Goal: Task Accomplishment & Management: Manage account settings

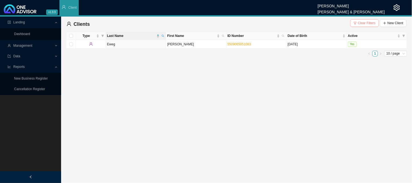
click at [364, 25] on span "Clear Filters" at bounding box center [367, 22] width 18 height 5
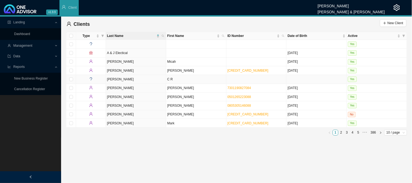
click at [322, 80] on td at bounding box center [317, 79] width 60 height 9
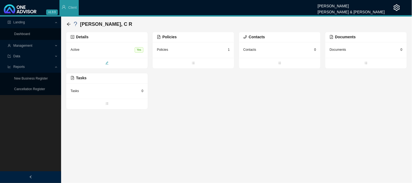
click at [109, 86] on div "Tasks 0" at bounding box center [107, 90] width 82 height 15
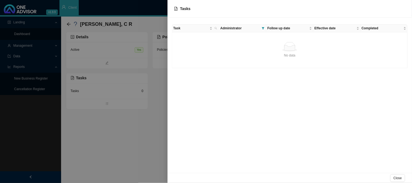
click at [108, 67] on div at bounding box center [206, 91] width 412 height 183
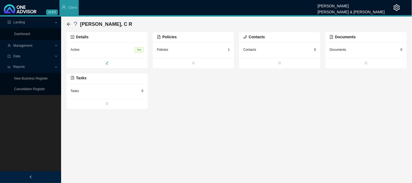
click at [108, 64] on icon "edit" at bounding box center [107, 62] width 3 height 3
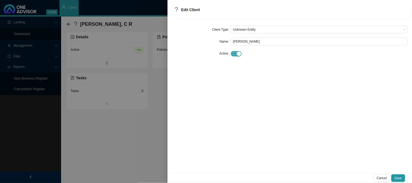
click at [236, 56] on span "button" at bounding box center [236, 53] width 11 height 5
click at [397, 176] on span "Save" at bounding box center [398, 178] width 7 height 5
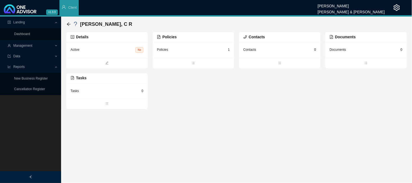
click at [29, 48] on span "Management" at bounding box center [22, 46] width 19 height 4
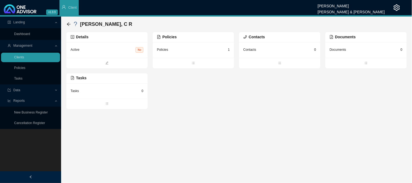
click at [29, 48] on span "Management" at bounding box center [22, 46] width 19 height 4
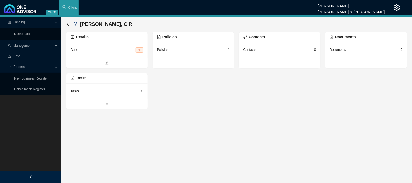
click at [53, 47] on span "Management" at bounding box center [31, 46] width 47 height 10
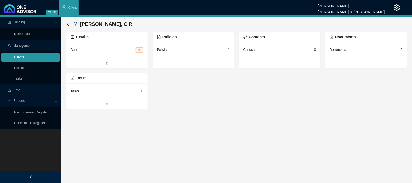
click at [24, 58] on link "Clients" at bounding box center [19, 57] width 10 height 4
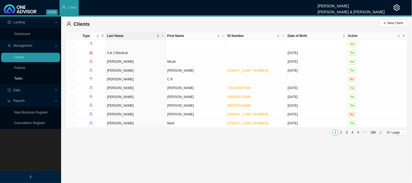
click at [20, 79] on link "Tasks" at bounding box center [18, 79] width 8 height 4
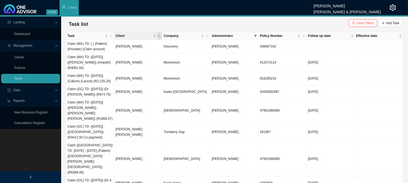
click at [159, 35] on icon "search" at bounding box center [159, 36] width 3 height 3
click at [194, 72] on td "Momentum" at bounding box center [187, 78] width 48 height 13
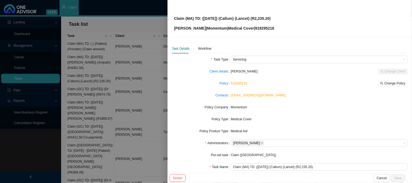
click at [115, 56] on div at bounding box center [206, 91] width 412 height 183
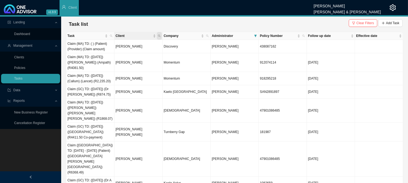
click at [160, 35] on icon "search" at bounding box center [159, 36] width 3 height 3
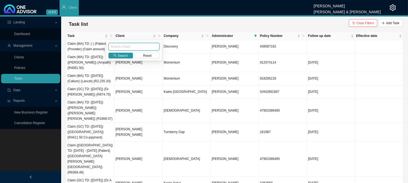
click at [123, 44] on input "text" at bounding box center [133, 47] width 51 height 8
type input "[PERSON_NAME]"
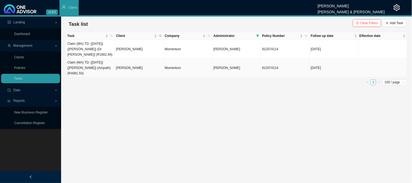
click at [132, 60] on td "[PERSON_NAME]" at bounding box center [139, 68] width 49 height 19
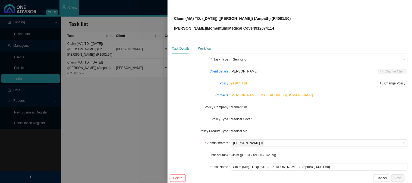
click at [209, 49] on div "Workflow" at bounding box center [204, 48] width 13 height 5
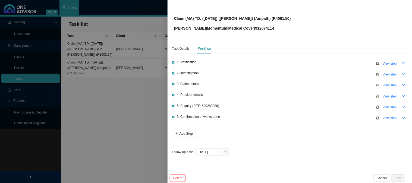
click at [139, 94] on div at bounding box center [206, 91] width 412 height 183
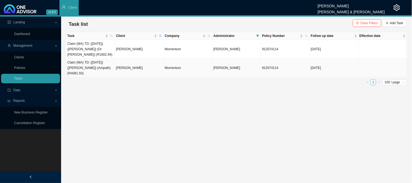
click at [137, 61] on td "[PERSON_NAME]" at bounding box center [139, 68] width 49 height 19
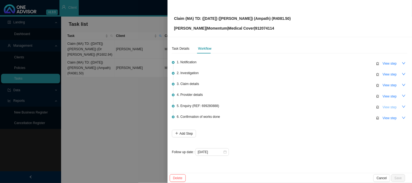
click at [384, 107] on span "View step" at bounding box center [390, 107] width 14 height 5
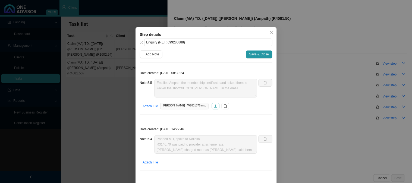
click at [214, 107] on icon "download" at bounding box center [216, 106] width 4 height 4
click at [153, 56] on span "+ Add Note" at bounding box center [151, 54] width 16 height 5
type textarea "Emailed Ampath the membership certificate and asked them to waiver the shortfal…"
type textarea "Phoned MH, spoke to Ndileka R3146.70 was paid to provider at scheme rate. [PERS…"
type textarea "Phoned MH, spoke to [PERSON_NAME] rejected as the members HealthSaver is deplet…"
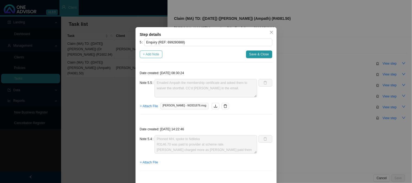
type textarea "Sent [PERSON_NAME] feedback on the claim submission"
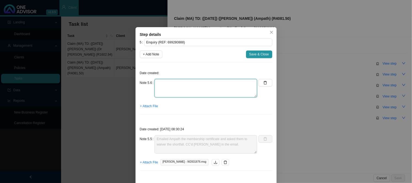
click at [165, 88] on textarea at bounding box center [206, 88] width 103 height 18
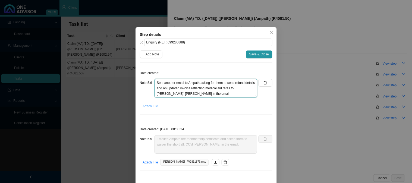
type textarea "Sent another email to Ampath asking for them to send refund details and an upda…"
click at [147, 103] on button "+ Attach File" at bounding box center [149, 107] width 18 height 8
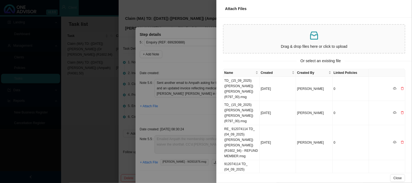
click at [177, 104] on div at bounding box center [206, 91] width 412 height 183
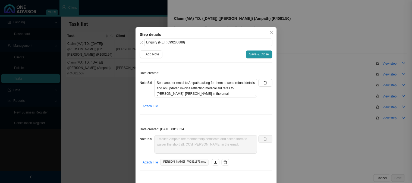
click at [153, 106] on span "+ Attach File" at bounding box center [149, 106] width 18 height 5
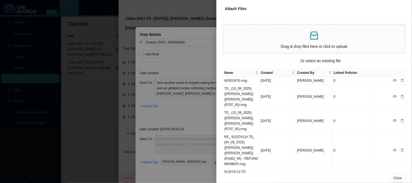
click at [260, 38] on p at bounding box center [314, 35] width 177 height 11
click at [244, 80] on td "W2831876.msg" at bounding box center [242, 81] width 36 height 8
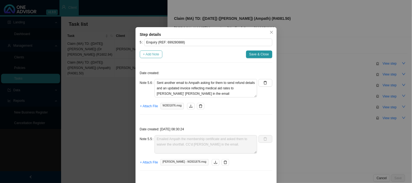
click at [154, 55] on span "+ Add Note" at bounding box center [151, 54] width 16 height 5
type textarea "Sent another email to Ampath asking for them to send refund details and an upda…"
type textarea "Emailed Ampath the membership certificate and asked them to waiver the shortfal…"
type textarea "Phoned MH, spoke to Ndileka R3146.70 was paid to provider at scheme rate. [PERS…"
type textarea "Phoned MH, spoke to [PERSON_NAME] rejected as the members HealthSaver is deplet…"
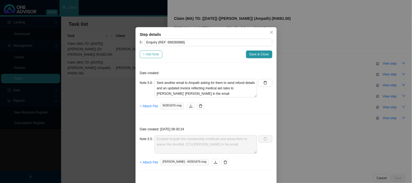
type textarea "Sent [PERSON_NAME] feedback on the claim submission"
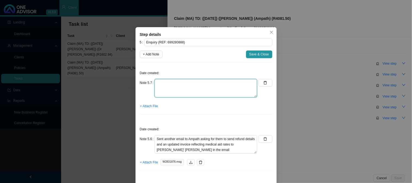
click at [165, 82] on textarea at bounding box center [206, 88] width 103 height 18
type textarea "CTH for Ampath confirming the shortfall"
click at [153, 106] on span "+ Attach File" at bounding box center [149, 106] width 18 height 5
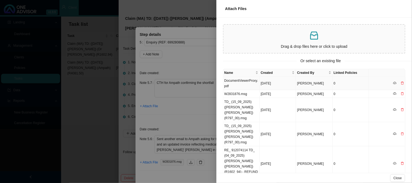
click at [235, 83] on td "DocumentViewerProxy.pdf" at bounding box center [242, 83] width 36 height 13
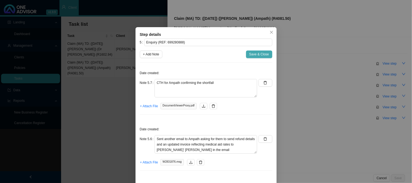
click at [252, 57] on button "Save & Close" at bounding box center [259, 55] width 26 height 8
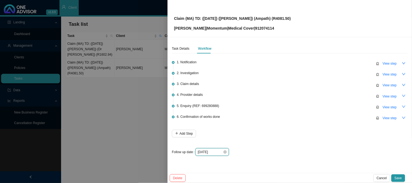
click at [219, 151] on input "[DATE]" at bounding box center [210, 152] width 25 height 5
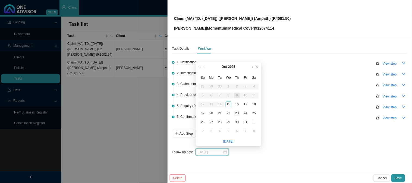
type input "[DATE]"
click at [237, 112] on div "23" at bounding box center [237, 114] width 6 height 6
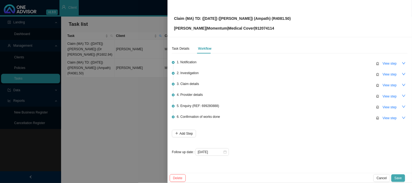
click at [398, 177] on span "Save" at bounding box center [398, 178] width 7 height 5
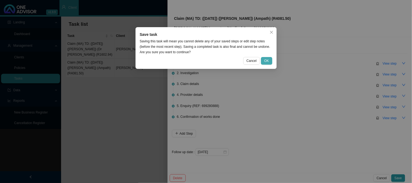
click at [269, 60] on button "OK" at bounding box center [266, 61] width 11 height 8
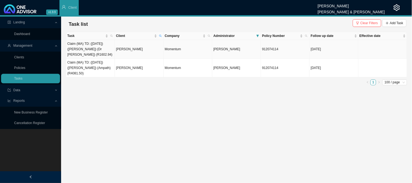
click at [135, 46] on td "[PERSON_NAME]" at bounding box center [139, 49] width 49 height 19
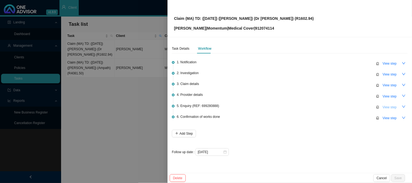
click at [387, 105] on span "View step" at bounding box center [390, 107] width 14 height 5
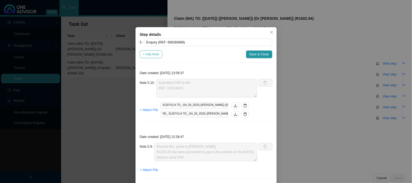
click at [151, 56] on span "+ Add Note" at bounding box center [151, 54] width 16 height 5
type textarea "Submitted POP to MH REF: 701518413"
type textarea "Phoned MH, spoke to [PERSON_NAME] R1378.39 has been processed to pay to the pra…"
type textarea "Phoned MH, spoke to Ndileka Claim has been sent to Oncology to add tariff code …"
type textarea "Phoned MH, spoke to [PERSON_NAME] rejected as the members HealthSaver is deplet…"
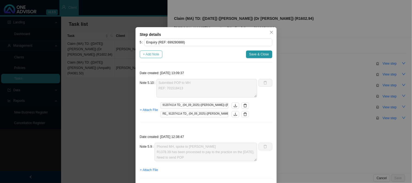
type textarea "Claim for [PERSON_NAME] has been sent to the claims department for processing"
type textarea "Submitted amended invoice"
type textarea "Received the amended invoice"
type textarea "Replied to the rooms and sent the medical aid details for [PERSON_NAME]"
type textarea "The practice requested the medical aid details"
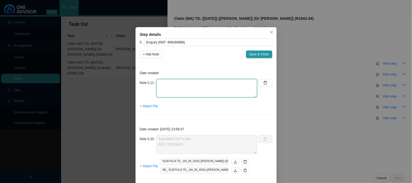
click at [167, 84] on textarea at bounding box center [207, 88] width 101 height 18
type textarea "l"
drag, startPoint x: 199, startPoint y: 82, endPoint x: 169, endPoint y: 82, distance: 30.5
click at [169, 82] on textarea "Looked at the claim for [PERSON_NAME] online and" at bounding box center [207, 88] width 101 height 18
click at [201, 83] on textarea "Looked online - claim for [PERSON_NAME] is currently" at bounding box center [207, 88] width 101 height 18
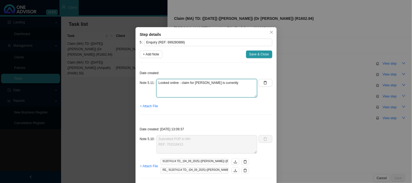
click at [246, 85] on textarea "Looked online - claim for [PERSON_NAME] is currently" at bounding box center [207, 88] width 101 height 18
drag, startPoint x: 164, startPoint y: 90, endPoint x: 154, endPoint y: 88, distance: 10.5
click at [157, 88] on textarea "Looked online - claim for [PERSON_NAME] is currently being reprocessed and" at bounding box center [207, 88] width 101 height 18
type textarea "Looked online - claim for [PERSON_NAME] is currently being reprocessed"
click at [145, 105] on span "+ Attach File" at bounding box center [149, 106] width 18 height 5
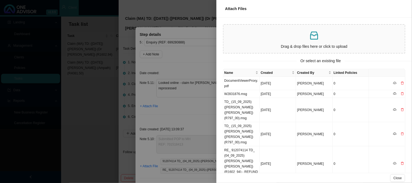
click at [267, 34] on p at bounding box center [314, 35] width 177 height 11
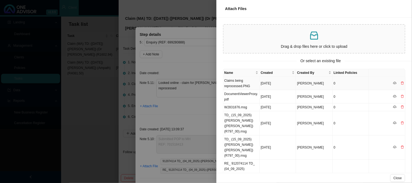
click at [253, 83] on td "Claims being reprocessed.PNG" at bounding box center [242, 83] width 36 height 13
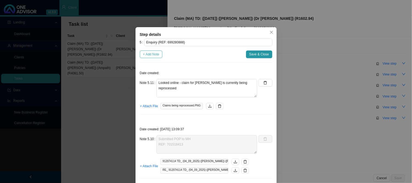
click at [154, 53] on span "+ Add Note" at bounding box center [151, 54] width 16 height 5
type textarea "Looked online - claim for [PERSON_NAME] is currently being reprocessed"
type textarea "Submitted POP to MH REF: 701518413"
type textarea "Phoned MH, spoke to [PERSON_NAME] R1378.39 has been processed to pay to the pra…"
type textarea "Phoned MH, spoke to Ndileka Claim has been sent to Oncology to add tariff code …"
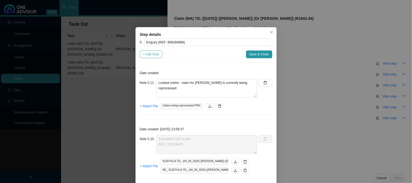
type textarea "Phoned MH, spoke to [PERSON_NAME] rejected as the members HealthSaver is deplet…"
type textarea "Claim for [PERSON_NAME] has been sent to the claims department for processing"
type textarea "Submitted amended invoice"
type textarea "Received the amended invoice"
type textarea "Replied to the rooms and sent the medical aid details for [PERSON_NAME]"
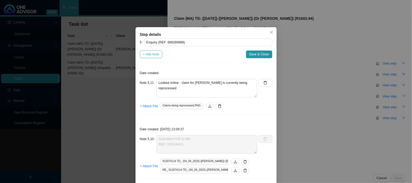
type textarea "The practice requested the medical aid details"
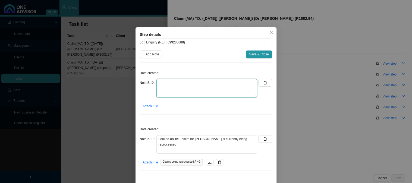
click at [172, 83] on textarea at bounding box center [207, 88] width 101 height 18
click at [167, 84] on textarea "Sent fedback" at bounding box center [207, 88] width 101 height 18
type textarea "Sent feedback"
drag, startPoint x: 256, startPoint y: 53, endPoint x: 267, endPoint y: 44, distance: 13.9
click at [256, 53] on span "Save & Close" at bounding box center [260, 54] width 20 height 5
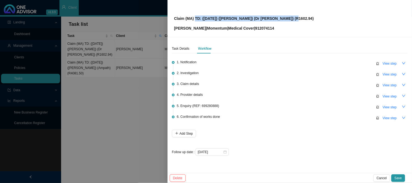
drag, startPoint x: 289, startPoint y: 17, endPoint x: 195, endPoint y: 15, distance: 94.1
click at [195, 15] on div "Claim (MA) TD: ([DATE]) ([PERSON_NAME]) (Dr [PERSON_NAME]) (R1602.94) [PERSON_N…" at bounding box center [290, 19] width 232 height 26
copy p "TD: ([DATE]) ([PERSON_NAME]) (Dr [PERSON_NAME]) (R1602.94)"
click at [388, 106] on span "View step" at bounding box center [390, 107] width 14 height 5
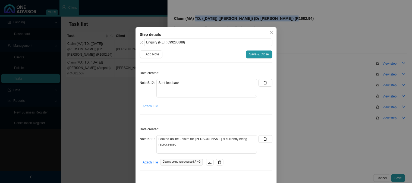
click at [150, 107] on span "+ Attach File" at bounding box center [149, 106] width 18 height 5
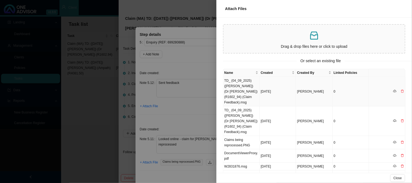
click at [247, 87] on td "TD_ (04_09_2025) ([PERSON_NAME]) (Dr [PERSON_NAME]) (R1602_94) (Claim Feedback)…" at bounding box center [242, 92] width 36 height 30
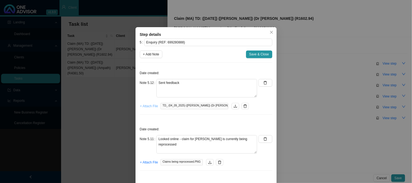
click at [145, 106] on span "+ Attach File" at bounding box center [149, 106] width 18 height 5
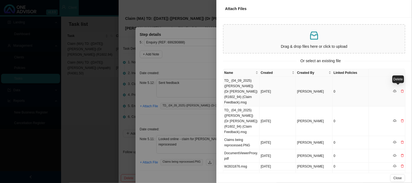
click at [402, 90] on icon "delete" at bounding box center [403, 91] width 3 height 3
click at [406, 78] on span "Yes" at bounding box center [404, 77] width 5 height 5
click at [190, 122] on div at bounding box center [206, 91] width 412 height 183
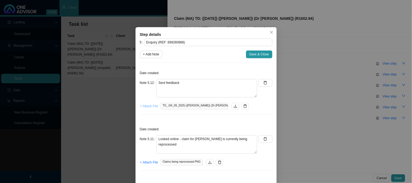
click at [150, 107] on span "+ Attach File" at bounding box center [149, 106] width 18 height 5
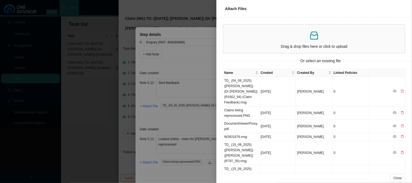
click at [182, 126] on div at bounding box center [206, 91] width 412 height 183
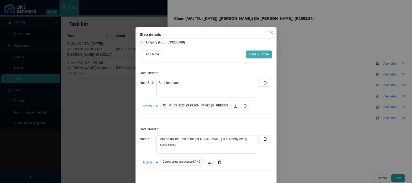
click at [258, 54] on span "Save & Close" at bounding box center [260, 54] width 20 height 5
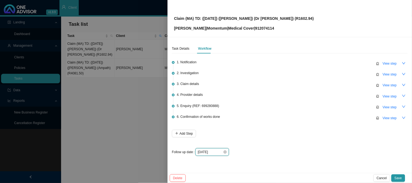
click at [219, 151] on input "[DATE]" at bounding box center [210, 152] width 25 height 5
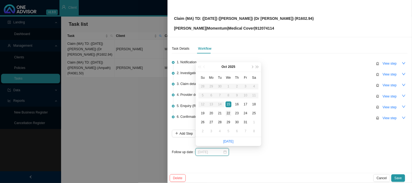
type input "[DATE]"
click at [229, 111] on div "22" at bounding box center [229, 114] width 6 height 6
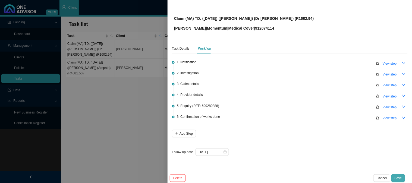
click at [400, 175] on button "Save" at bounding box center [399, 179] width 14 height 8
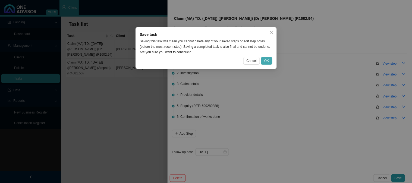
click at [266, 58] on button "OK" at bounding box center [266, 61] width 11 height 8
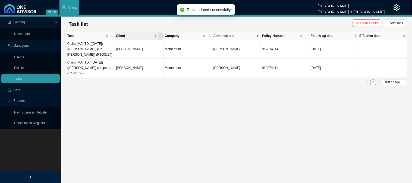
click at [161, 34] on span "Client" at bounding box center [160, 36] width 5 height 8
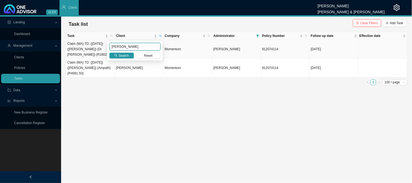
drag, startPoint x: 122, startPoint y: 46, endPoint x: 96, endPoint y: 46, distance: 25.6
click at [96, 46] on body "v1.9.9 [PERSON_NAME] [PERSON_NAME] & [PERSON_NAME] Client Landing Dashboard Man…" at bounding box center [206, 91] width 412 height 183
click at [126, 56] on span "Search" at bounding box center [124, 55] width 10 height 5
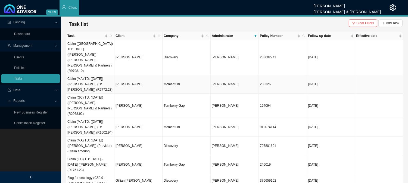
click at [144, 75] on td "[PERSON_NAME]" at bounding box center [138, 84] width 48 height 19
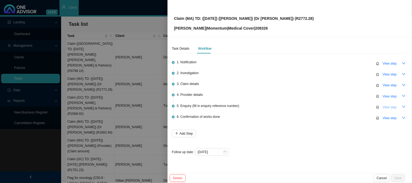
click at [388, 105] on span "View step" at bounding box center [390, 107] width 14 height 5
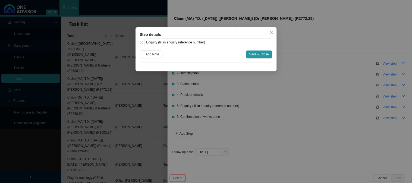
click at [355, 103] on div "Step details 5 Enquiry (fill in enquiry reference number) + Add Note Save & Clo…" at bounding box center [206, 91] width 412 height 183
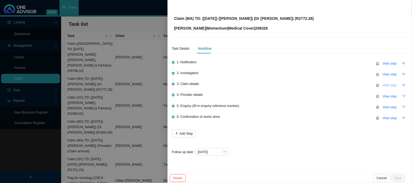
click at [398, 84] on button "View step" at bounding box center [390, 86] width 21 height 8
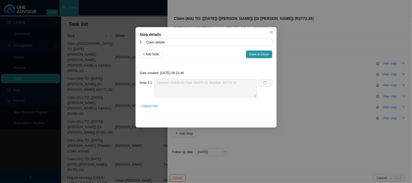
click at [396, 85] on div "Step details 3 Claim details + Add Note Save & Close Date created: [DATE] 08:23…" at bounding box center [206, 91] width 412 height 183
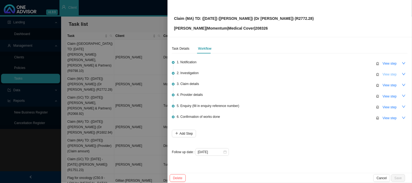
click at [390, 74] on span "View step" at bounding box center [390, 74] width 14 height 5
type input "Investigation"
type textarea "Phoned [PERSON_NAME] and he confirmed that he had a few growths removed and wou…"
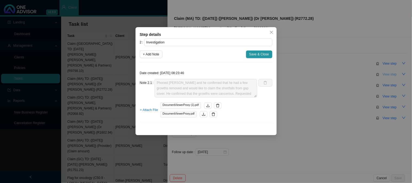
click at [390, 74] on div "Step details 2 Investigation + Add Note Save & Close Date created: [DATE] 08:23…" at bounding box center [206, 91] width 412 height 183
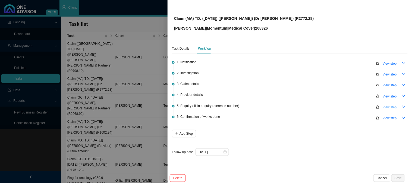
click at [392, 107] on span "View step" at bounding box center [390, 107] width 14 height 5
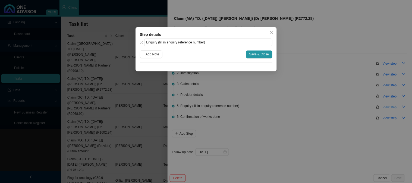
click at [392, 107] on div "Step details 5 Enquiry (fill in enquiry reference number) + Add Note Save & Clo…" at bounding box center [206, 91] width 412 height 183
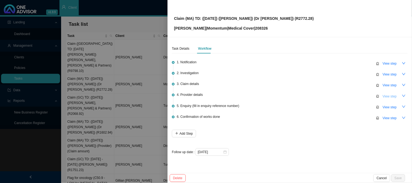
click at [390, 96] on span "View step" at bounding box center [390, 96] width 14 height 5
type input "Provider details"
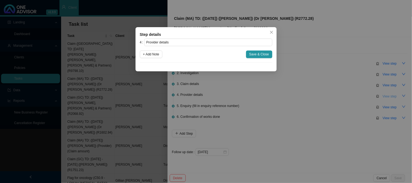
click at [390, 96] on div "Step details 4 Provider details + Add Note Save & Close Cancel OK" at bounding box center [206, 91] width 412 height 183
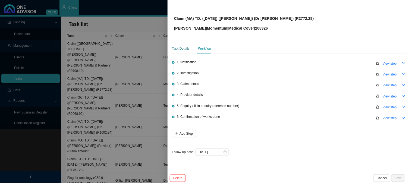
click at [180, 49] on div "Task Details" at bounding box center [181, 48] width 18 height 5
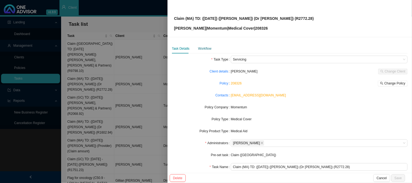
click at [207, 49] on div "Workflow" at bounding box center [204, 48] width 13 height 5
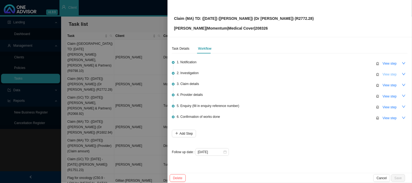
click at [392, 75] on span "View step" at bounding box center [390, 74] width 14 height 5
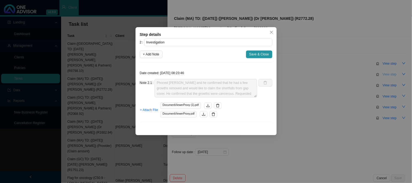
click at [392, 75] on div "Step details 2 Investigation + Add Note Save & Close Date created: [DATE] 08:23…" at bounding box center [206, 91] width 412 height 183
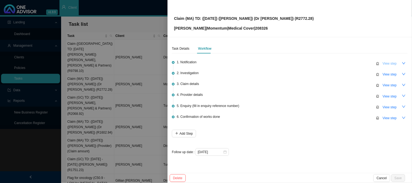
click at [388, 64] on span "View step" at bounding box center [390, 63] width 14 height 5
type input "Notification"
type textarea "Received a Teams message to pleas contact [PERSON_NAME] regarding a gap claim"
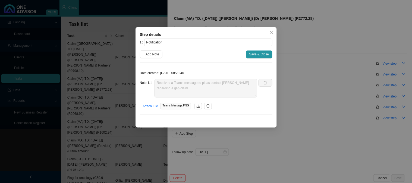
click at [315, 85] on div "Step details 1 Notification + Add Note Save & Close Date created: [DATE] 08:23:…" at bounding box center [206, 91] width 412 height 183
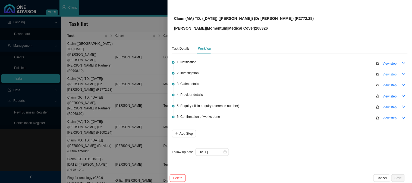
click at [385, 72] on span "View step" at bounding box center [390, 74] width 14 height 5
type input "Investigation"
type textarea "Phoned [PERSON_NAME] and he confirmed that he had a few growths removed and wou…"
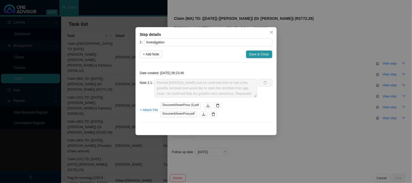
click at [386, 72] on div "Step details 2 Investigation + Add Note Save & Close Date created: [DATE] 08:23…" at bounding box center [206, 91] width 412 height 183
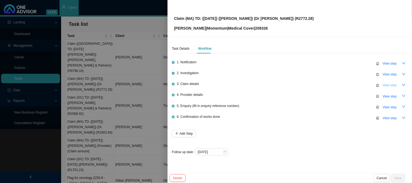
click at [387, 85] on span "View step" at bounding box center [390, 85] width 14 height 5
type input "Claim details"
type textarea "Claimed: R6848.60 Paid: R4076.32 Shortfall: R2772.28"
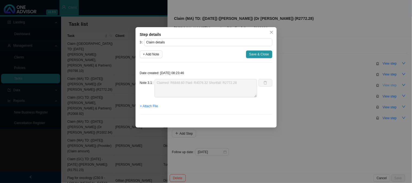
click at [387, 85] on div "Step details 3 Claim details + Add Note Save & Close Date created: [DATE] 08:23…" at bounding box center [206, 91] width 412 height 183
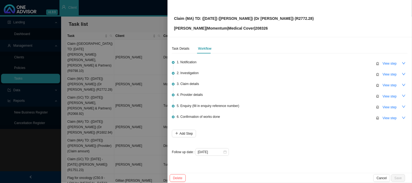
click at [306, 94] on div "4. Provider details View step" at bounding box center [292, 96] width 231 height 8
click at [123, 63] on div at bounding box center [206, 91] width 412 height 183
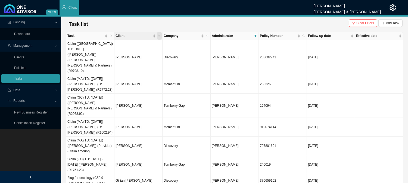
click at [160, 36] on icon "search" at bounding box center [159, 36] width 3 height 3
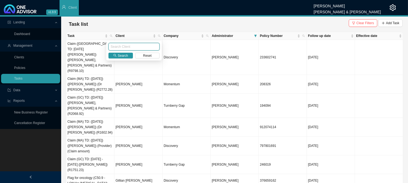
click at [123, 49] on input "text" at bounding box center [133, 47] width 51 height 8
type input "[PERSON_NAME]"
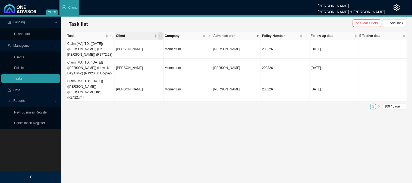
click at [161, 37] on icon "search" at bounding box center [160, 36] width 3 height 3
click at [164, 129] on main "Landing Dashboard Management Clients Policies Tasks Data Reports New Business R…" at bounding box center [206, 100] width 412 height 167
click at [161, 36] on icon "search" at bounding box center [160, 36] width 3 height 3
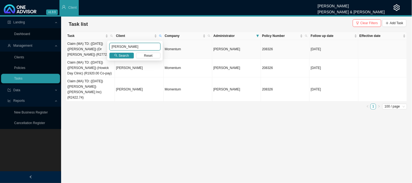
drag, startPoint x: 132, startPoint y: 44, endPoint x: 97, endPoint y: 49, distance: 35.7
click at [97, 49] on body "v1.9.9 [PERSON_NAME] [PERSON_NAME] & [PERSON_NAME] Client Landing Dashboard Man…" at bounding box center [206, 91] width 412 height 183
click at [116, 55] on icon "search" at bounding box center [115, 55] width 3 height 3
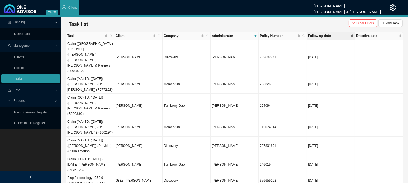
click at [331, 36] on span "Follow up date" at bounding box center [329, 35] width 42 height 5
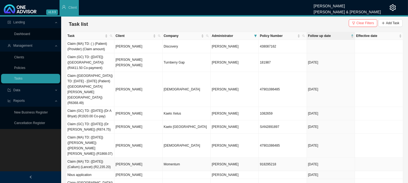
click at [132, 158] on td "[PERSON_NAME]" at bounding box center [138, 164] width 48 height 13
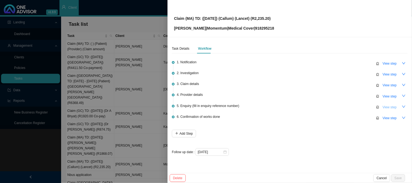
click at [390, 107] on span "View step" at bounding box center [390, 107] width 14 height 5
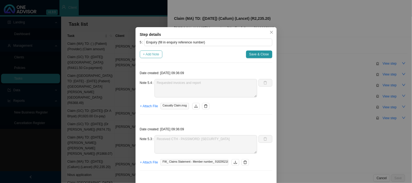
click at [155, 54] on span "+ Add Note" at bounding box center [151, 54] width 16 height 5
type textarea "Requested invoices and report"
type textarea "Received CTH - PASSWORD: [SECURITY_DATA]"
type textarea "Callum was in casualty - requested the hospital account, [PERSON_NAME] invoice …"
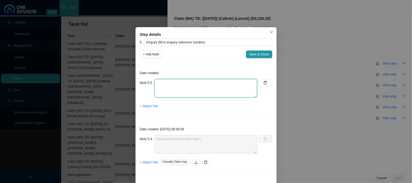
click at [161, 83] on textarea at bounding box center [206, 88] width 103 height 18
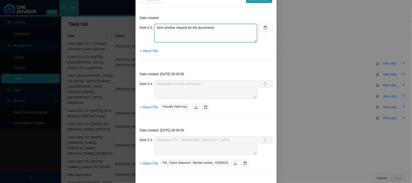
scroll to position [60, 0]
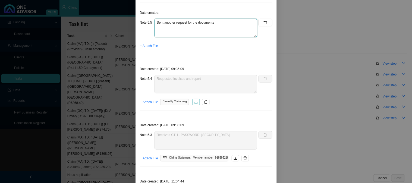
type textarea "Sent another request for the documents"
click at [194, 101] on icon "download" at bounding box center [196, 102] width 4 height 4
click at [299, 40] on div "Step details 5 Enquiry (fill in enquiry reference number) + Add Note Save & Clo…" at bounding box center [206, 91] width 412 height 183
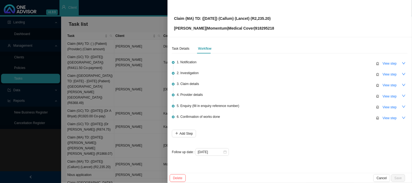
click at [162, 76] on div at bounding box center [206, 91] width 412 height 183
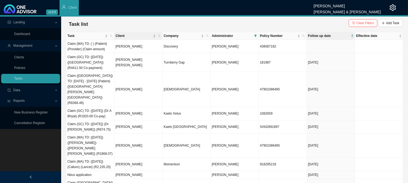
click at [162, 35] on th "Client" at bounding box center [138, 36] width 48 height 8
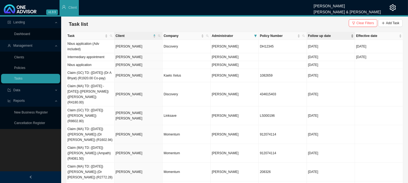
click at [322, 36] on span "Follow up date" at bounding box center [329, 35] width 42 height 5
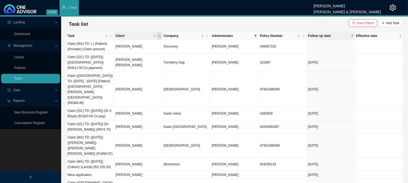
click at [159, 35] on icon "search" at bounding box center [159, 36] width 3 height 3
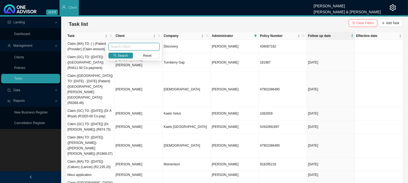
click at [127, 46] on input "text" at bounding box center [133, 47] width 51 height 8
type input "[PERSON_NAME]"
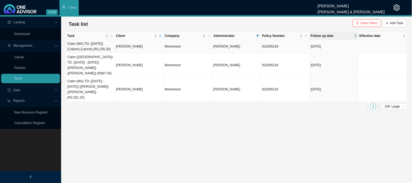
click at [136, 46] on td "[PERSON_NAME]" at bounding box center [139, 46] width 49 height 13
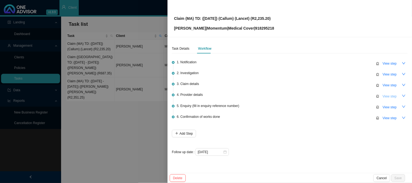
click at [388, 95] on span "View step" at bounding box center [390, 96] width 14 height 5
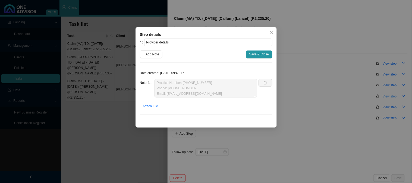
click at [388, 95] on div "Step details 4 Provider details + Add Note Save & Close Date created: [DATE] 09…" at bounding box center [206, 91] width 412 height 183
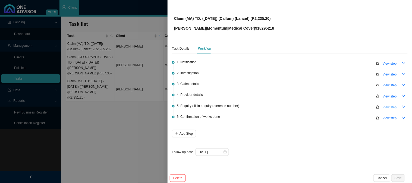
click at [390, 106] on span "View step" at bounding box center [390, 107] width 14 height 5
type input "Enquiry (fill in enquiry reference number)"
type textarea "Requested invoices and report"
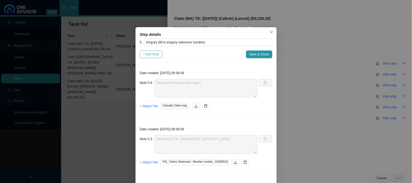
click at [144, 54] on span "+ Add Note" at bounding box center [151, 54] width 16 height 5
type textarea "Requested invoices and report"
type textarea "Received CTH - PASSWORD: [SECURITY_DATA]"
type textarea "Callum was in casualty - requested the hospital account, [PERSON_NAME] invoice …"
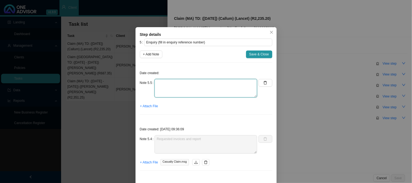
click at [172, 82] on textarea at bounding box center [206, 88] width 103 height 18
type textarea "Sent a reminder for the invoices and report"
click at [147, 104] on span "+ Attach File" at bounding box center [149, 106] width 18 height 5
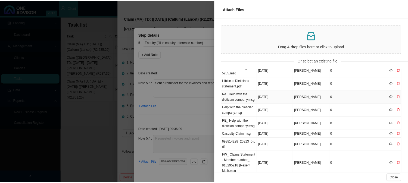
scroll to position [0, 0]
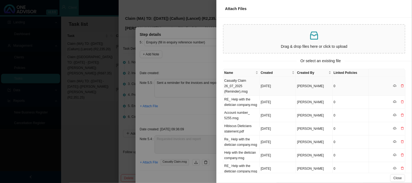
click at [249, 83] on td "Casualty Claim 26_07_2025 (Reminder).msg" at bounding box center [242, 86] width 36 height 19
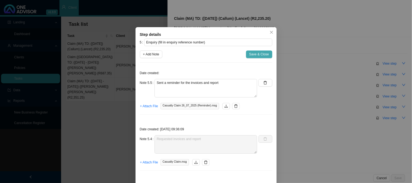
click at [259, 54] on span "Save & Close" at bounding box center [260, 54] width 20 height 5
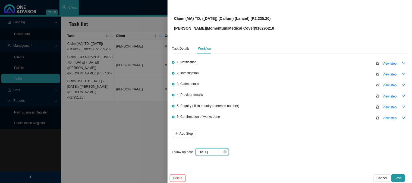
click at [221, 152] on input "[DATE]" at bounding box center [210, 152] width 25 height 5
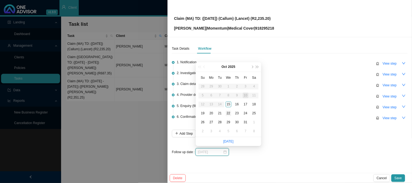
type input "[DATE]"
click at [227, 111] on div "22" at bounding box center [229, 114] width 6 height 6
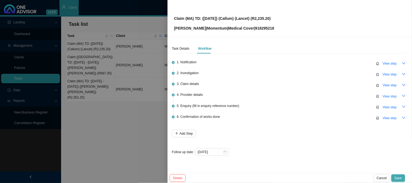
click at [399, 178] on span "Save" at bounding box center [398, 178] width 7 height 5
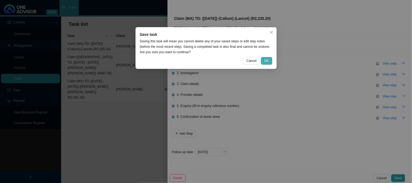
click at [265, 61] on span "OK" at bounding box center [267, 60] width 5 height 5
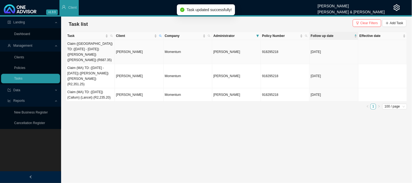
click at [156, 49] on td "[PERSON_NAME]" at bounding box center [139, 52] width 49 height 24
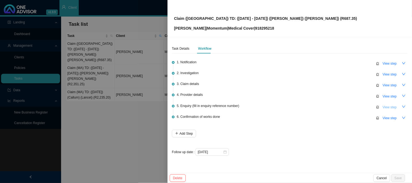
click at [386, 107] on span "View step" at bounding box center [390, 107] width 14 height 5
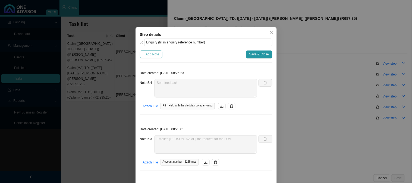
click at [145, 54] on span "+ Add Note" at bounding box center [151, 54] width 16 height 5
type textarea "Sent feedback"
type textarea "Emailed [PERSON_NAME] the request for the LOM"
type textarea "Phoned the rooms and spoke to [PERSON_NAME], Requested a letter of motivation f…"
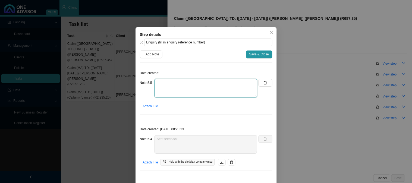
click at [173, 85] on textarea at bounding box center [206, 88] width 103 height 18
type textarea "s"
type textarea "Sent a reminder for the invoices and report"
click at [151, 104] on span "+ Attach File" at bounding box center [149, 106] width 18 height 5
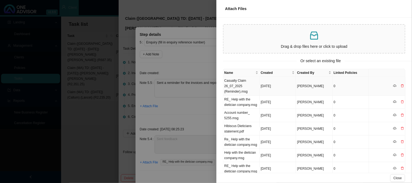
click at [250, 88] on td "Casualty Claim 26_07_2025 (Reminder).msg" at bounding box center [242, 86] width 36 height 19
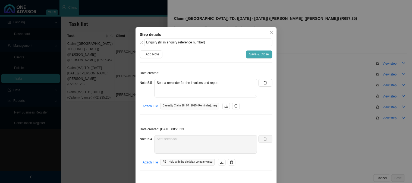
click at [262, 56] on span "Save & Close" at bounding box center [260, 54] width 20 height 5
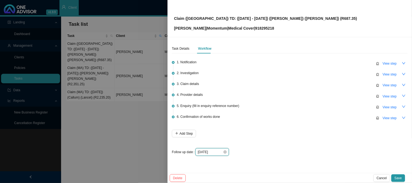
click at [217, 151] on input "[DATE]" at bounding box center [210, 152] width 25 height 5
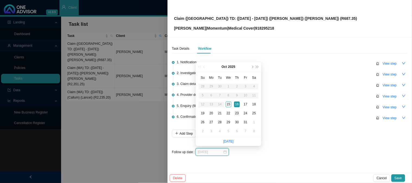
type input "[DATE]"
click at [238, 113] on div "23" at bounding box center [237, 114] width 6 height 6
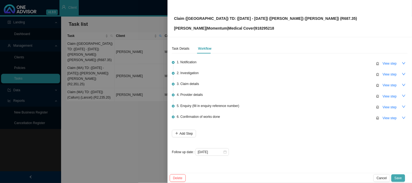
click at [401, 178] on span "Save" at bounding box center [398, 178] width 7 height 5
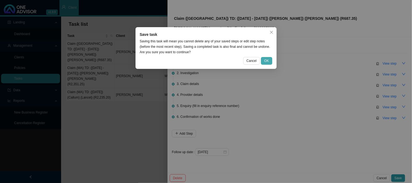
click at [265, 61] on span "OK" at bounding box center [267, 60] width 5 height 5
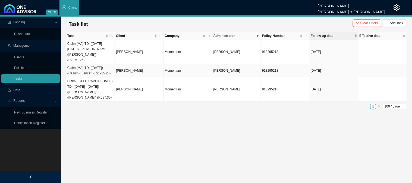
click at [133, 68] on td "[PERSON_NAME]" at bounding box center [139, 70] width 49 height 13
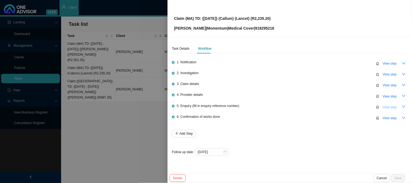
click at [391, 106] on span "View step" at bounding box center [390, 107] width 14 height 5
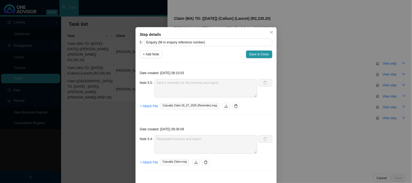
click at [147, 76] on div "Date created: [DATE] 08:10:03 Note 5.5 Sent a reminder for the invoices and rep…" at bounding box center [206, 93] width 133 height 52
click at [339, 125] on div "Step details 5 Enquiry (fill in enquiry reference number) + Add Note Save & Clo…" at bounding box center [206, 91] width 412 height 183
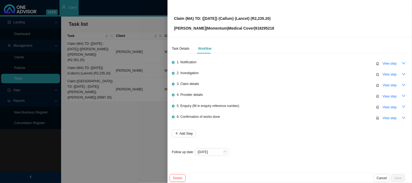
click at [90, 100] on div at bounding box center [206, 91] width 412 height 183
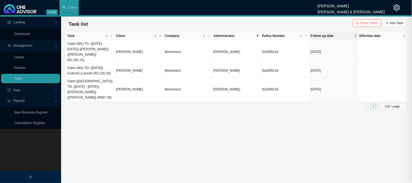
click at [132, 48] on td "[PERSON_NAME]" at bounding box center [139, 52] width 49 height 24
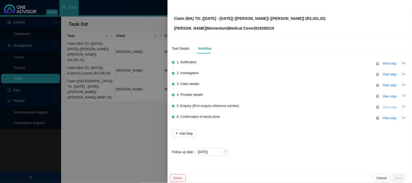
click at [386, 108] on span "View step" at bounding box center [390, 107] width 14 height 5
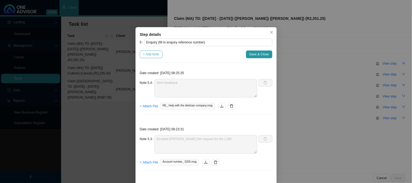
click at [147, 53] on span "+ Add Note" at bounding box center [151, 54] width 16 height 5
type textarea "Sent feedback"
type textarea "Emailed [PERSON_NAME] the request for the LOM"
type textarea "Phoned the rooms and spoke to [PERSON_NAME], Requested a letter of motivation f…"
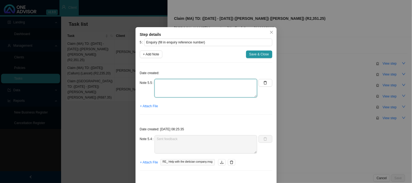
click at [176, 86] on textarea at bounding box center [206, 88] width 103 height 18
paste textarea "Sent a reminder for the invoices and report"
type textarea "Sent a reminder for the invoices and report"
click at [152, 105] on span "+ Attach File" at bounding box center [149, 106] width 18 height 5
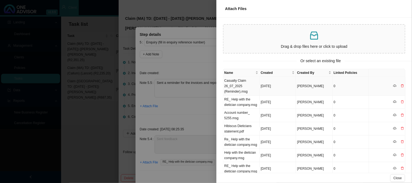
click at [241, 85] on td "Casualty Claim 26_07_2025 (Reminder).msg" at bounding box center [242, 86] width 36 height 19
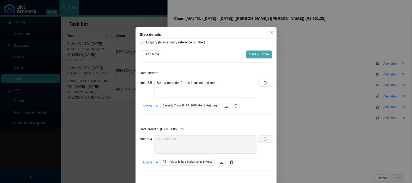
click at [255, 55] on span "Save & Close" at bounding box center [260, 54] width 20 height 5
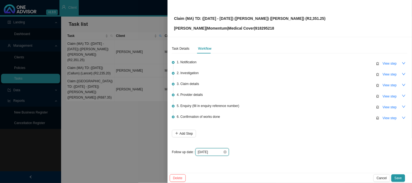
click at [216, 152] on input "[DATE]" at bounding box center [210, 152] width 25 height 5
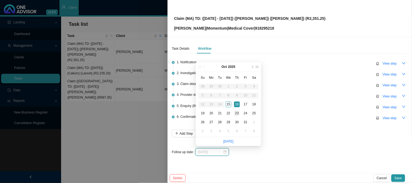
type input "[DATE]"
click at [235, 113] on div "23" at bounding box center [237, 114] width 6 height 6
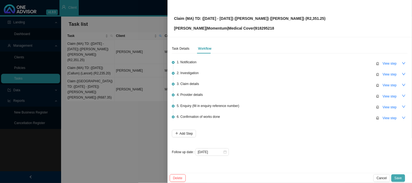
click at [401, 178] on span "Save" at bounding box center [398, 178] width 7 height 5
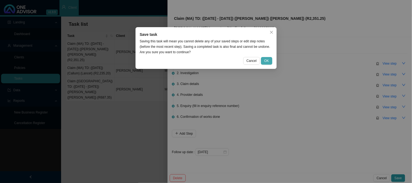
click at [267, 59] on span "OK" at bounding box center [267, 60] width 5 height 5
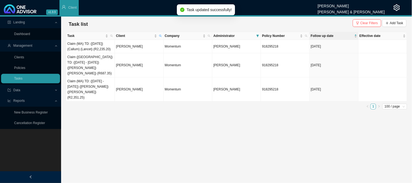
click at [121, 129] on main "Landing Dashboard Management Clients Policies Tasks Data Reports New Business R…" at bounding box center [206, 100] width 412 height 167
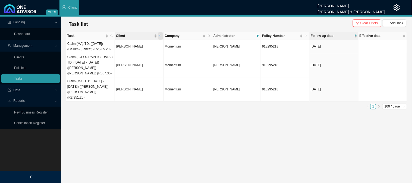
click at [162, 35] on span "Client" at bounding box center [160, 36] width 5 height 8
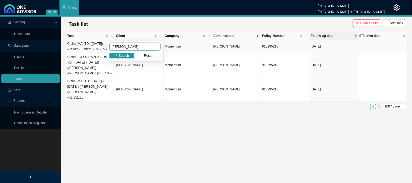
drag, startPoint x: 140, startPoint y: 47, endPoint x: 101, endPoint y: 45, distance: 39.2
click at [101, 45] on body "v1.9.9 [PERSON_NAME] [PERSON_NAME] & [PERSON_NAME] Client Landing Dashboard Man…" at bounding box center [206, 91] width 412 height 183
click at [125, 55] on span "Search" at bounding box center [124, 55] width 10 height 5
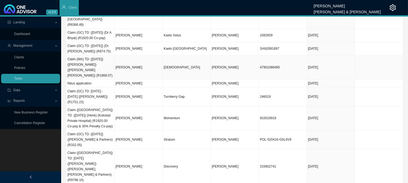
scroll to position [91, 0]
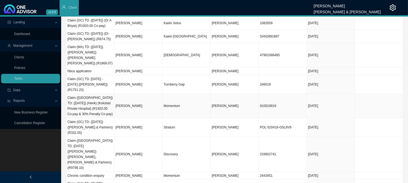
click at [148, 94] on td "[PERSON_NAME]" at bounding box center [138, 106] width 48 height 24
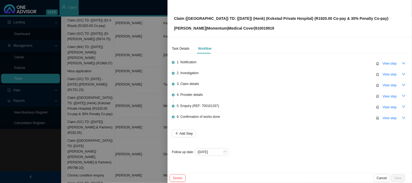
click at [128, 88] on div at bounding box center [206, 91] width 412 height 183
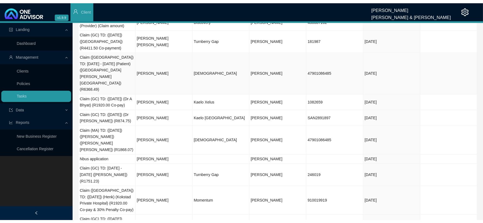
scroll to position [0, 0]
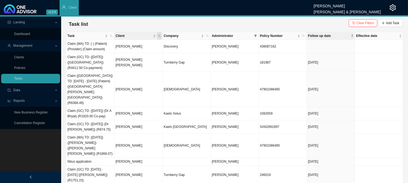
click at [162, 36] on span "Client" at bounding box center [159, 36] width 5 height 8
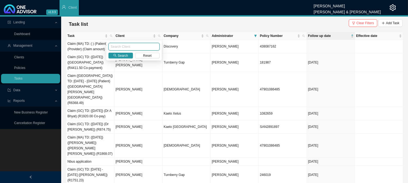
click at [125, 47] on input "text" at bounding box center [133, 47] width 51 height 8
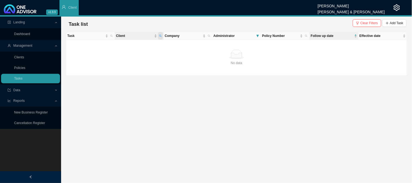
click at [160, 37] on icon "search" at bounding box center [160, 36] width 3 height 3
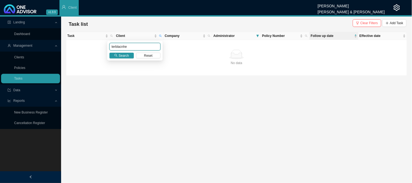
drag, startPoint x: 129, startPoint y: 46, endPoint x: 104, endPoint y: 47, distance: 25.6
click at [104, 47] on body "v1.9.9 [PERSON_NAME] [PERSON_NAME] & [PERSON_NAME] Client Landing Dashboard Man…" at bounding box center [206, 91] width 412 height 183
type input "terblanche"
click at [125, 55] on span "Search" at bounding box center [124, 55] width 10 height 5
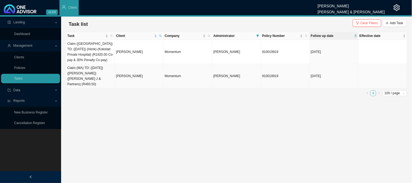
click at [126, 72] on td "[PERSON_NAME]" at bounding box center [139, 76] width 49 height 24
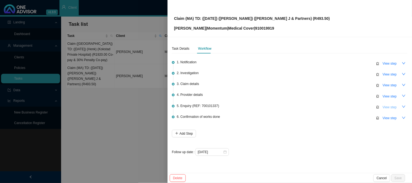
click at [388, 107] on span "View step" at bounding box center [390, 107] width 14 height 5
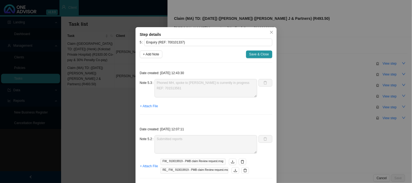
click at [324, 106] on div "Step details 5 Enquiry (REF: 700101337) + Add Note Save & Close Date created: […" at bounding box center [206, 91] width 412 height 183
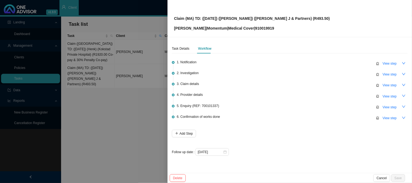
click at [129, 96] on div at bounding box center [206, 91] width 412 height 183
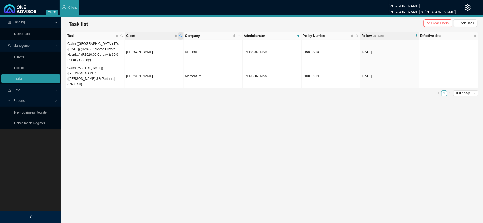
click at [183, 35] on span "Client" at bounding box center [180, 36] width 5 height 8
click at [141, 45] on input "terblanche" at bounding box center [155, 47] width 51 height 8
drag, startPoint x: 155, startPoint y: 46, endPoint x: 115, endPoint y: 45, distance: 39.7
click at [115, 45] on body "v1.9.9 [PERSON_NAME] [PERSON_NAME] & [PERSON_NAME] Client Landing Dashboard Man…" at bounding box center [241, 111] width 483 height 223
type input "[PERSON_NAME]"
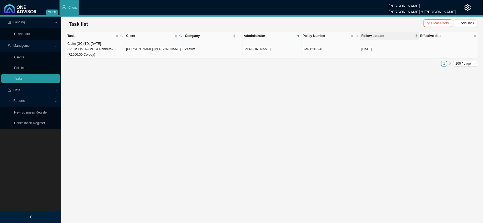
click at [146, 52] on td "[PERSON_NAME] [PERSON_NAME]" at bounding box center [154, 49] width 59 height 19
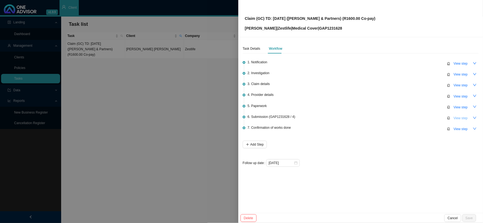
click at [460, 116] on span "View step" at bounding box center [461, 118] width 14 height 5
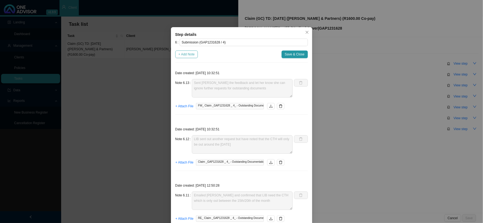
click at [187, 52] on span "+ Add Note" at bounding box center [187, 54] width 16 height 5
type textarea "Sent [PERSON_NAME] the feedback and let her know she can ignore further request…"
type textarea "LIB sent out another request but have noted that the CTH will only be out aroun…"
type textarea "Emailed [PERSON_NAME] and confirmed that LIB need the CTH which is only out bet…"
type textarea "Phoned LIB, spoke to [PERSON_NAME] did contact LIB and confirm that she was giv…"
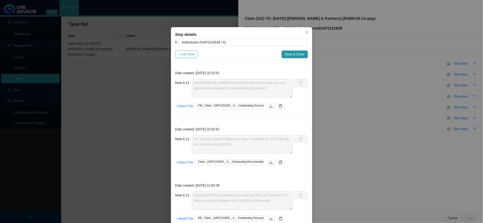
type textarea "Received an email from [PERSON_NAME]"
type textarea "[PERSON_NAME] was given a discount of R1600.00"
type textarea "Replied to Zestlife and let them know the CTH is not available for the claim - …"
type textarea "Received further requirements - 7404220134081"
type textarea "Requested POP for the remaining co-payment amount of R1600.00"
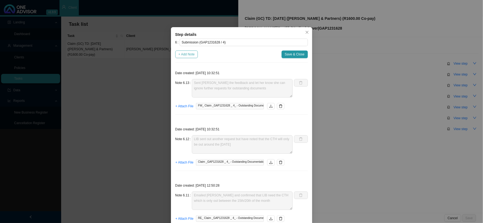
type textarea "REQUIREMENTS: We require the following information to enable us to proceed with…"
type textarea "Claim has been received and registered"
type textarea "Sent feedback"
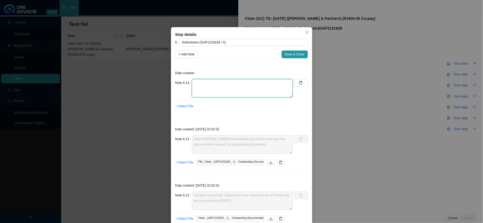
click at [211, 87] on textarea at bounding box center [242, 88] width 101 height 18
type textarea "c"
drag, startPoint x: 268, startPoint y: 83, endPoint x: 238, endPoint y: 83, distance: 29.9
click at [238, 83] on textarea "Checked MH website - CTH IS NOT AVAILABLE" at bounding box center [242, 88] width 101 height 18
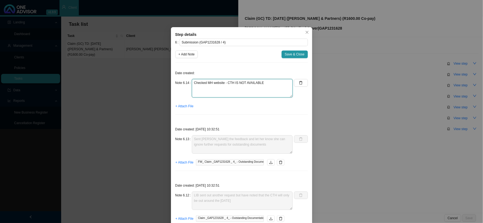
type textarea "Checked MH website - CTH IS NOT AVAILABLE"
click at [183, 107] on span "+ Attach File" at bounding box center [185, 106] width 18 height 5
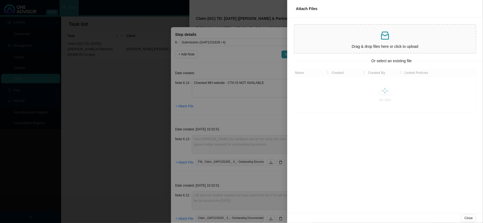
click at [346, 39] on p at bounding box center [385, 35] width 177 height 11
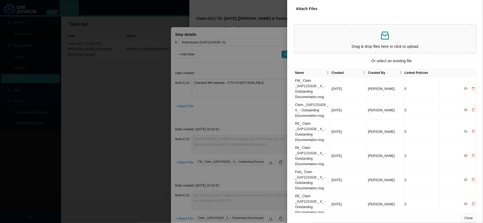
click at [223, 105] on div at bounding box center [241, 111] width 483 height 223
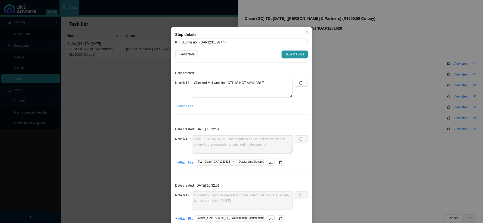
click at [182, 106] on span "+ Attach File" at bounding box center [185, 106] width 18 height 5
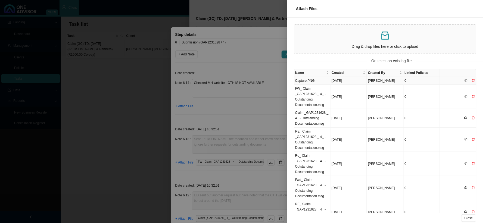
click at [308, 80] on td "Capture.PNG" at bounding box center [312, 81] width 36 height 8
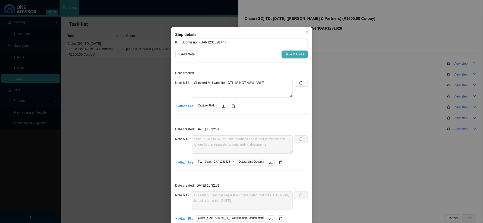
click at [293, 52] on span "Save & Close" at bounding box center [295, 54] width 20 height 5
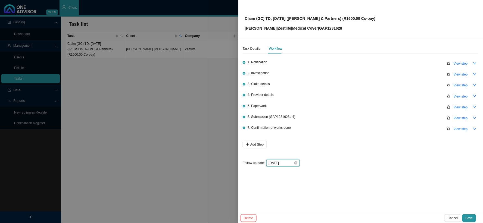
click at [288, 160] on input "[DATE]" at bounding box center [281, 162] width 25 height 5
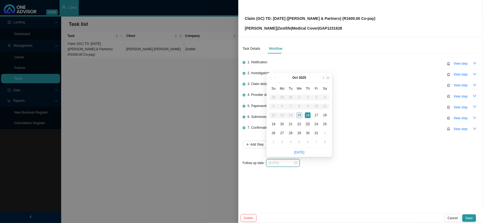
type input "[DATE]"
click at [308, 124] on div "23" at bounding box center [308, 125] width 6 height 6
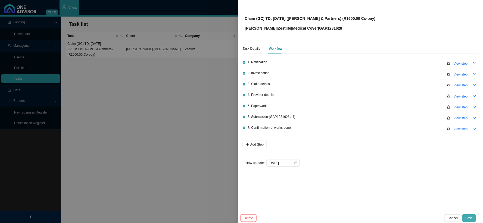
click at [472, 218] on span "Save" at bounding box center [469, 218] width 7 height 5
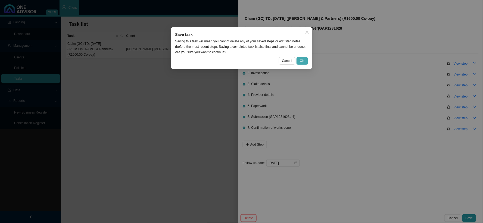
click at [301, 61] on span "OK" at bounding box center [302, 60] width 5 height 5
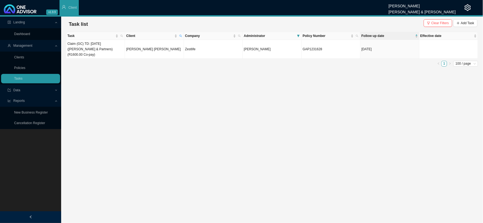
click at [358, 90] on main "Landing Dashboard Management Clients Policies Tasks Data Reports New Business R…" at bounding box center [241, 120] width 483 height 207
click at [130, 50] on td "[PERSON_NAME] [PERSON_NAME]" at bounding box center [154, 49] width 59 height 19
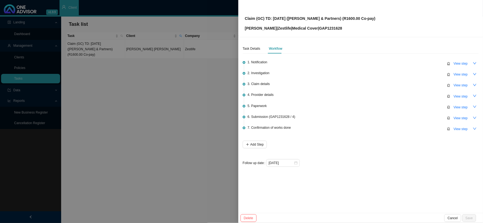
click at [211, 164] on div at bounding box center [241, 111] width 483 height 223
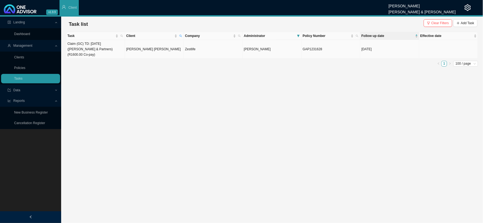
click at [152, 49] on td "[PERSON_NAME] [PERSON_NAME]" at bounding box center [154, 49] width 59 height 19
click at [181, 35] on icon "search" at bounding box center [180, 36] width 3 height 3
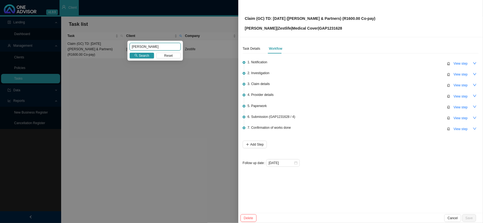
click at [145, 43] on input "[PERSON_NAME]" at bounding box center [155, 47] width 51 height 8
drag, startPoint x: 145, startPoint y: 43, endPoint x: 124, endPoint y: 48, distance: 21.0
click at [124, 48] on body "v1.9.9 [PERSON_NAME] [PERSON_NAME] & [PERSON_NAME] Client Landing Dashboard Man…" at bounding box center [241, 111] width 483 height 223
click at [138, 56] on icon "search" at bounding box center [136, 55] width 3 height 3
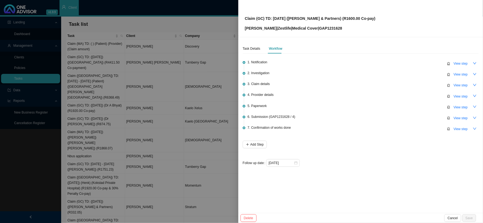
click at [179, 22] on div at bounding box center [241, 111] width 483 height 223
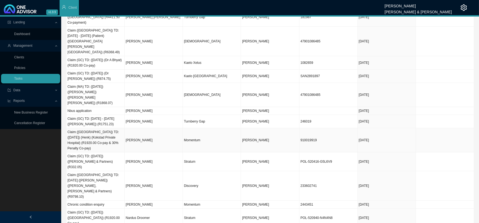
scroll to position [60, 0]
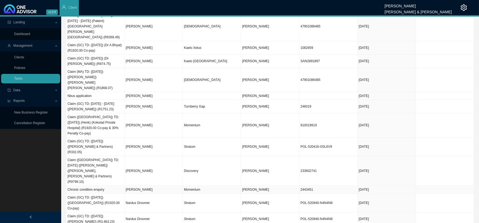
click at [197, 186] on td "Momentum" at bounding box center [212, 190] width 58 height 8
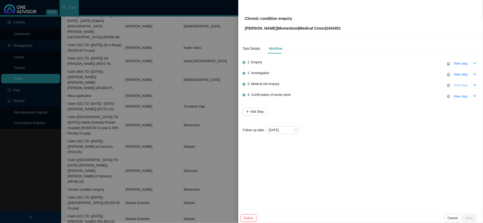
click at [460, 85] on span "View step" at bounding box center [461, 85] width 14 height 5
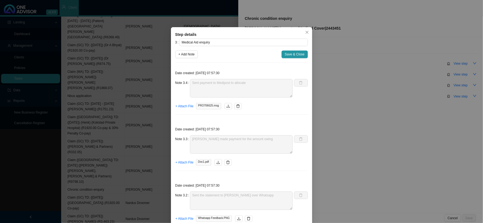
click at [396, 92] on div "Step details 3 Medical Aid enquiry + Add Note Save & Close Date created: [DATE]…" at bounding box center [241, 111] width 483 height 223
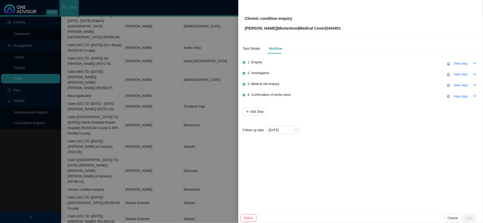
click at [204, 120] on div at bounding box center [241, 111] width 483 height 223
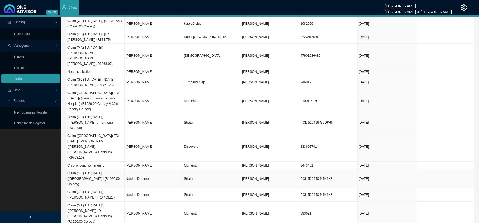
scroll to position [121, 0]
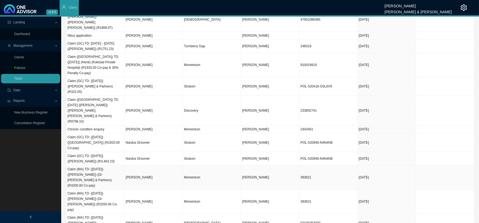
click at [202, 166] on td "Momentum" at bounding box center [212, 178] width 58 height 24
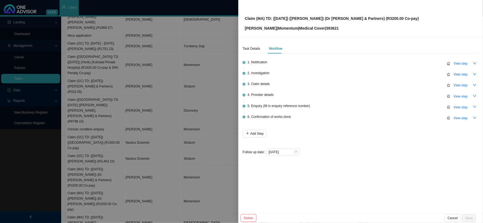
click at [200, 86] on div at bounding box center [241, 111] width 483 height 223
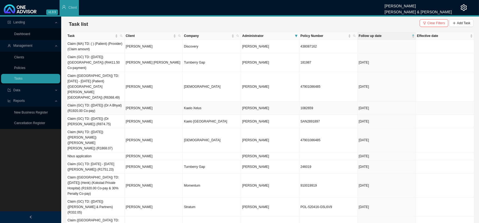
scroll to position [30, 0]
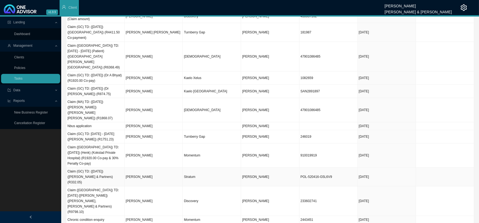
click at [140, 168] on td "[PERSON_NAME]" at bounding box center [154, 177] width 58 height 19
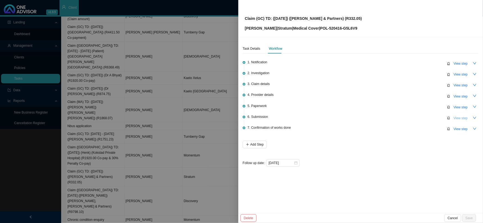
click at [460, 119] on span "View step" at bounding box center [461, 118] width 14 height 5
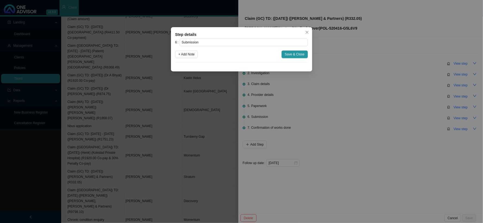
click at [401, 113] on div "Step details 6 Submission + Add Note Save & Close Cancel OK" at bounding box center [241, 111] width 483 height 223
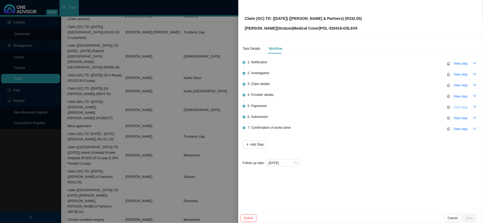
click at [466, 106] on span "View step" at bounding box center [461, 107] width 14 height 5
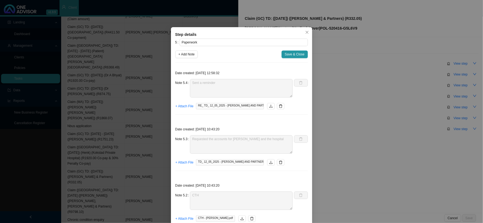
click at [341, 107] on div "Step details 5 Paperwork + Add Note Save & Close Date created: [DATE] 12:58:32 …" at bounding box center [241, 111] width 483 height 223
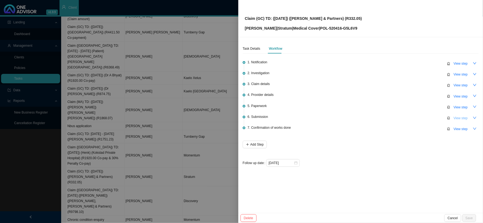
click at [459, 119] on span "View step" at bounding box center [461, 118] width 14 height 5
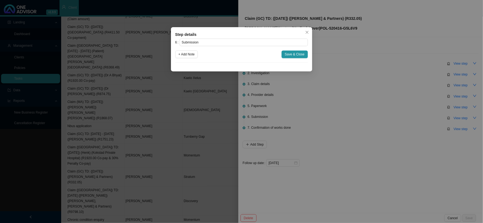
click at [334, 100] on div "Step details 6 Submission + Add Note Save & Close Cancel OK" at bounding box center [241, 111] width 483 height 223
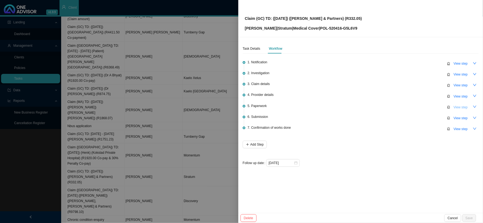
click at [460, 106] on span "View step" at bounding box center [461, 107] width 14 height 5
type input "Paperwork"
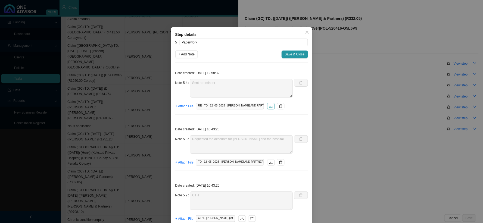
click at [269, 107] on icon "download" at bounding box center [271, 106] width 4 height 4
click at [134, 88] on div "Step details 5 Paperwork + Add Note Save & Close Date created: [DATE] 12:58:32 …" at bounding box center [241, 111] width 483 height 223
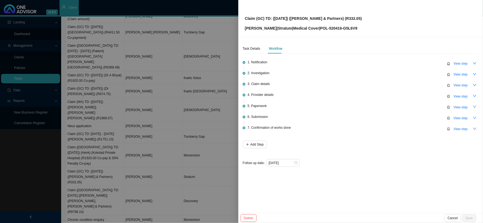
click at [175, 70] on div at bounding box center [241, 111] width 483 height 223
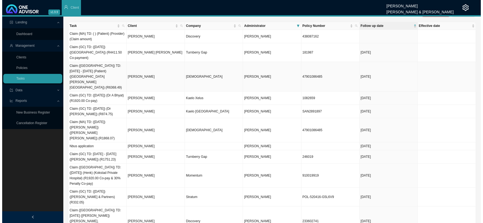
scroll to position [0, 0]
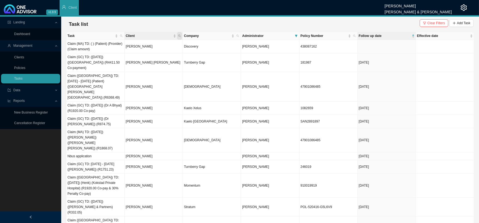
click at [179, 35] on icon "search" at bounding box center [179, 36] width 3 height 3
click at [148, 46] on input "text" at bounding box center [154, 47] width 51 height 8
type input "TERBLANCHE"
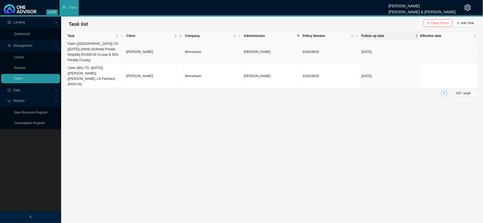
click at [113, 53] on td "Claim ([GEOGRAPHIC_DATA]) TD: ([DATE]) (Henk) (Kokstad Private Hospital) (R1920…" at bounding box center [95, 52] width 59 height 24
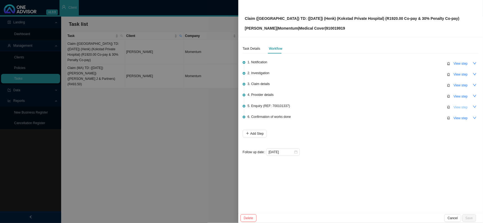
click at [458, 107] on span "View step" at bounding box center [461, 107] width 14 height 5
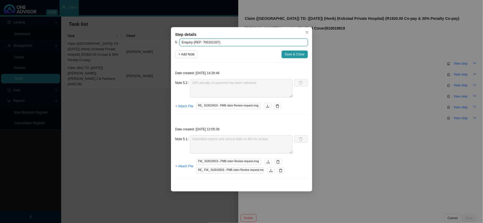
click at [207, 42] on input "Enquiry (REF: 700101337)" at bounding box center [244, 43] width 128 height 8
click at [243, 41] on input "Enquiry (REF: 700101337)" at bounding box center [244, 43] width 128 height 8
drag, startPoint x: 216, startPoint y: 42, endPoint x: 195, endPoint y: 41, distance: 21.8
click at [195, 41] on input "Enquiry (REF: 700101337)" at bounding box center [244, 43] width 128 height 8
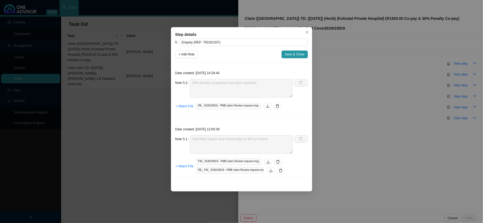
click at [376, 110] on div "Step details 5 Enquiry (REF: 700101337) + Add Note Save & Close Date created: […" at bounding box center [241, 111] width 483 height 223
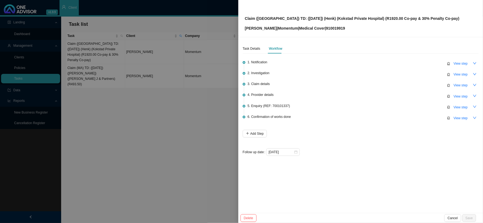
click at [436, 20] on div "Claim (MA) TD: ([DATE]) (Henk) (Kokstad Private Hospital) (R1920.00 Co-pay & 30…" at bounding box center [361, 19] width 232 height 26
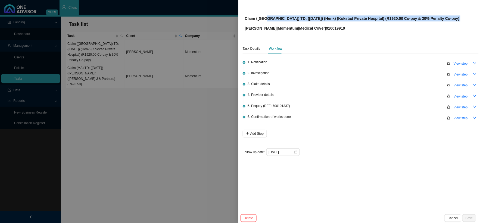
drag, startPoint x: 436, startPoint y: 20, endPoint x: 268, endPoint y: 18, distance: 168.1
click at [268, 18] on div "Claim (MA) TD: ([DATE]) (Henk) (Kokstad Private Hospital) (R1920.00 Co-pay & 30…" at bounding box center [361, 19] width 232 height 26
copy p "TD: ([DATE]) (Henk) (Kokstad Private Hospital) (R1920.00 Co-pay & 30% Penalty C…"
drag, startPoint x: 359, startPoint y: 104, endPoint x: 393, endPoint y: 105, distance: 34.3
click at [359, 104] on div "5. Enquiry (REF: 700101337) View step" at bounding box center [363, 107] width 231 height 8
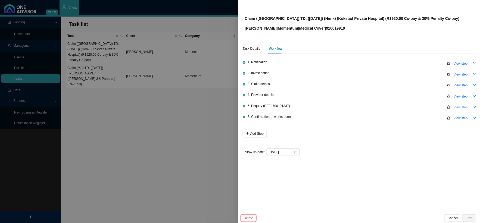
click at [458, 108] on span "View step" at bounding box center [461, 107] width 14 height 5
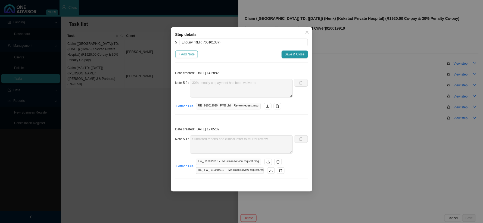
click at [191, 56] on span "+ Add Note" at bounding box center [187, 54] width 16 height 5
type textarea "30% penalty co-payment has been waivered"
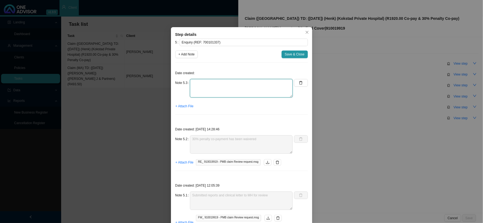
click at [222, 83] on textarea at bounding box center [241, 88] width 103 height 18
click at [198, 88] on textarea "PHONED MH, SPOKE TO [PERSON_NAME] REF:" at bounding box center [241, 88] width 103 height 18
click at [200, 91] on textarea "PHONED MH, SPOKE TO [PERSON_NAME] REF:" at bounding box center [241, 88] width 103 height 18
type textarea "PHONED MH, SPOKE TO [PERSON_NAME] THE CO-PAYMENT OF R1920.00 HAS BEEN WAIVERED …"
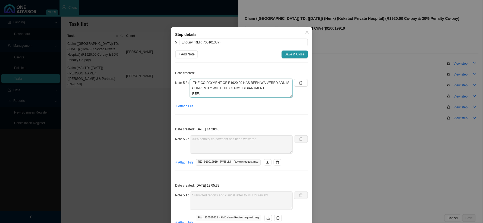
click at [263, 94] on textarea "PHONED MH, SPOKE TO [PERSON_NAME] THE CO-PAYMENT OF R1920.00 HAS BEEN WAIVERED …" at bounding box center [241, 88] width 103 height 18
drag, startPoint x: 221, startPoint y: 94, endPoint x: 180, endPoint y: 75, distance: 45.1
click at [180, 75] on div "Date created: Note 5.3 PHONED MH, SPOKE TO [PERSON_NAME] THE CO-PAYMENT OF R192…" at bounding box center [241, 93] width 133 height 52
click at [299, 83] on icon "delete" at bounding box center [301, 83] width 4 height 4
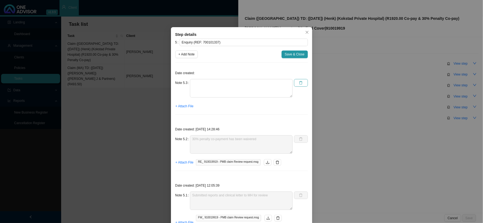
type textarea "30% penalty co-payment has been waivered"
type textarea "Submitted reports and clinical letter to MH for review"
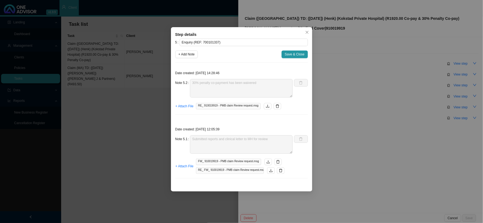
click at [343, 63] on div "Step details 5 Enquiry (REF: 700101337) + Add Note Save & Close Date created: […" at bounding box center [241, 111] width 483 height 223
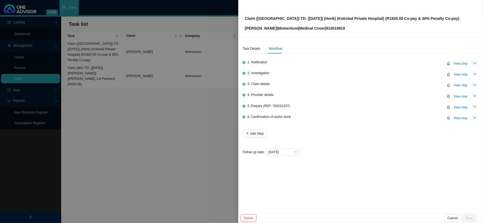
click at [129, 98] on div at bounding box center [241, 111] width 483 height 223
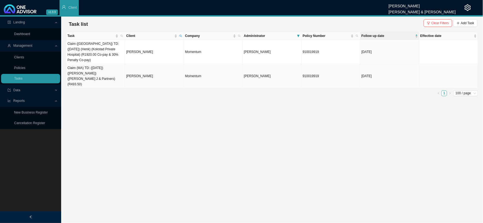
click at [104, 64] on td "Claim (MA) TD: ([DATE]) ([PERSON_NAME]) ([PERSON_NAME] J & Partners) (R493.50)" at bounding box center [95, 76] width 59 height 24
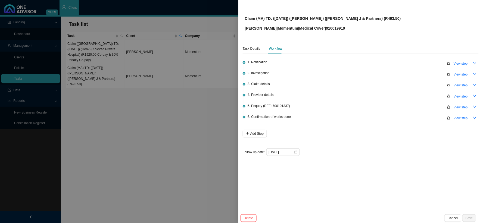
click at [112, 66] on div at bounding box center [241, 111] width 483 height 223
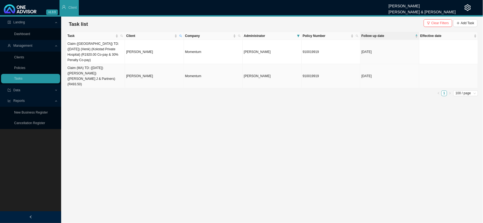
click at [142, 67] on td "[PERSON_NAME]" at bounding box center [154, 76] width 59 height 24
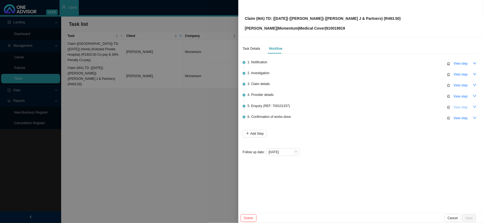
click at [458, 107] on span "View step" at bounding box center [461, 107] width 14 height 5
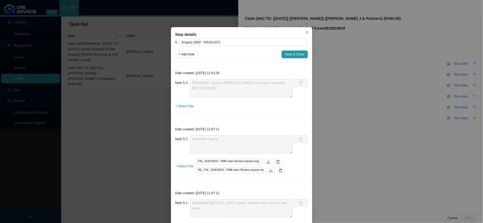
click at [129, 115] on div "Step details 5 Enquiry (REF: 700101337) + Add Note Save & Close Date created: […" at bounding box center [241, 111] width 483 height 223
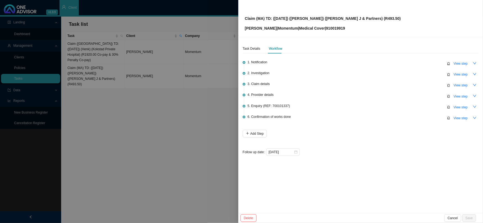
click at [135, 48] on div at bounding box center [241, 111] width 483 height 223
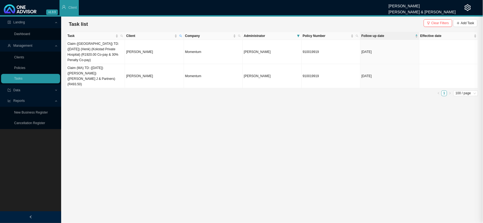
click at [151, 47] on td "[PERSON_NAME]" at bounding box center [154, 52] width 59 height 24
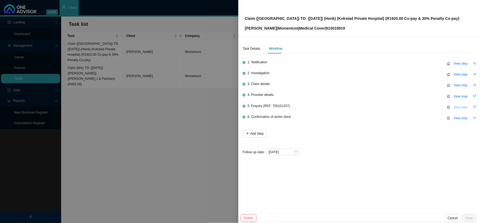
click at [454, 105] on span "View step" at bounding box center [461, 107] width 14 height 5
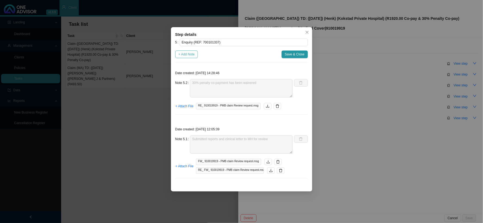
click at [189, 53] on span "+ Add Note" at bounding box center [187, 54] width 16 height 5
type textarea "30% penalty co-payment has been waivered"
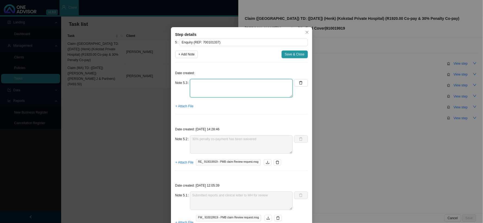
click at [216, 83] on textarea at bounding box center [241, 88] width 103 height 18
paste textarea "PHONED MH, SPOKE TO [PERSON_NAME] THE CO-PAYMENT OF R1920.00 HAS BEEN WAIVERED …"
click at [264, 89] on textarea "PHONED MH, SPOKE TO [PERSON_NAME] THE CO-PAYMENT OF R1920.00 HAS BEEN WAIVERED …" at bounding box center [241, 88] width 103 height 18
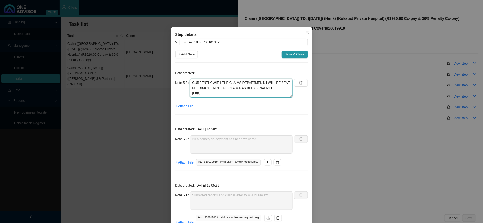
click at [211, 93] on textarea "PHONED MH, SPOKE TO [PERSON_NAME] THE CO-PAYMENT OF R1920.00 HAS BEEN WAIVERED …" at bounding box center [241, 88] width 103 height 18
click at [216, 93] on textarea "PHONED MH, SPOKE TO [PERSON_NAME] THE CO-PAYMENT OF R1920.00 HAS BEEN WAIVERED …" at bounding box center [241, 88] width 103 height 18
click at [223, 95] on textarea "PHONED MH, SPOKE TO [PERSON_NAME] THE CO-PAYMENT OF R1920.00 HAS BEEN WAIVERED …" at bounding box center [241, 88] width 103 height 18
paste textarea "702391433"
type textarea "PHONED MH, SPOKE TO [PERSON_NAME] THE CO-PAYMENT OF R1920.00 HAS BEEN WAIVERED …"
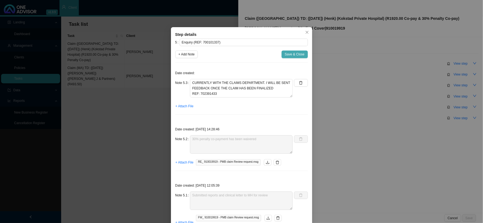
click at [294, 56] on span "Save & Close" at bounding box center [295, 54] width 20 height 5
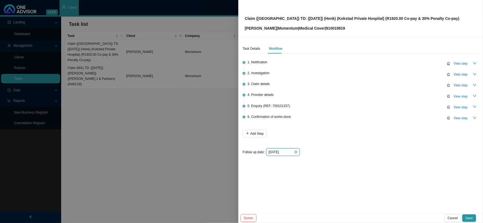
click at [284, 152] on input "[DATE]" at bounding box center [281, 152] width 25 height 5
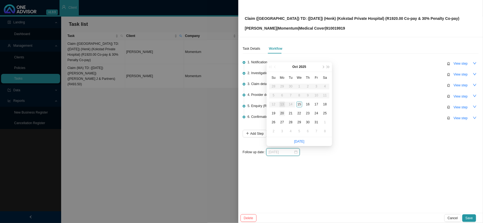
type input "[DATE]"
click at [283, 111] on div "20" at bounding box center [283, 114] width 6 height 6
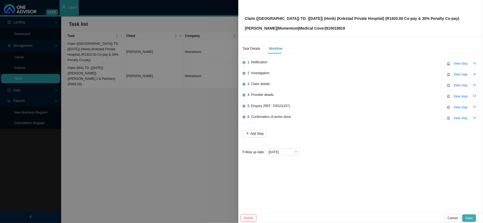
click at [470, 217] on span "Save" at bounding box center [469, 218] width 7 height 5
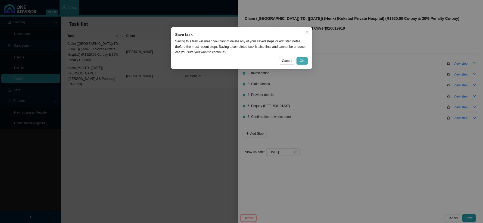
click at [305, 61] on span "OK" at bounding box center [302, 60] width 5 height 5
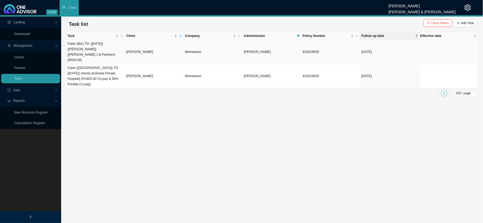
click at [151, 47] on td "[PERSON_NAME]" at bounding box center [154, 52] width 59 height 24
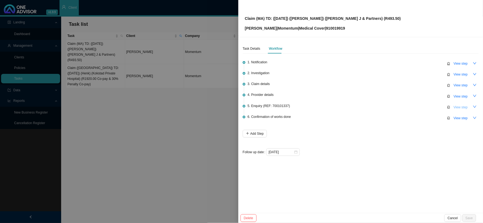
click at [459, 108] on span "View step" at bounding box center [461, 107] width 14 height 5
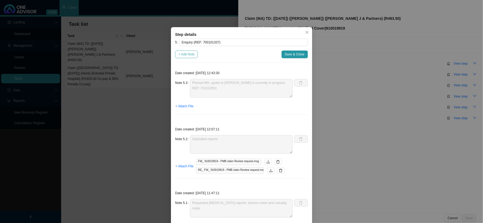
click at [181, 55] on span "+ Add Note" at bounding box center [187, 54] width 16 height 5
type textarea "Phoned MH, spoke to [PERSON_NAME] is currently in progress REF: 701513561"
type textarea "Submitted reports"
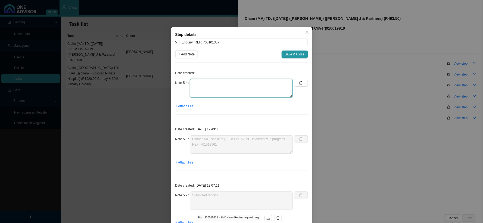
click at [205, 86] on textarea at bounding box center [241, 88] width 103 height 18
type textarea "p"
paste textarea "702391433"
click at [197, 93] on textarea "PHONED MH, SPOKE TO REF:702391433" at bounding box center [241, 88] width 103 height 18
click at [196, 94] on textarea "PHONED MH, SPOKE TO REF:702391433" at bounding box center [241, 88] width 103 height 18
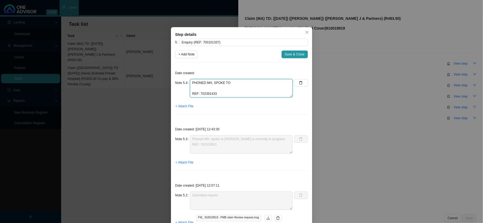
click at [223, 88] on textarea "PHONED MH, SPOKE TO REF: 702391433" at bounding box center [241, 88] width 103 height 18
paste textarea "auth 148875896 has been updated- enquiry is now with claims department for proc…"
click at [191, 87] on textarea "PHONED MH, SPOKE TO auth 148875896 has been updated- enquiry is now with claims…" at bounding box center [241, 88] width 103 height 18
click at [240, 85] on textarea "PHONED MH, SPOKE TO Auth 148875896 has been updated- enquiry is now with claims…" at bounding box center [241, 88] width 103 height 18
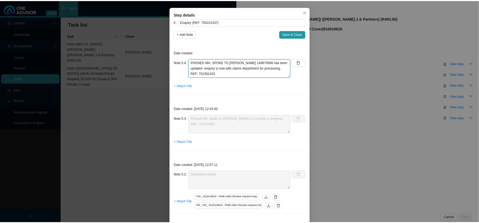
scroll to position [30, 0]
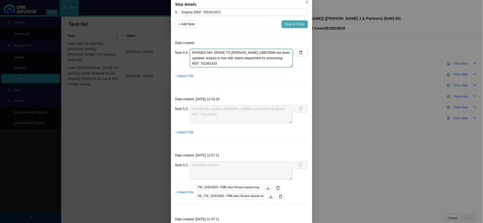
type textarea "PHONED MH, SPOKE TO [PERSON_NAME] 148875896 has been updated- enquiry is now wi…"
click at [296, 27] on button "Save & Close" at bounding box center [295, 24] width 26 height 8
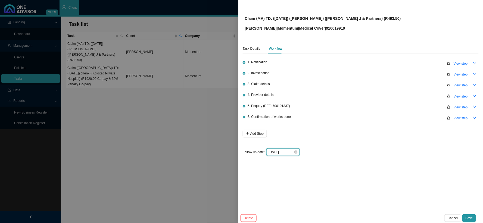
click at [289, 152] on input "[DATE]" at bounding box center [281, 152] width 25 height 5
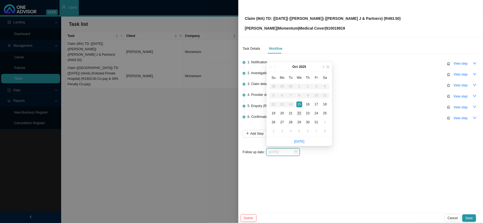
type input "[DATE]"
click at [299, 111] on div "22" at bounding box center [300, 114] width 6 height 6
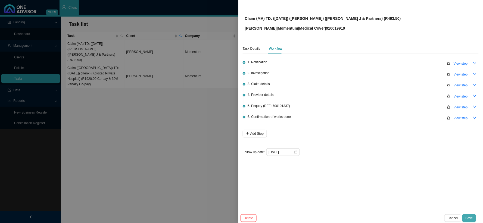
click at [474, 218] on button "Save" at bounding box center [470, 219] width 14 height 8
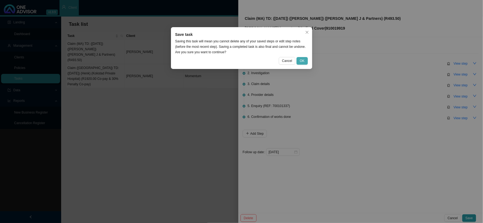
click at [306, 60] on button "OK" at bounding box center [302, 61] width 11 height 8
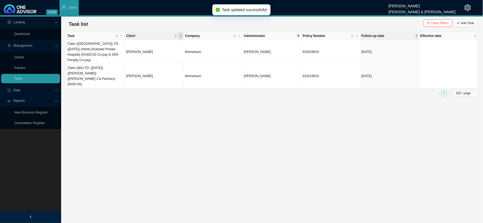
click at [183, 36] on span "Client" at bounding box center [180, 36] width 5 height 8
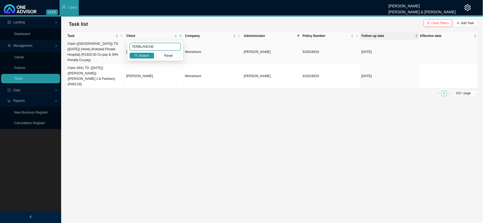
drag, startPoint x: 165, startPoint y: 47, endPoint x: 126, endPoint y: 47, distance: 38.3
click at [126, 47] on body "v1.9.9 [PERSON_NAME] [PERSON_NAME] & [PERSON_NAME] Client Landing Dashboard Man…" at bounding box center [241, 111] width 483 height 223
click at [143, 57] on span "Search" at bounding box center [144, 55] width 10 height 5
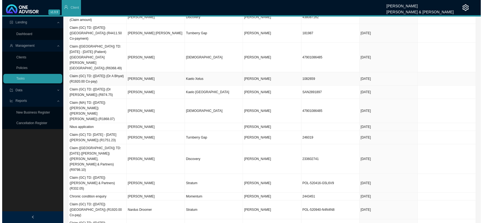
scroll to position [0, 0]
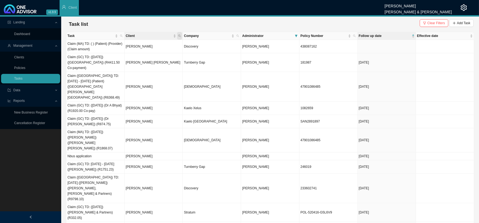
click at [179, 35] on icon "search" at bounding box center [179, 36] width 3 height 3
click at [168, 48] on input "text" at bounding box center [154, 47] width 51 height 8
type input "THOMSON"
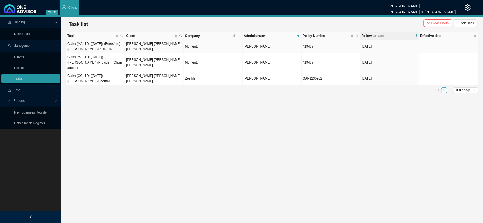
click at [154, 45] on td "[PERSON_NAME] [PERSON_NAME] [PERSON_NAME]" at bounding box center [154, 46] width 59 height 13
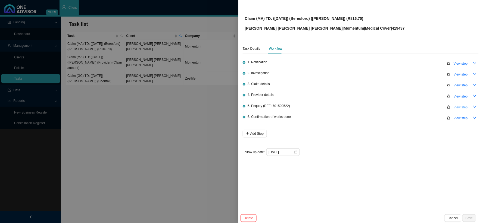
click at [463, 106] on span "View step" at bounding box center [461, 107] width 14 height 5
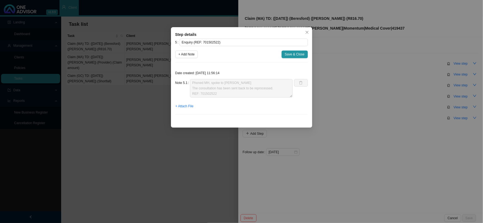
click at [368, 46] on div "Step details 5 Enquiry (REF: 701502522) + Add Note Save & Close Date created: […" at bounding box center [241, 111] width 483 height 223
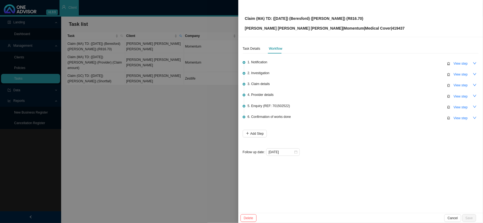
click at [387, 26] on p "[PERSON_NAME] [PERSON_NAME] [PERSON_NAME] | Momentum | Medical Cover | 419437" at bounding box center [325, 28] width 160 height 6
copy p "419437"
drag, startPoint x: 368, startPoint y: 15, endPoint x: 266, endPoint y: 18, distance: 102.0
click at [266, 18] on p "Claim (MA) TD: ([DATE]) (Beresford) ([PERSON_NAME]) (R816.70)" at bounding box center [325, 18] width 160 height 6
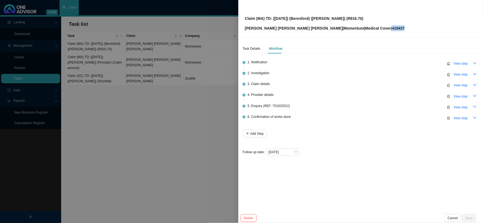
copy p "TD: ([DATE]) (Beresford) ([PERSON_NAME]) (R816.70)"
click at [462, 107] on span "View step" at bounding box center [461, 107] width 14 height 5
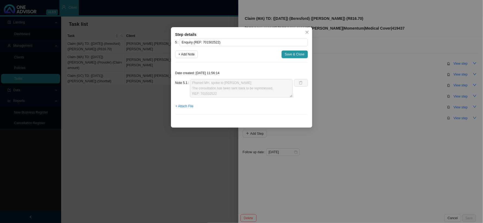
click at [187, 93] on div "Note 5.1 Phoned MH, spoke to [PERSON_NAME] The consultation has been sent back …" at bounding box center [234, 88] width 118 height 18
drag, startPoint x: 194, startPoint y: 54, endPoint x: 200, endPoint y: 62, distance: 9.1
click at [194, 54] on span "+ Add Note" at bounding box center [187, 54] width 16 height 5
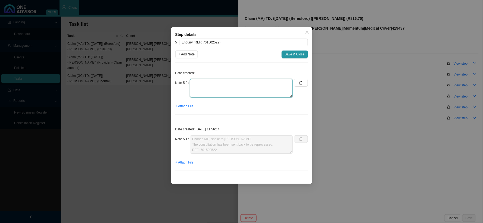
click at [218, 82] on textarea at bounding box center [241, 88] width 103 height 18
type textarea "p"
click at [211, 90] on textarea "PHONED MH, SPOKE TO [PERSON_NAME] REF:" at bounding box center [241, 88] width 103 height 18
type textarea "PHONED MH, SPOKE TO [PERSON_NAME] REF:"
click at [196, 89] on textarea "PHONED MH, SPOKE TO [PERSON_NAME] REF:" at bounding box center [241, 88] width 103 height 18
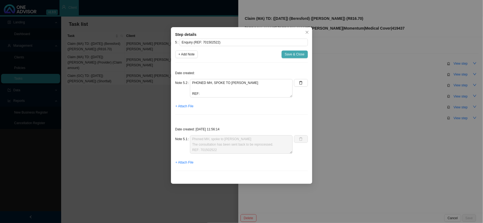
click at [300, 56] on span "Save & Close" at bounding box center [295, 54] width 20 height 5
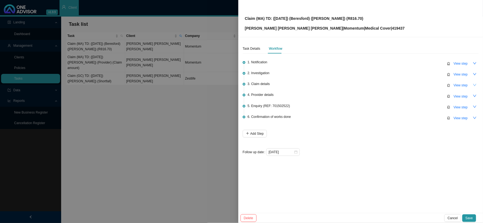
click at [475, 85] on icon "down" at bounding box center [475, 85] width 4 height 4
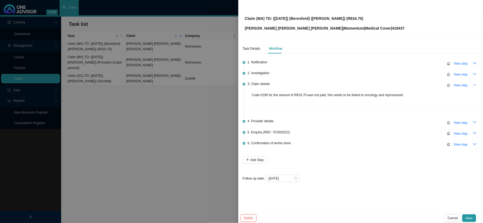
click at [475, 85] on icon "up" at bounding box center [475, 85] width 4 height 4
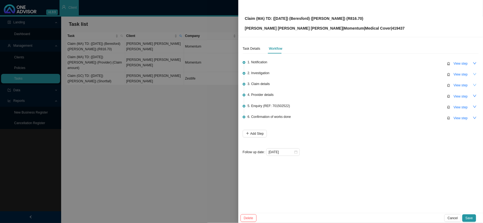
click at [474, 75] on icon "down" at bounding box center [475, 74] width 4 height 4
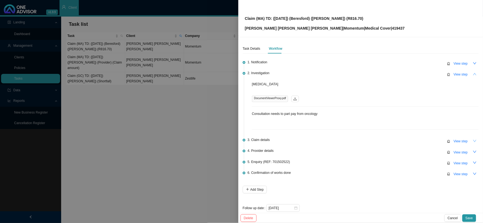
click at [473, 73] on icon "up" at bounding box center [475, 74] width 4 height 4
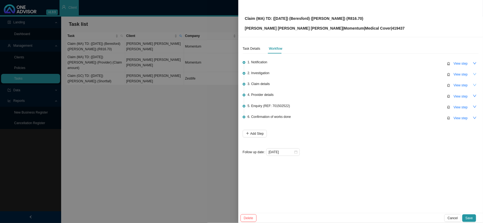
click at [473, 74] on icon "down" at bounding box center [475, 74] width 4 height 4
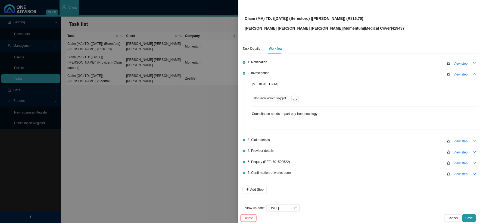
click at [473, 74] on button "button" at bounding box center [475, 74] width 8 height 8
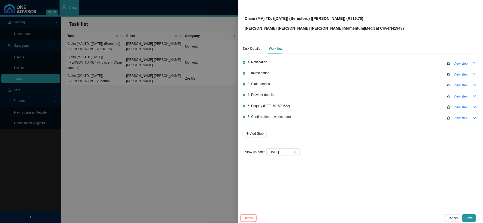
click at [476, 94] on icon "down" at bounding box center [475, 96] width 4 height 4
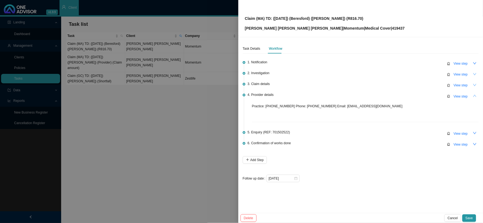
click at [476, 94] on icon "up" at bounding box center [475, 96] width 4 height 4
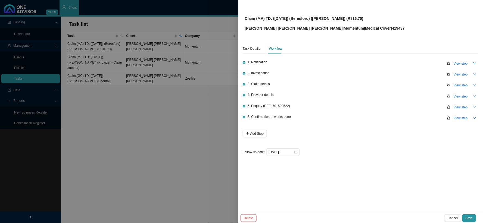
click at [472, 107] on button "button" at bounding box center [475, 107] width 8 height 8
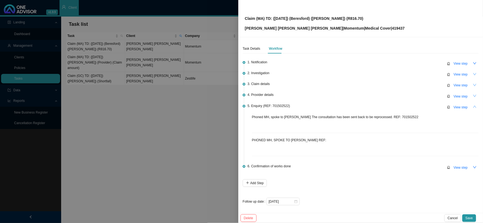
click at [473, 105] on icon "up" at bounding box center [475, 107] width 4 height 4
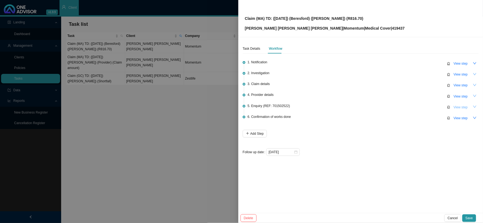
click at [457, 105] on span "View step" at bounding box center [461, 107] width 14 height 5
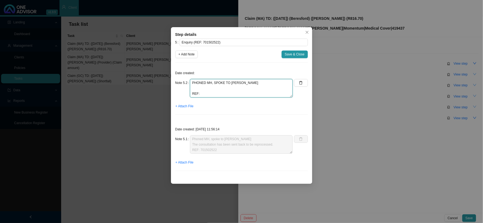
click at [207, 88] on textarea "PHONED MH, SPOKE TO [PERSON_NAME] REF:" at bounding box center [241, 88] width 103 height 18
click at [255, 95] on textarea "PHONED MH, SPOKE TO [PERSON_NAME] MEMBER HAS BEEN ALLOCATED 8 UROLOGY CONSULTAT…" at bounding box center [241, 88] width 103 height 18
click at [249, 93] on textarea "PHONED MH, SPOKE TO [PERSON_NAME] MEMBER HAS BEEN ALLOCATED 8 UROLOGY CONSULTAT…" at bounding box center [241, 88] width 103 height 18
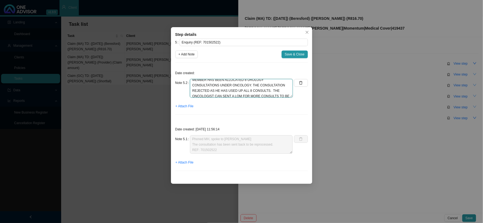
scroll to position [0, 0]
drag, startPoint x: 259, startPoint y: 83, endPoint x: 251, endPoint y: 86, distance: 8.4
click at [251, 86] on textarea "PHONED MH, SPOKE TO [PERSON_NAME] MEMBER HAS BEEN ALLOCATED 8 UROLOGY CONSULTAT…" at bounding box center [241, 88] width 103 height 18
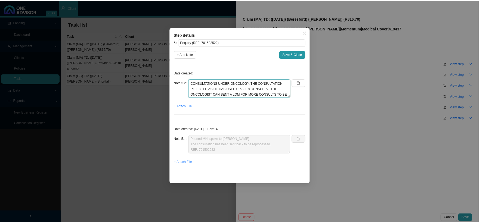
scroll to position [16, 0]
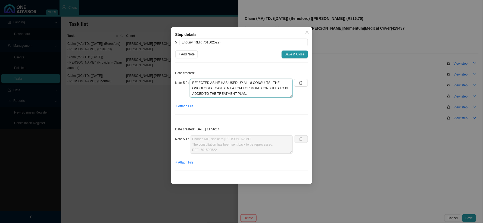
click at [259, 82] on textarea "PHONED MH, SPOKE TO [PERSON_NAME] MEMBER HAS BEEN ALLOCATED 8 UROLOGY CONSULTAT…" at bounding box center [241, 88] width 103 height 18
click at [218, 92] on textarea "PHONED MH, SPOKE TO [PERSON_NAME] MEMBER HAS BEEN ALLOCATED 8 UROLOGY CONSULTAT…" at bounding box center [241, 88] width 103 height 18
click at [213, 93] on textarea "PHONED MH, SPOKE TO [PERSON_NAME] MEMBER HAS BEEN ALLOCATED 8 UROLOGY CONSULTAT…" at bounding box center [241, 88] width 103 height 18
paste textarea "701502522"
type textarea "PHONED MH, SPOKE TO [PERSON_NAME] MEMBER HAS BEEN ALLOCATED 8 UROLOGY CONSULTAT…"
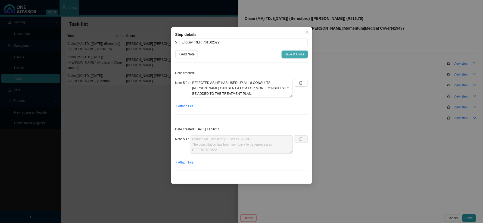
click at [297, 54] on span "Save & Close" at bounding box center [295, 54] width 20 height 5
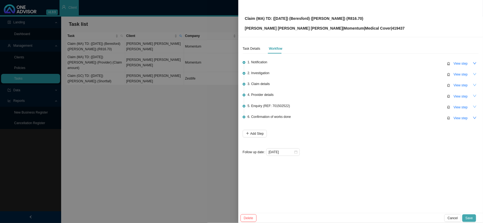
click at [467, 216] on span "Save" at bounding box center [469, 218] width 7 height 5
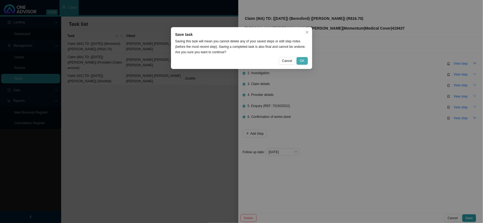
click at [303, 59] on span "OK" at bounding box center [302, 60] width 5 height 5
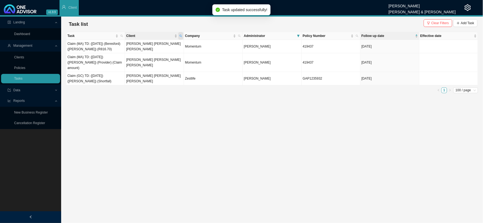
click at [180, 37] on icon "search" at bounding box center [180, 36] width 3 height 3
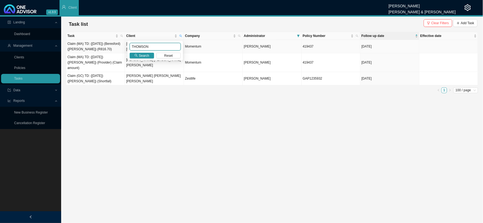
drag, startPoint x: 156, startPoint y: 44, endPoint x: 122, endPoint y: 46, distance: 33.7
click at [122, 46] on body "v1.9.9 [PERSON_NAME] [PERSON_NAME] & [PERSON_NAME] Client Landing Dashboard Man…" at bounding box center [241, 111] width 483 height 223
click at [140, 55] on span "Search" at bounding box center [144, 55] width 10 height 5
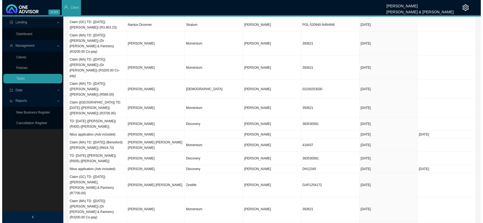
scroll to position [241, 0]
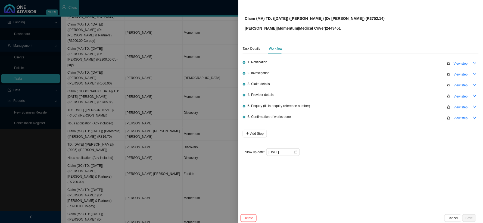
click at [459, 107] on span "View step" at bounding box center [461, 107] width 14 height 5
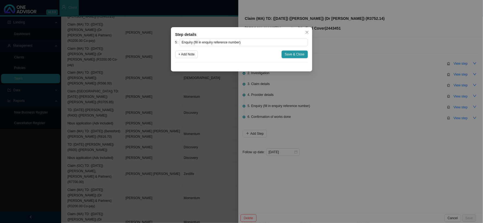
click at [330, 86] on div "Step details 5 Enquiry (fill in enquiry reference number) + Add Note Save & Clo…" at bounding box center [241, 111] width 483 height 223
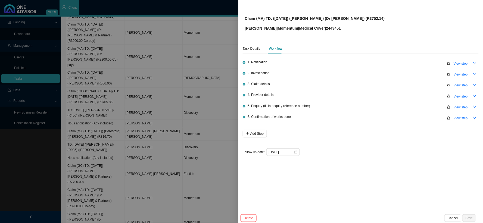
click at [331, 26] on p "[PERSON_NAME] | Momentum | Medical Cover | 2443451" at bounding box center [315, 28] width 140 height 6
copy p "2443451"
drag, startPoint x: 362, startPoint y: 17, endPoint x: 266, endPoint y: 15, distance: 96.0
click at [266, 15] on div "Claim (MA) TD: ([DATE]) ([PERSON_NAME]) (Dr [PERSON_NAME]) (R3752.14) [PERSON_N…" at bounding box center [361, 19] width 232 height 26
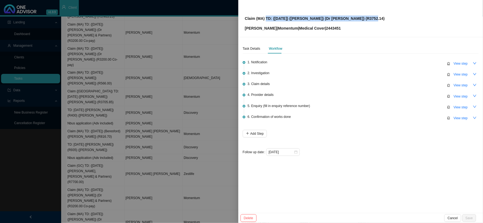
copy p "TD: ([DATE]) ([PERSON_NAME]) (Dr [PERSON_NAME]) (R3752.14)"
click at [460, 96] on span "View step" at bounding box center [461, 96] width 14 height 5
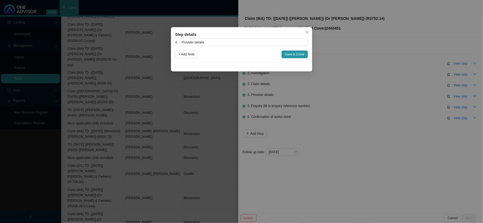
click at [394, 89] on div "Step details 4 Provider details + Add Note Save & Close Cancel OK" at bounding box center [241, 111] width 483 height 223
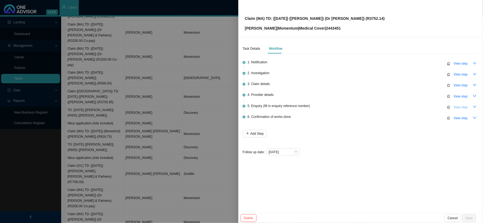
click at [461, 107] on span "View step" at bounding box center [461, 107] width 14 height 5
type input "Enquiry (fill in enquiry reference number)"
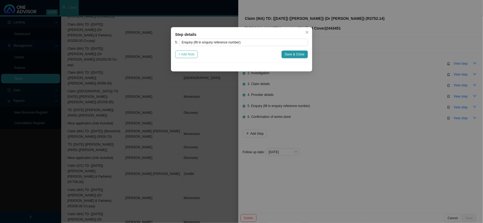
click at [194, 56] on span "+ Add Note" at bounding box center [187, 54] width 16 height 5
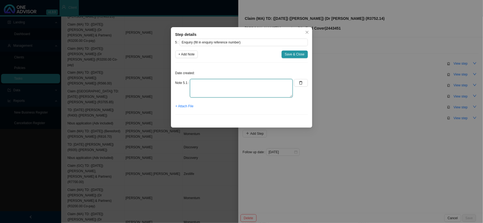
click at [216, 83] on textarea at bounding box center [241, 88] width 103 height 18
type textarea "p"
click at [214, 93] on textarea "PHONED MH, SPOKE TO [PERSON_NAME]" at bounding box center [241, 88] width 103 height 18
drag, startPoint x: 243, startPoint y: 86, endPoint x: 251, endPoint y: 84, distance: 7.8
click at [244, 86] on textarea "PHONED MH, SPOKE TO [PERSON_NAME]" at bounding box center [241, 88] width 103 height 18
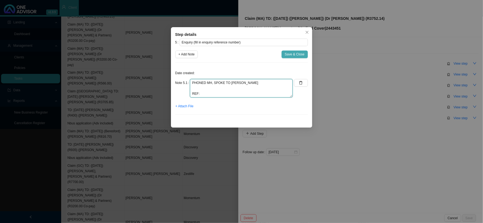
type textarea "PHONED MH, SPOKE TO [PERSON_NAME] REF:"
click at [302, 53] on span "Save & Close" at bounding box center [295, 54] width 20 height 5
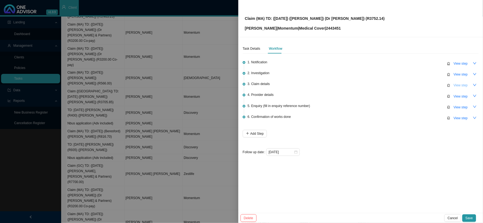
click at [460, 85] on span "View step" at bounding box center [461, 85] width 14 height 5
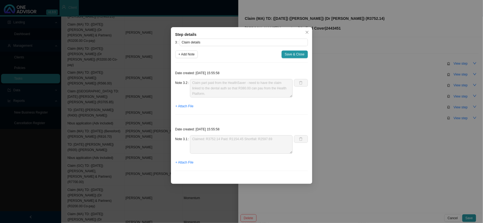
click at [412, 86] on div "Step details 3 Claim details + Add Note Save & Close Date created: [DATE] 15:55…" at bounding box center [241, 111] width 483 height 223
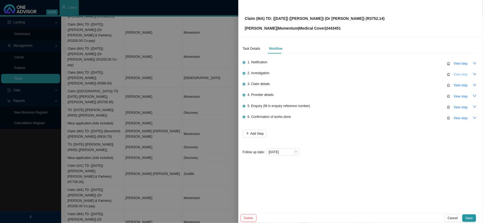
click at [457, 75] on span "View step" at bounding box center [461, 74] width 14 height 5
type input "Investigation"
type textarea "Auth number 149052996"
type textarea "[PERSON_NAME] phoned and said she got into big trouble with her daughter becaus…"
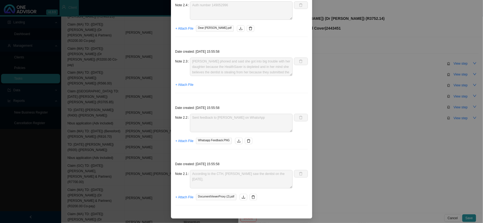
scroll to position [0, 0]
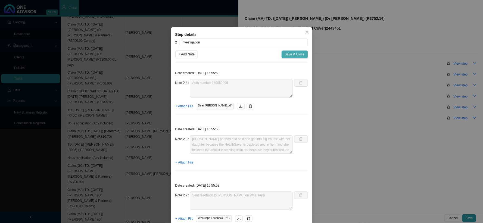
click at [287, 52] on span "Save & Close" at bounding box center [295, 54] width 20 height 5
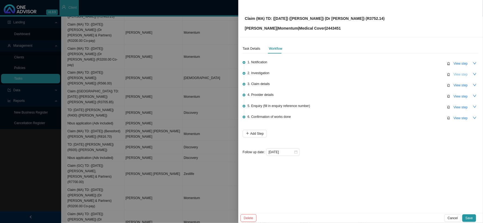
click at [457, 75] on span "View step" at bounding box center [461, 74] width 14 height 5
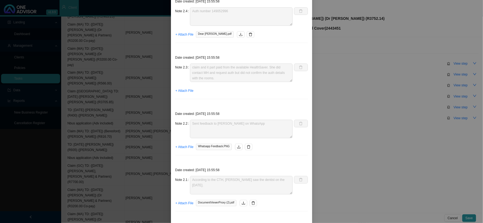
scroll to position [78, 0]
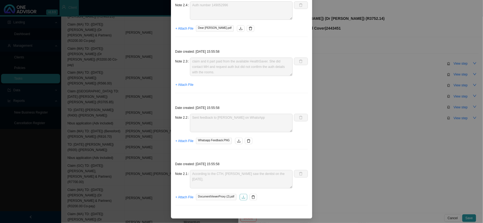
click at [244, 199] on button "button" at bounding box center [244, 197] width 8 height 7
click at [379, 80] on div "Step details 2 Investigation + Add Note Save & Close Date created: [DATE] 15:55…" at bounding box center [241, 111] width 483 height 223
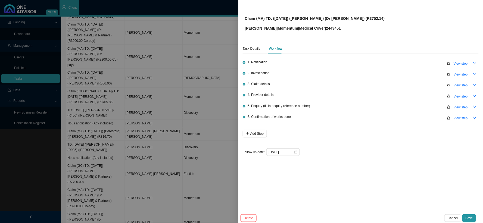
scroll to position [51, 0]
click at [460, 95] on span "View step" at bounding box center [461, 96] width 14 height 5
type input "Provider details"
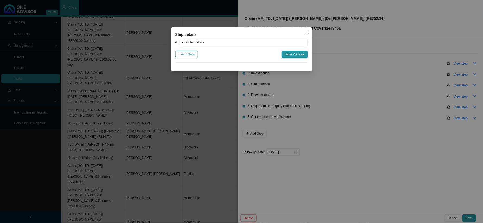
click at [191, 55] on span "+ Add Note" at bounding box center [187, 54] width 16 height 5
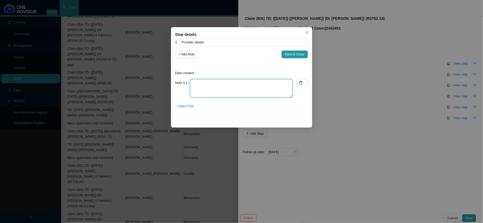
click at [236, 86] on textarea at bounding box center [241, 88] width 103 height 18
type textarea "p"
click at [235, 84] on textarea "Practice:" at bounding box center [241, 88] width 103 height 18
type textarea "Practice: 5450497"
click at [296, 55] on span "Save & Close" at bounding box center [295, 54] width 20 height 5
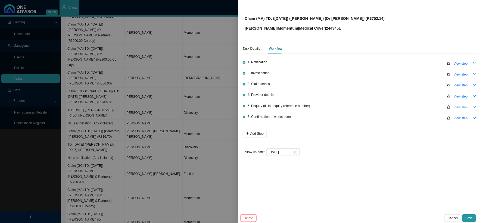
click at [459, 108] on span "View step" at bounding box center [461, 107] width 14 height 5
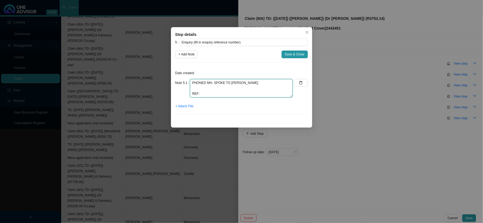
click at [265, 88] on textarea "PHONED MH, SPOKE TO [PERSON_NAME] REF:" at bounding box center [241, 88] width 103 height 18
click at [272, 95] on textarea "PHONED MH, SPOKE TO [PERSON_NAME] THE AUTH HAS TO BE BACKDATED AND THEN THE CLA…" at bounding box center [241, 88] width 103 height 18
click at [277, 90] on textarea "PHONED MH, SPOKE TO [PERSON_NAME] THE AUTH HAS TO BE BACKDATED AND THEN THE CLA…" at bounding box center [241, 88] width 103 height 18
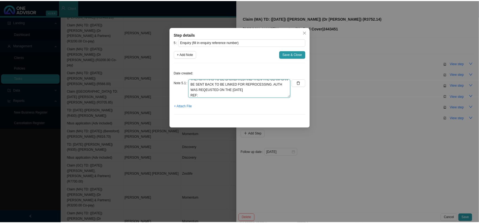
scroll to position [11, 0]
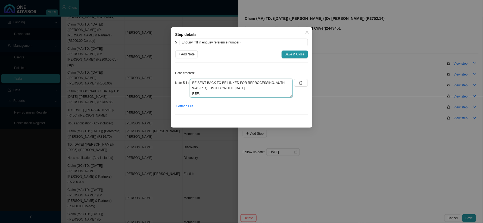
click at [253, 93] on textarea "PHONED MH, SPOKE TO [PERSON_NAME] THE AUTH HAS TO BE BACKDATED AND THEN THE CLA…" at bounding box center [241, 88] width 103 height 18
click at [211, 96] on textarea "PHONED MH, SPOKE TO [PERSON_NAME] THE AUTH HAS TO BE BACKDATED AND THEN THE CLA…" at bounding box center [241, 88] width 103 height 18
paste textarea "702394232"
click at [199, 89] on textarea "PHONED MH, SPOKE TO [PERSON_NAME] THE AUTH HAS TO BE BACKDATED AND THEN THE CLA…" at bounding box center [241, 88] width 103 height 18
click at [211, 94] on textarea "PHONED MH, SPOKE TO [PERSON_NAME] THE AUTH HAS TO BE BACKDATED AND THEN THE CLA…" at bounding box center [241, 88] width 103 height 18
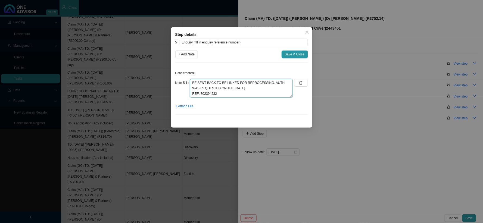
click at [211, 94] on textarea "PHONED MH, SPOKE TO [PERSON_NAME] THE AUTH HAS TO BE BACKDATED AND THEN THE CLA…" at bounding box center [241, 88] width 103 height 18
type textarea "PHONED MH, SPOKE TO [PERSON_NAME] THE AUTH HAS TO BE BACKDATED AND THEN THE CLA…"
click at [239, 42] on input "Enquiry (fill in enquiry reference number)" at bounding box center [244, 43] width 128 height 8
drag, startPoint x: 239, startPoint y: 42, endPoint x: 194, endPoint y: 42, distance: 44.9
click at [194, 42] on input "Enquiry (fill in enquiry reference number)" at bounding box center [244, 43] width 128 height 8
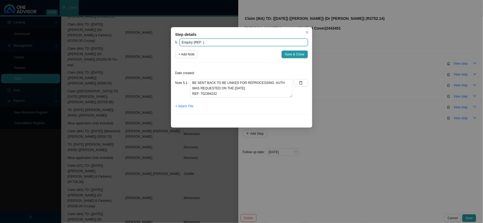
paste input "702394232"
type input "Enquiry (REF: 702394232)"
click at [299, 55] on span "Save & Close" at bounding box center [295, 54] width 20 height 5
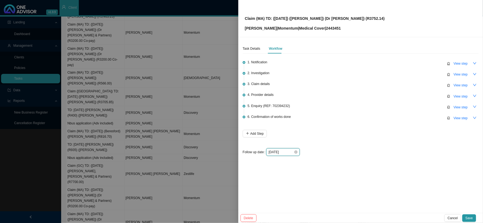
click at [288, 151] on input "[DATE]" at bounding box center [281, 152] width 25 height 5
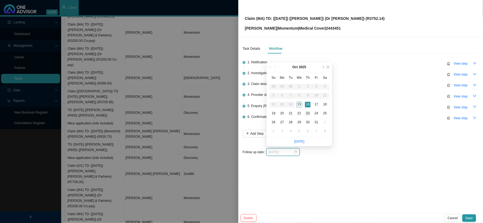
type input "[DATE]"
click at [307, 113] on div "23" at bounding box center [308, 114] width 6 height 6
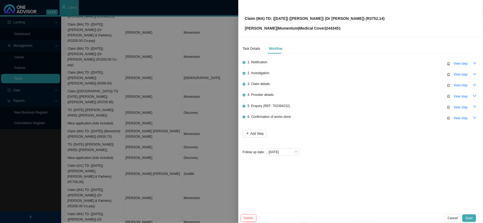
click at [470, 219] on span "Save" at bounding box center [469, 218] width 7 height 5
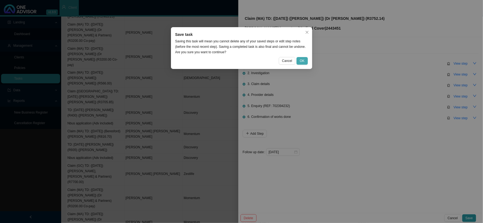
click at [304, 59] on span "OK" at bounding box center [302, 60] width 5 height 5
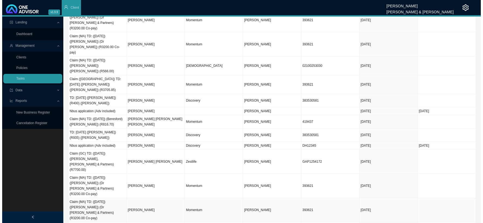
scroll to position [272, 0]
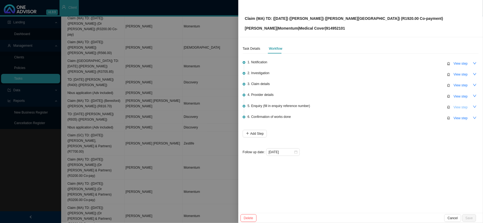
click at [462, 106] on span "View step" at bounding box center [461, 107] width 14 height 5
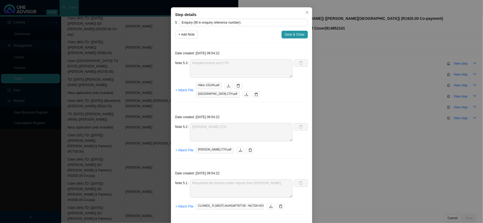
scroll to position [29, 0]
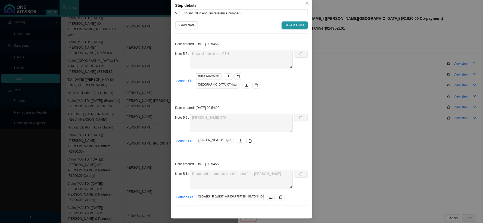
click at [377, 129] on div "Step details 5 Enquiry (fill in enquiry reference number) + Add Note Save & Clo…" at bounding box center [241, 111] width 483 height 223
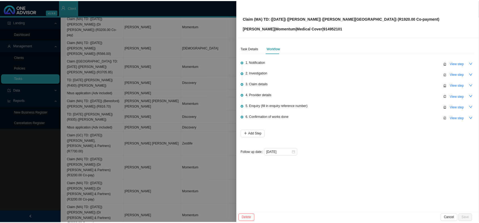
scroll to position [2, 0]
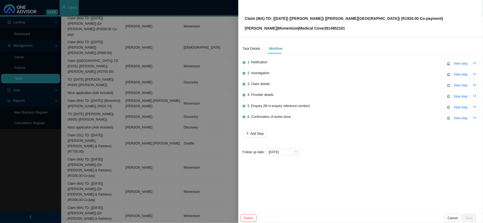
click at [189, 149] on div at bounding box center [241, 111] width 483 height 223
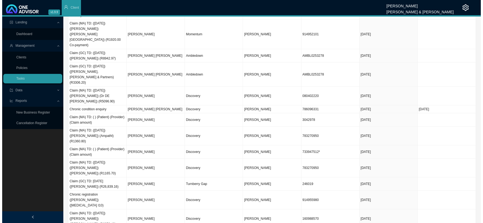
scroll to position [574, 0]
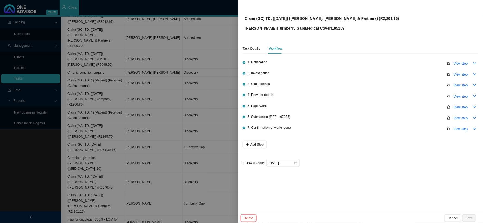
click at [172, 88] on div at bounding box center [241, 111] width 483 height 223
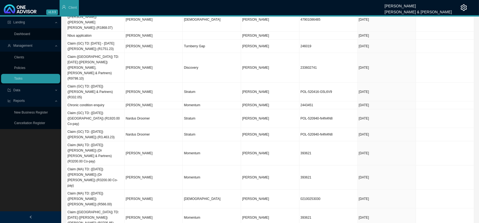
scroll to position [0, 0]
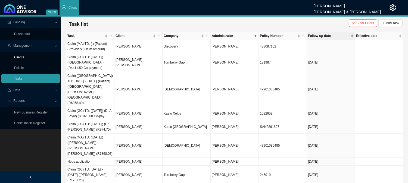
click at [20, 58] on link "Clients" at bounding box center [19, 57] width 10 height 4
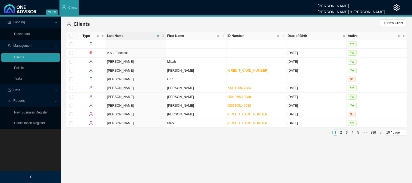
click at [165, 37] on span at bounding box center [163, 36] width 5 height 8
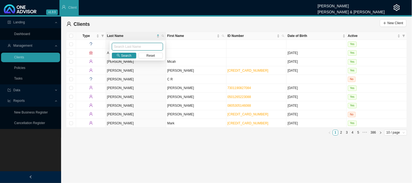
click at [134, 47] on input "text" at bounding box center [137, 47] width 51 height 8
type input "nel"
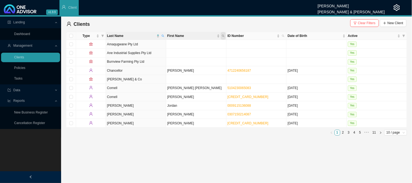
click at [225, 35] on icon "search" at bounding box center [223, 36] width 3 height 3
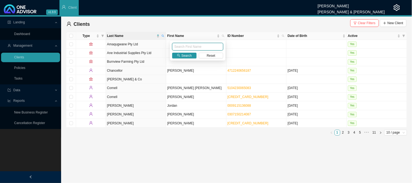
click at [188, 45] on input "text" at bounding box center [197, 47] width 51 height 8
type input "[PERSON_NAME]"
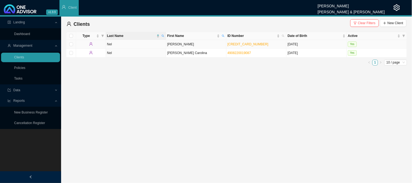
click at [181, 42] on td "[PERSON_NAME]" at bounding box center [196, 44] width 60 height 9
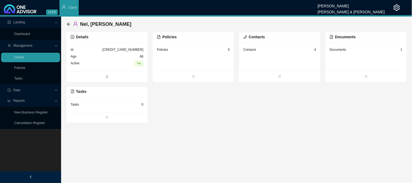
click at [259, 51] on div "Contacts 4" at bounding box center [280, 49] width 73 height 7
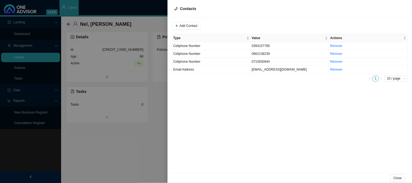
drag, startPoint x: 141, startPoint y: 109, endPoint x: 115, endPoint y: 100, distance: 28.3
click at [141, 109] on div at bounding box center [206, 91] width 412 height 183
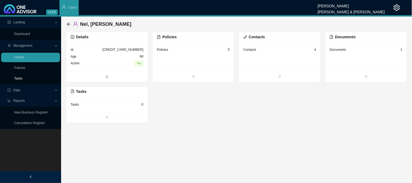
click at [21, 77] on link "Tasks" at bounding box center [18, 79] width 8 height 4
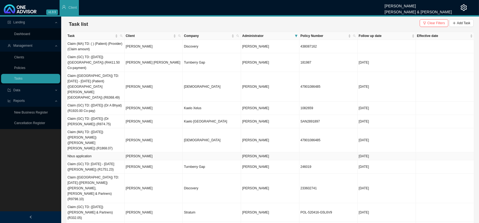
click at [142, 153] on td "[PERSON_NAME]" at bounding box center [154, 157] width 58 height 8
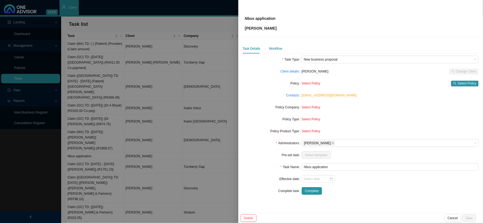
click at [277, 49] on div "Workflow" at bounding box center [275, 48] width 13 height 5
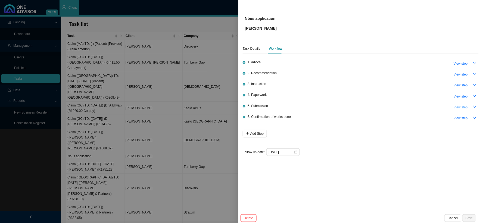
click at [463, 105] on span "View step" at bounding box center [461, 107] width 14 height 5
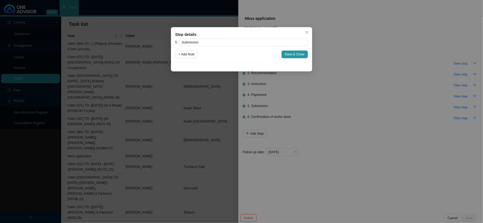
click at [349, 83] on div "Step details 5 Submission + Add Note Save & Close Cancel OK" at bounding box center [241, 111] width 483 height 223
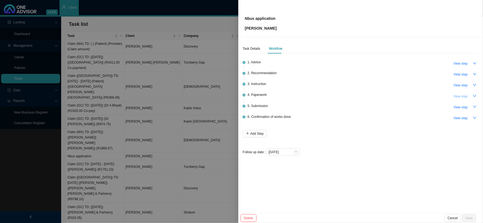
click at [466, 96] on span "View step" at bounding box center [461, 96] width 14 height 5
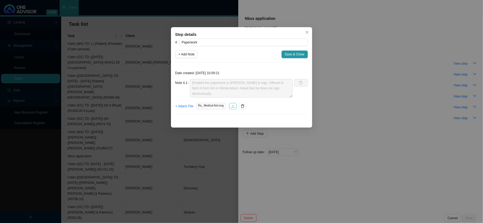
click at [233, 107] on icon "download" at bounding box center [233, 106] width 4 height 4
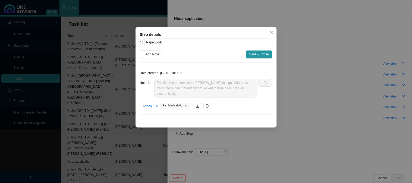
click at [219, 112] on div "Date created: [DATE] 10:09:21 Note 4.1 Emailed the paperwork to [PERSON_NAME] t…" at bounding box center [206, 93] width 133 height 52
click at [301, 98] on div "Step details 4 Paperwork + Add Note Save & Close Date created: [DATE] 10:09:21 …" at bounding box center [206, 91] width 412 height 183
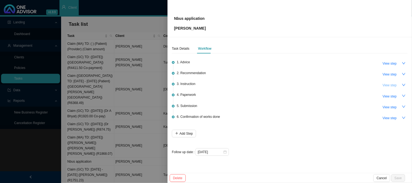
click at [394, 85] on span "View step" at bounding box center [390, 85] width 14 height 5
type input "Instruction"
type textarea "[PERSON_NAME] understands about gap cover and would like to add it."
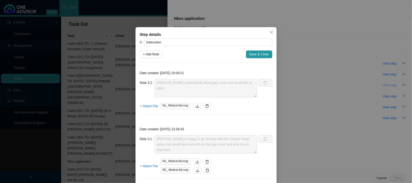
click at [394, 85] on div "Step details 3 Instruction + Add Note Save & Close Date created: [DATE] 10:09:2…" at bounding box center [206, 91] width 412 height 183
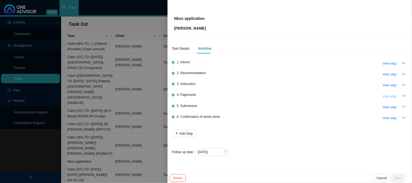
click at [390, 96] on span "View step" at bounding box center [390, 96] width 14 height 5
type input "Paperwork"
type textarea "Emailed the paperwork to [PERSON_NAME] to sign. Offered to fetch it from him in…"
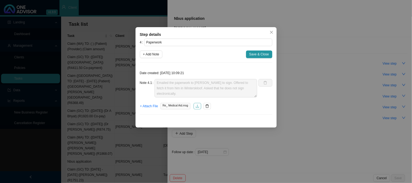
click at [198, 105] on icon "download" at bounding box center [198, 106] width 4 height 4
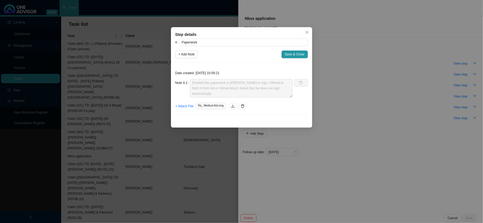
click at [365, 121] on div "Step details 4 Paperwork + Add Note Save & Close Date created: [DATE] 10:09:21 …" at bounding box center [241, 111] width 483 height 223
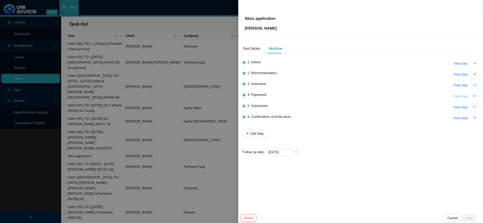
click at [466, 95] on span "View step" at bounding box center [461, 96] width 14 height 5
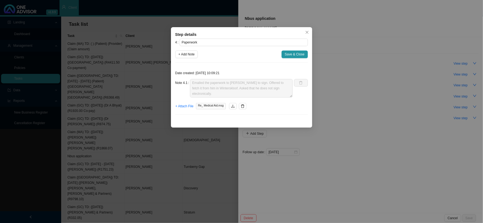
click at [398, 99] on div "Step details 4 Paperwork + Add Note Save & Close Date created: [DATE] 10:09:21 …" at bounding box center [241, 111] width 483 height 223
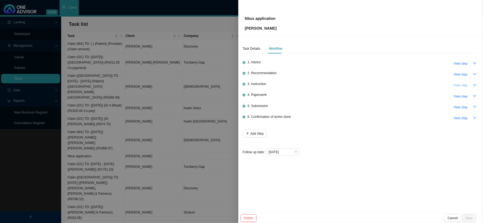
click at [461, 83] on span "View step" at bounding box center [461, 85] width 14 height 5
type input "Instruction"
type textarea "[PERSON_NAME] understands about gap cover and would like to add it."
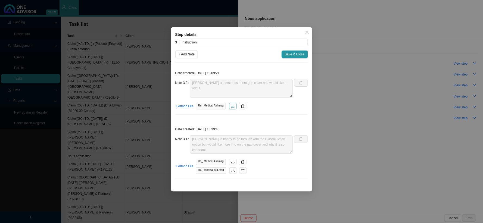
click at [232, 108] on icon "download" at bounding box center [233, 106] width 4 height 4
click at [309, 33] on icon "close" at bounding box center [307, 32] width 4 height 4
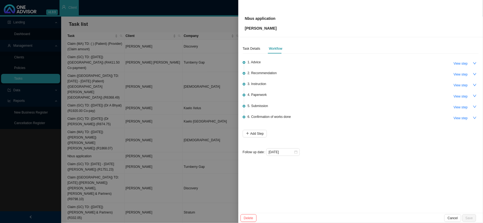
drag, startPoint x: 167, startPoint y: 72, endPoint x: 175, endPoint y: 70, distance: 8.1
click at [167, 72] on div at bounding box center [241, 111] width 483 height 223
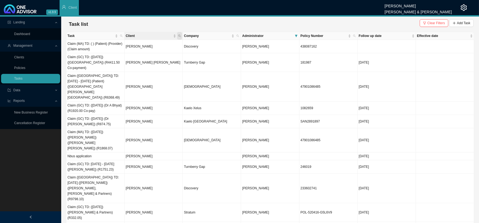
click at [181, 36] on span "Client" at bounding box center [179, 36] width 5 height 8
click at [153, 47] on input "text" at bounding box center [154, 47] width 51 height 8
type input "[PERSON_NAME]"
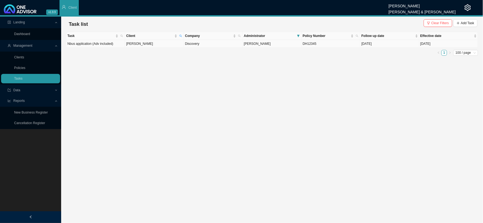
click at [142, 44] on td "[PERSON_NAME]" at bounding box center [154, 44] width 59 height 8
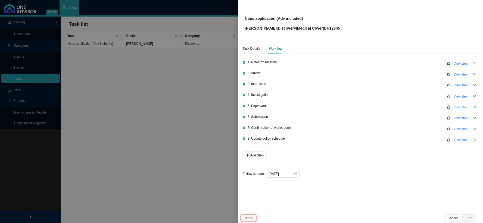
click at [460, 105] on span "View step" at bounding box center [461, 107] width 14 height 5
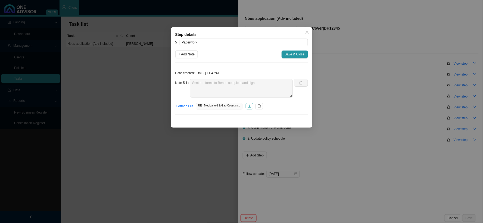
click at [248, 107] on icon "download" at bounding box center [250, 106] width 4 height 4
drag, startPoint x: 343, startPoint y: 45, endPoint x: 411, endPoint y: 58, distance: 69.9
click at [343, 45] on div "Step details 5 Paperwork + Add Note Save & Close Date created: [DATE] 11:47:41 …" at bounding box center [241, 111] width 483 height 223
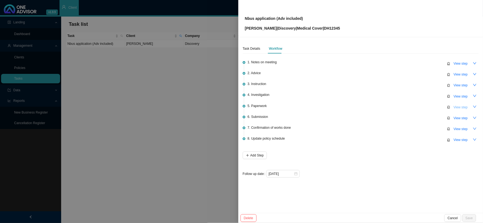
click at [457, 107] on span "View step" at bounding box center [461, 107] width 14 height 5
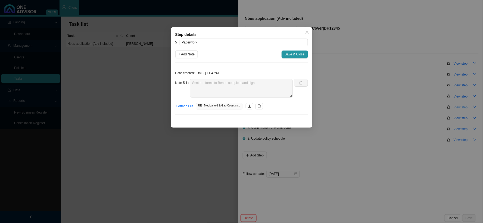
click at [457, 107] on div "Step details 5 Paperwork + Add Note Save & Close Date created: [DATE] 11:47:41 …" at bounding box center [241, 111] width 483 height 223
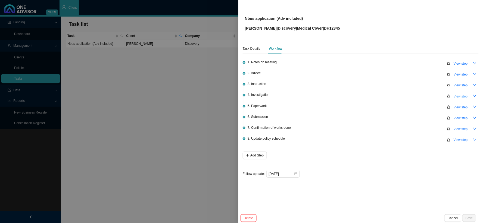
click at [457, 96] on span "View step" at bounding box center [461, 96] width 14 height 5
type input "Investigation"
type textarea "Responded to [PERSON_NAME]'s email with a brief summary of the differences betw…"
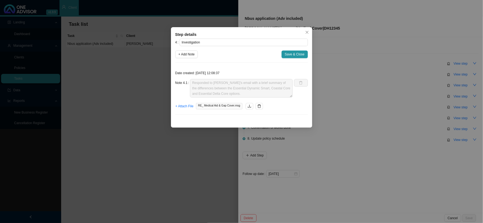
click at [411, 102] on div "Step details 4 Investigation + Add Note Save & Close Date created: [DATE] 12:08…" at bounding box center [241, 111] width 483 height 223
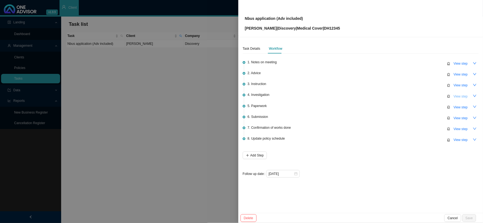
click at [463, 97] on span "View step" at bounding box center [461, 96] width 14 height 5
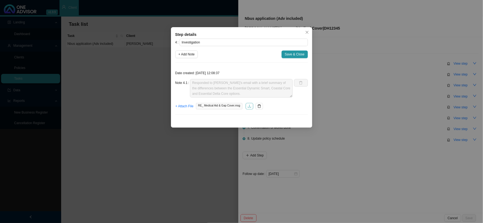
click at [249, 105] on icon "download" at bounding box center [250, 106] width 4 height 4
click at [352, 134] on div "Step details 4 Investigation + Add Note Save & Close Date created: [DATE] 12:08…" at bounding box center [241, 111] width 483 height 223
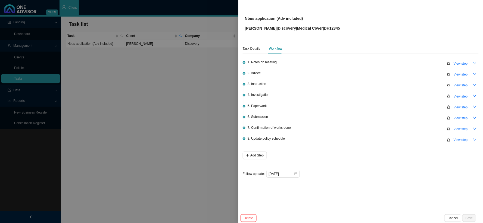
click at [473, 65] on icon "down" at bounding box center [475, 63] width 4 height 4
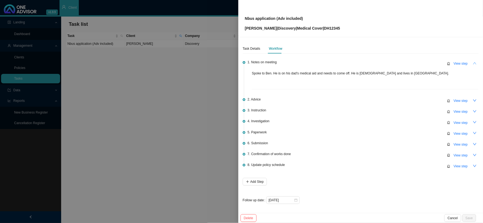
click at [473, 65] on icon "up" at bounding box center [475, 63] width 4 height 4
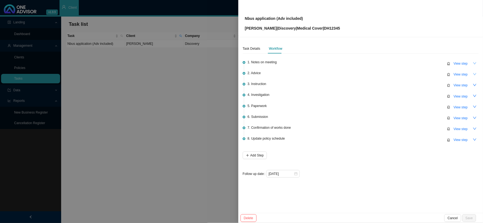
click at [475, 75] on icon "down" at bounding box center [475, 74] width 4 height 4
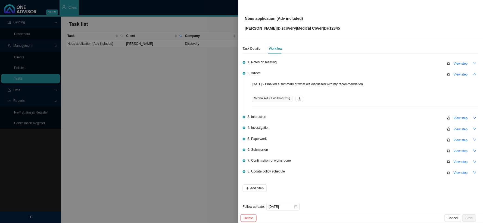
click at [475, 75] on div "Task Details Workflow 1. Notes on meeting View step 2. Advice View step [DATE] …" at bounding box center [360, 125] width 245 height 176
click at [471, 74] on button "button" at bounding box center [475, 74] width 8 height 8
click at [468, 74] on span "View step" at bounding box center [461, 74] width 14 height 5
type input "Advice"
type textarea "[DATE] - Emailed a summary of what we discussed with my recommendation."
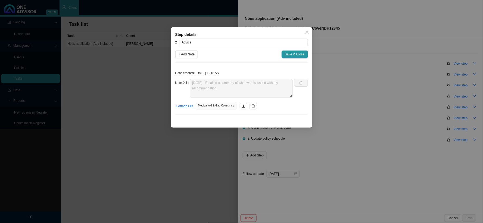
click at [474, 86] on div "Step details 2 Advice + Add Note Save & Close Date created: [DATE] 12:01:27 Not…" at bounding box center [241, 111] width 483 height 223
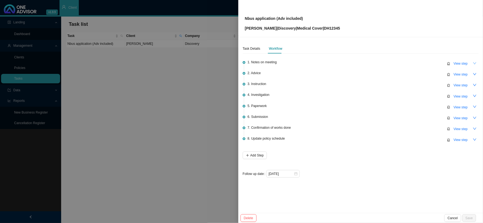
click at [474, 86] on icon "down" at bounding box center [475, 85] width 4 height 4
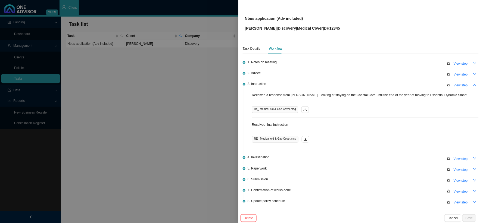
click at [474, 86] on button "button" at bounding box center [475, 85] width 8 height 8
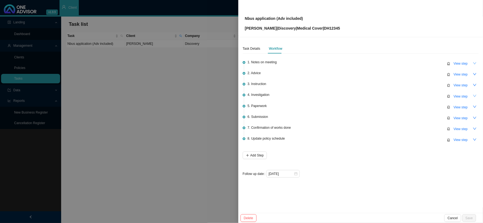
click at [474, 94] on icon "down" at bounding box center [475, 96] width 4 height 4
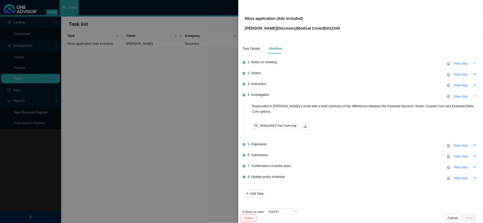
click at [474, 94] on button "button" at bounding box center [475, 96] width 8 height 8
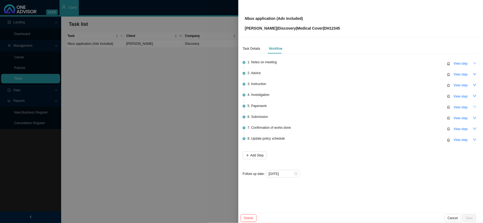
click at [473, 105] on icon "down" at bounding box center [475, 107] width 4 height 4
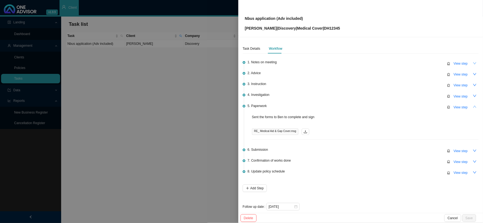
click at [473, 105] on button "button" at bounding box center [475, 107] width 8 height 8
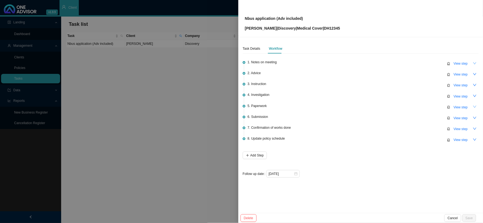
click at [473, 94] on icon "down" at bounding box center [475, 96] width 4 height 4
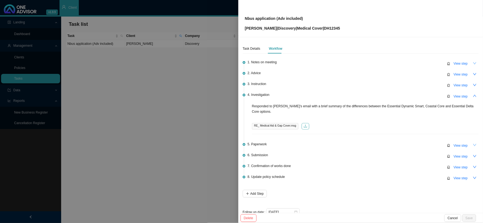
click at [306, 124] on icon "download" at bounding box center [306, 126] width 4 height 4
click at [473, 97] on icon "up" at bounding box center [474, 96] width 3 height 2
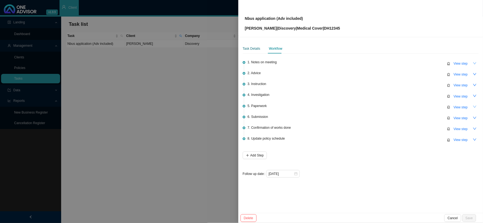
click at [246, 48] on div "Task Details" at bounding box center [252, 48] width 18 height 5
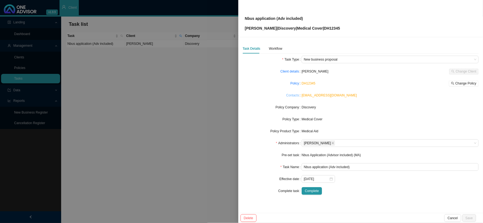
click at [292, 95] on link "Contacts" at bounding box center [292, 95] width 13 height 5
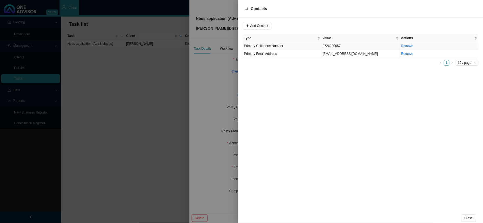
click at [329, 44] on td "0726230057" at bounding box center [361, 46] width 79 height 8
drag, startPoint x: 281, startPoint y: 26, endPoint x: 241, endPoint y: 24, distance: 39.7
click at [241, 24] on div "Value [PHONE_NUMBER] Type Primary Cellphone Number Cancel Update Contact Type V…" at bounding box center [360, 116] width 245 height 196
click at [217, 91] on div at bounding box center [241, 111] width 483 height 223
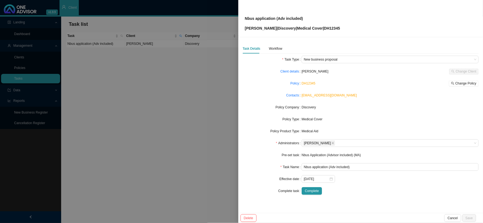
click at [205, 88] on div at bounding box center [241, 111] width 483 height 223
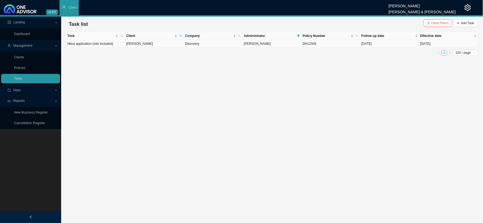
click at [254, 43] on span "[PERSON_NAME]" at bounding box center [257, 44] width 27 height 4
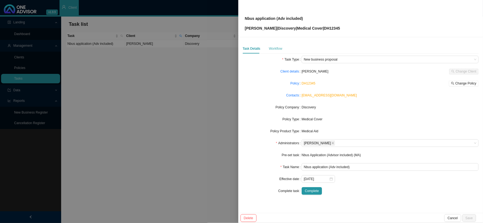
click at [277, 52] on div "Workflow" at bounding box center [275, 49] width 13 height 10
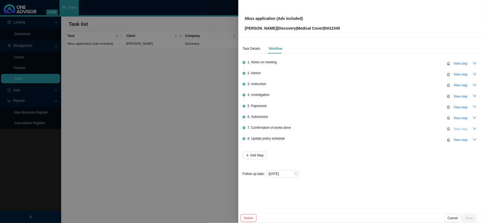
click at [459, 129] on span "View step" at bounding box center [461, 128] width 14 height 5
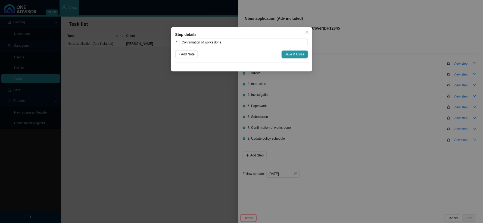
click at [392, 115] on div "Step details 7 Confirmation of works done + Add Note Save & Close Cancel OK" at bounding box center [241, 111] width 483 height 223
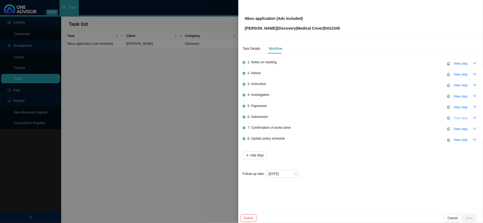
click at [458, 116] on span "View step" at bounding box center [461, 118] width 14 height 5
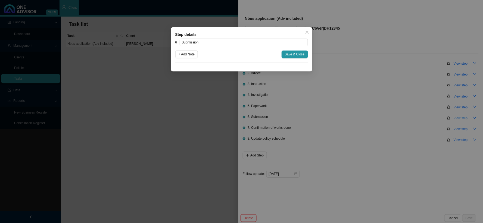
click at [458, 116] on div "Step details 6 Submission + Add Note Save & Close Cancel OK" at bounding box center [241, 111] width 483 height 223
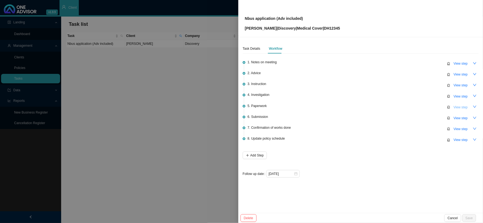
click at [459, 109] on span "View step" at bounding box center [461, 107] width 14 height 5
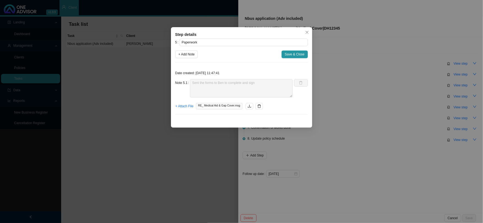
click at [359, 111] on div "Step details 5 Paperwork + Add Note Save & Close Date created: [DATE] 11:47:41 …" at bounding box center [241, 111] width 483 height 223
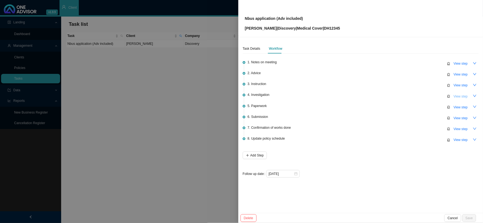
click at [461, 96] on span "View step" at bounding box center [461, 96] width 14 height 5
type input "Investigation"
type textarea "Responded to [PERSON_NAME]'s email with a brief summary of the differences betw…"
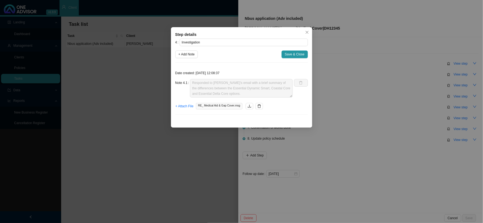
click at [458, 106] on div "Step details 4 Investigation + Add Note Save & Close Date created: [DATE] 12:08…" at bounding box center [241, 111] width 483 height 223
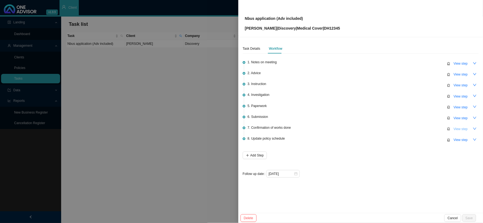
click at [458, 127] on span "View step" at bounding box center [461, 128] width 14 height 5
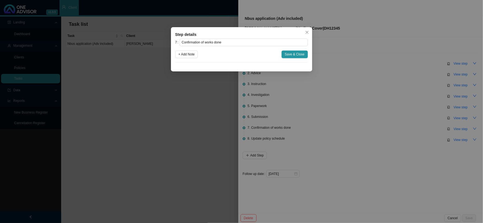
click at [388, 106] on div "Step details 7 Confirmation of works done + Add Note Save & Close Cancel OK" at bounding box center [241, 111] width 483 height 223
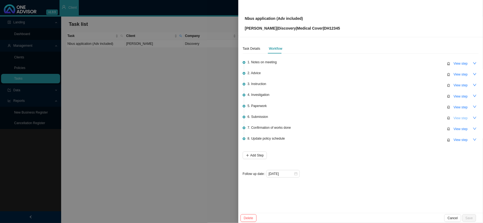
click at [460, 116] on span "View step" at bounding box center [461, 118] width 14 height 5
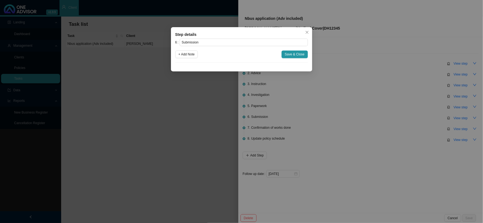
click at [344, 88] on div "Step details 6 Submission + Add Note Save & Close Cancel OK" at bounding box center [241, 111] width 483 height 223
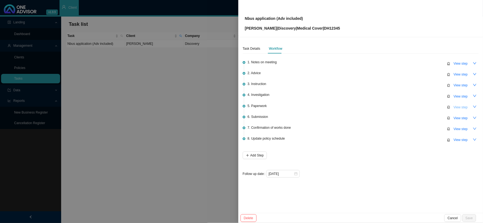
click at [456, 105] on span "View step" at bounding box center [461, 107] width 14 height 5
type input "Paperwork"
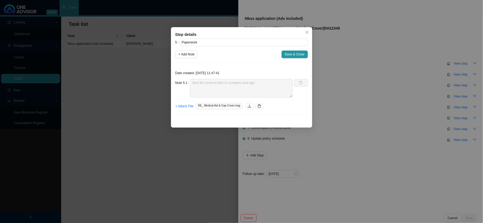
click at [353, 110] on div "Step details 5 Paperwork + Add Note Save & Close Date created: [DATE] 11:47:41 …" at bounding box center [241, 111] width 483 height 223
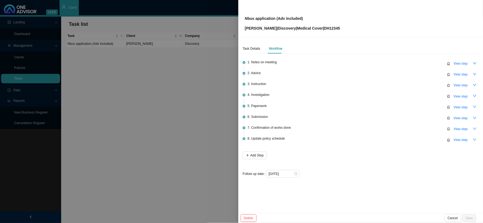
click at [232, 99] on div at bounding box center [241, 111] width 483 height 223
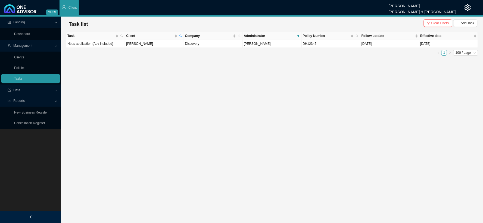
click at [230, 99] on main "Landing Dashboard Management Clients Policies Tasks Data Reports New Business R…" at bounding box center [241, 120] width 483 height 207
click at [188, 45] on td "Discovery" at bounding box center [213, 44] width 59 height 8
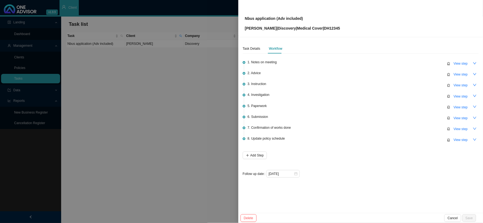
click at [216, 66] on div at bounding box center [241, 111] width 483 height 223
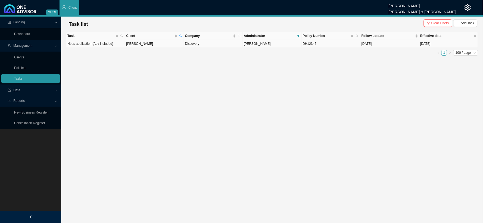
click at [204, 43] on td "Discovery" at bounding box center [213, 44] width 59 height 8
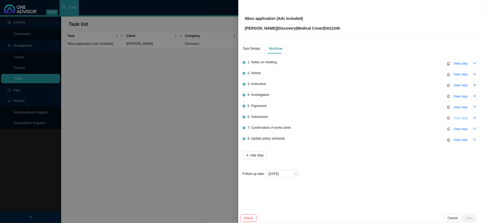
click at [460, 116] on span "View step" at bounding box center [461, 118] width 14 height 5
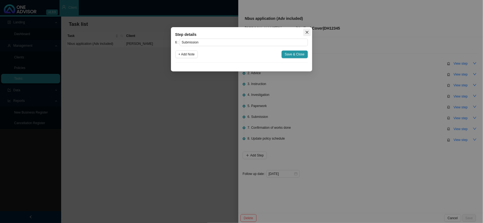
click at [308, 33] on icon "close" at bounding box center [307, 32] width 4 height 4
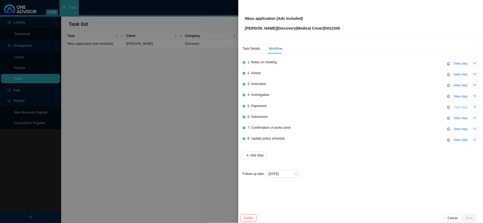
click at [458, 106] on span "View step" at bounding box center [461, 107] width 14 height 5
type input "Paperwork"
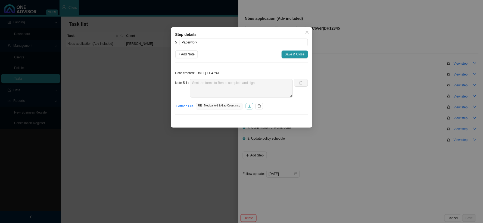
click at [250, 107] on icon "download" at bounding box center [249, 106] width 3 height 3
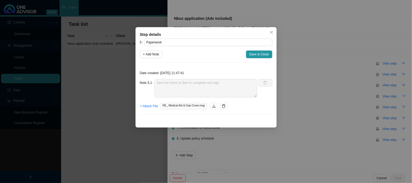
click at [84, 72] on div "Step details 5 Paperwork + Add Note Save & Close Date created: [DATE] 11:47:41 …" at bounding box center [206, 91] width 412 height 183
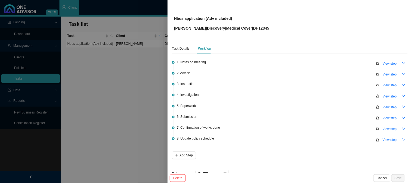
click at [100, 74] on div at bounding box center [206, 91] width 412 height 183
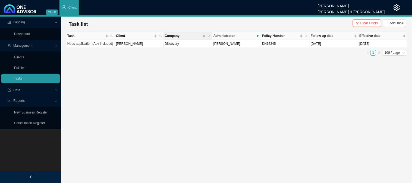
click at [164, 35] on th "Company" at bounding box center [188, 36] width 49 height 8
click at [367, 24] on span "Clear Filters" at bounding box center [370, 22] width 18 height 5
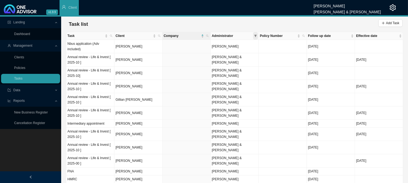
click at [256, 36] on icon "filter" at bounding box center [256, 36] width 2 height 2
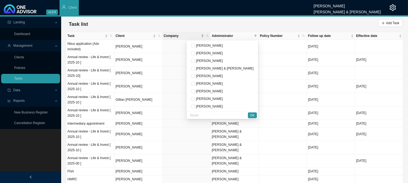
click at [235, 22] on div "Task list Add Task" at bounding box center [235, 24] width 336 height 11
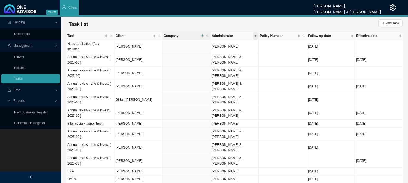
click at [253, 35] on span at bounding box center [255, 36] width 5 height 8
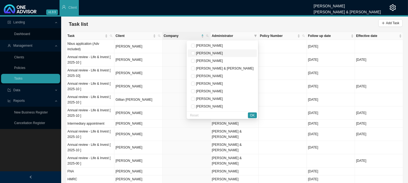
click at [223, 53] on span "[PERSON_NAME]" at bounding box center [209, 53] width 28 height 4
checkbox input "true"
click at [252, 114] on span "OK" at bounding box center [252, 115] width 5 height 5
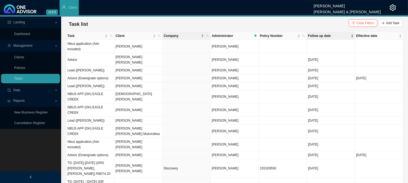
click at [324, 36] on span "Follow up date" at bounding box center [329, 35] width 42 height 5
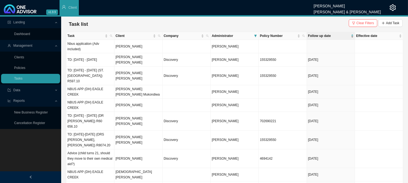
click at [324, 36] on span "Follow up date" at bounding box center [329, 35] width 42 height 5
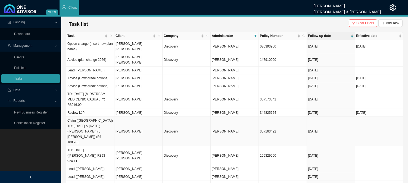
click at [134, 121] on td "[PERSON_NAME]" at bounding box center [138, 132] width 48 height 30
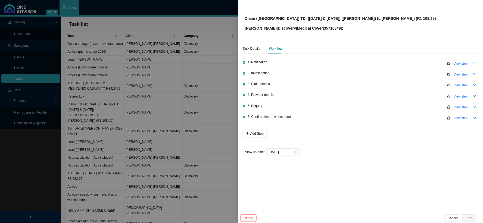
click at [477, 63] on button "button" at bounding box center [475, 64] width 8 height 8
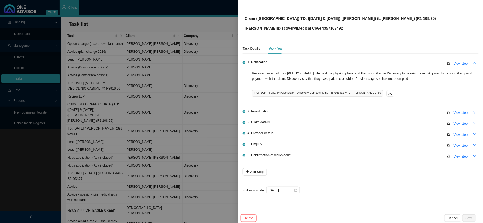
click at [477, 63] on button "button" at bounding box center [475, 64] width 8 height 8
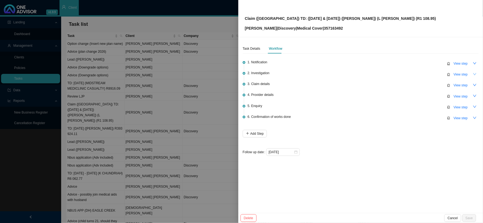
click at [476, 75] on icon "down" at bounding box center [475, 74] width 4 height 4
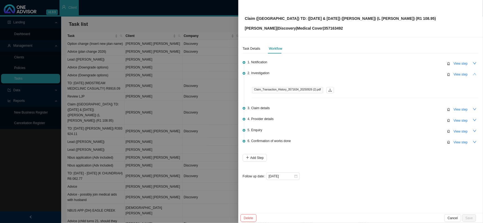
click at [476, 75] on icon "up" at bounding box center [474, 74] width 3 height 2
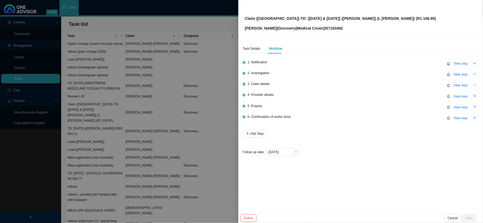
click at [473, 85] on button "button" at bounding box center [475, 85] width 8 height 8
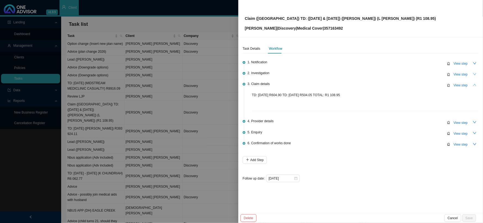
click at [473, 85] on icon "up" at bounding box center [475, 85] width 4 height 4
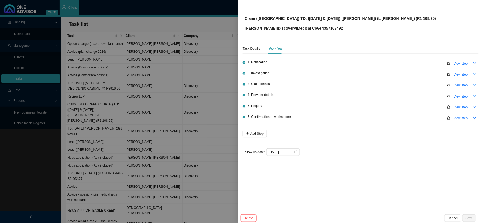
click at [473, 95] on icon "down" at bounding box center [475, 96] width 4 height 4
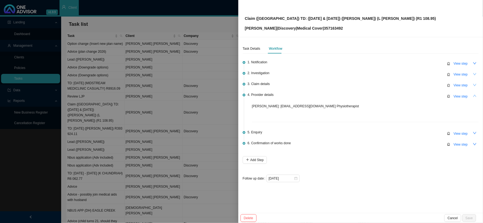
click at [473, 95] on icon "up" at bounding box center [475, 96] width 4 height 4
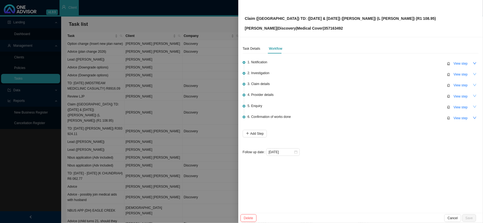
click at [474, 106] on icon "down" at bounding box center [475, 107] width 4 height 4
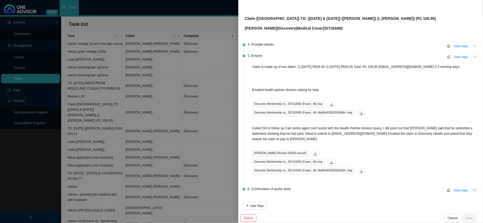
scroll to position [60, 0]
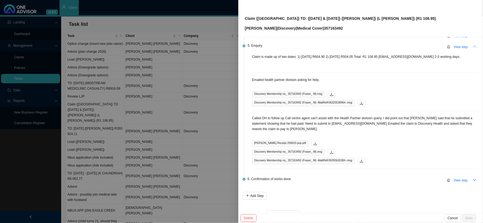
click at [473, 46] on icon "up" at bounding box center [475, 47] width 4 height 4
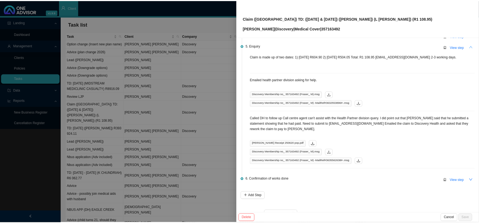
scroll to position [0, 0]
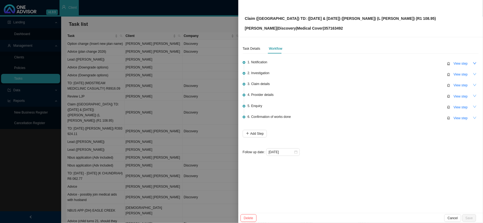
click at [473, 116] on button "button" at bounding box center [475, 118] width 8 height 8
click at [472, 106] on button "button" at bounding box center [475, 107] width 8 height 8
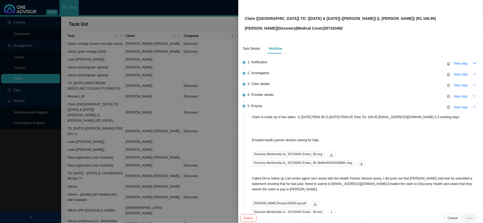
click at [473, 106] on icon "up" at bounding box center [475, 107] width 4 height 4
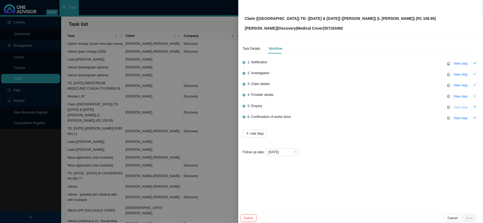
click at [465, 106] on span "View step" at bounding box center [461, 107] width 14 height 5
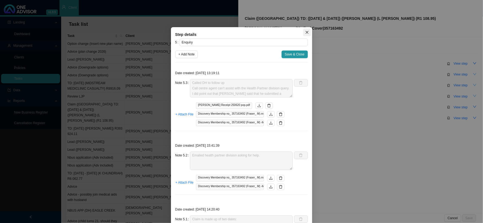
click at [305, 32] on icon "close" at bounding box center [307, 32] width 4 height 4
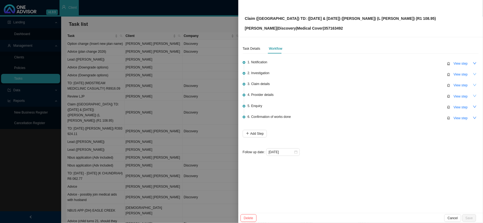
click at [118, 69] on div at bounding box center [241, 111] width 483 height 223
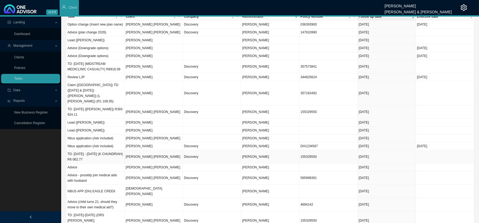
scroll to position [30, 0]
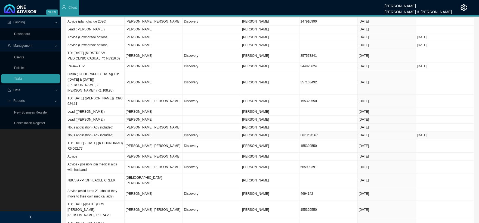
click at [129, 132] on td "[PERSON_NAME]" at bounding box center [154, 136] width 58 height 8
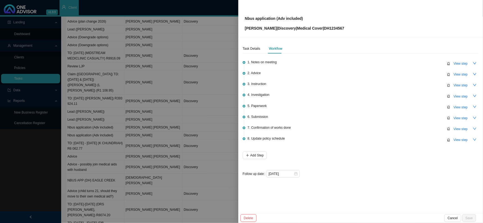
click at [135, 143] on div at bounding box center [241, 111] width 483 height 223
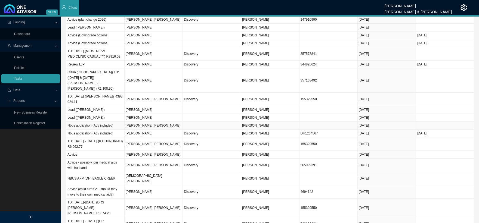
scroll to position [0, 0]
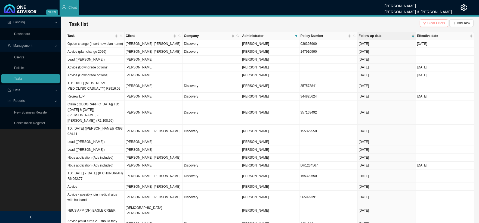
click at [430, 24] on span "Clear Filters" at bounding box center [436, 22] width 18 height 5
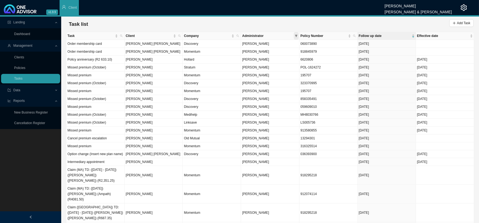
click at [296, 36] on icon "filter" at bounding box center [296, 36] width 2 height 2
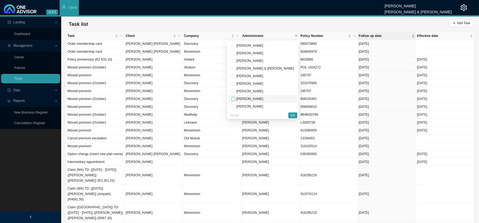
click at [235, 99] on input "checkbox" at bounding box center [233, 99] width 4 height 4
checkbox input "true"
click at [295, 116] on span "OK" at bounding box center [292, 115] width 5 height 5
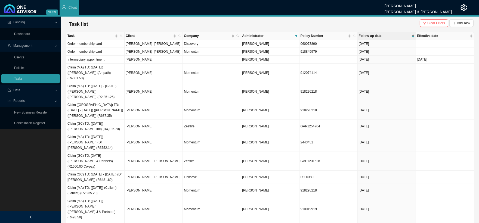
click at [394, 36] on span "Follow up date" at bounding box center [385, 35] width 52 height 5
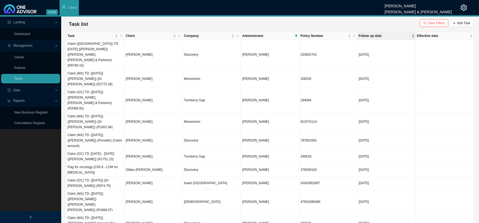
click at [392, 36] on span "Follow up date" at bounding box center [385, 35] width 52 height 5
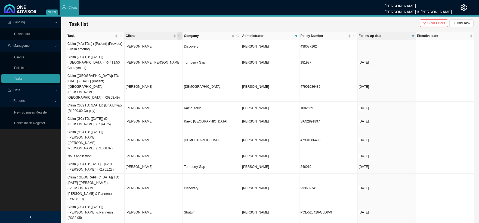
click at [181, 36] on span "Client" at bounding box center [179, 36] width 5 height 8
click at [145, 44] on input "text" at bounding box center [154, 47] width 51 height 8
type input "droomer"
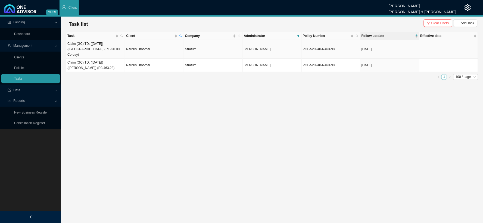
click at [148, 51] on td "Nardus Droomer" at bounding box center [154, 49] width 59 height 19
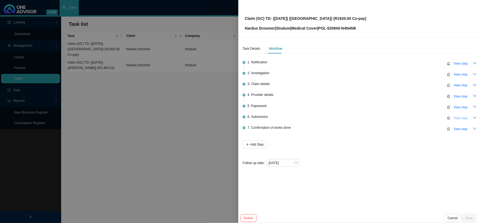
click at [453, 117] on button "View step" at bounding box center [461, 118] width 21 height 8
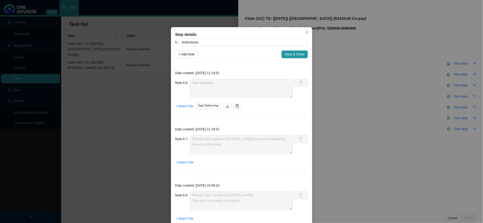
click at [364, 111] on div "Step details 6 Submission + Add Note Save & Close Date created: [DATE] 11:19:51…" at bounding box center [241, 111] width 483 height 223
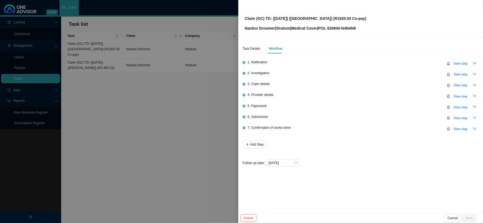
click at [352, 27] on p "Nardus Droomer | Stratum | Medical Cover | POL-520940-N4N4N8" at bounding box center [306, 28] width 122 height 6
click at [343, 29] on p "Nardus Droomer | Stratum | Medical Cover | POL-520940-N4N4N8" at bounding box center [306, 28] width 122 height 6
drag, startPoint x: 343, startPoint y: 27, endPoint x: 322, endPoint y: 26, distance: 21.0
click at [322, 26] on p "Nardus Droomer | Stratum | Medical Cover | POL-520940-N4N4N8" at bounding box center [306, 28] width 122 height 6
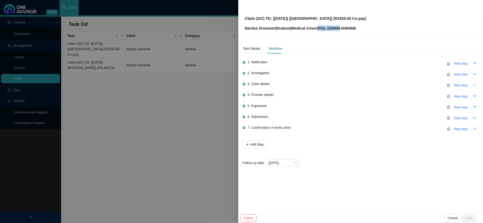
copy p "POL-520940"
click at [365, 16] on div "Claim (GC) TD: ([DATE]) ([GEOGRAPHIC_DATA]) (R1920.00 Co-pay) Nardus Droomer | …" at bounding box center [361, 19] width 232 height 26
drag, startPoint x: 365, startPoint y: 16, endPoint x: 266, endPoint y: 13, distance: 98.7
click at [266, 13] on div "Claim (GC) TD: ([DATE]) ([GEOGRAPHIC_DATA]) (R1920.00 Co-pay) Nardus Droomer | …" at bounding box center [361, 19] width 232 height 26
copy p "TD: ([DATE]) ([GEOGRAPHIC_DATA]) (R1920.00 Co-pay)"
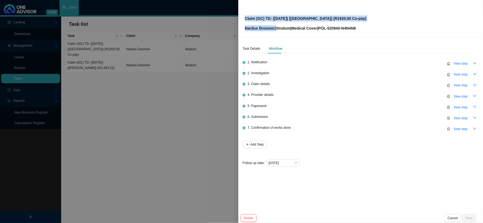
drag, startPoint x: 275, startPoint y: 28, endPoint x: 236, endPoint y: 26, distance: 39.2
click at [236, 26] on div "Claim (GC) TD: ([DATE]) ([GEOGRAPHIC_DATA]) (R1920.00 Co-pay) Nardus Droomer | …" at bounding box center [241, 111] width 483 height 223
drag, startPoint x: 273, startPoint y: 29, endPoint x: 255, endPoint y: 27, distance: 18.3
click at [274, 29] on p "Nardus Droomer | Stratum | Medical Cover | POL-520940-N4N4N8" at bounding box center [306, 28] width 122 height 6
click at [243, 28] on div "Claim (GC) TD: ([DATE]) ([GEOGRAPHIC_DATA]) (R1920.00 Co-pay) Nardus Droomer | …" at bounding box center [360, 18] width 245 height 37
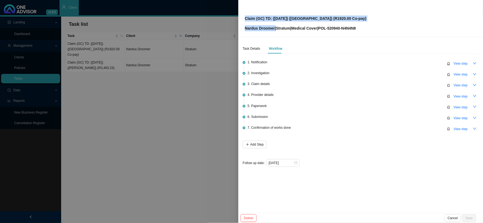
click at [245, 28] on div "Claim (GC) TD: ([DATE]) ([GEOGRAPHIC_DATA]) (R1920.00 Co-pay) Nardus Droomer | …" at bounding box center [360, 18] width 245 height 37
drag, startPoint x: 246, startPoint y: 28, endPoint x: 249, endPoint y: 29, distance: 3.5
click at [246, 28] on p "Nardus Droomer | Stratum | Medical Cover | POL-520940-N4N4N8" at bounding box center [306, 28] width 122 height 6
click at [293, 43] on div "Task Details Workflow 1. Notification View step 2. Investigation View step 3. C…" at bounding box center [360, 125] width 245 height 176
drag, startPoint x: 245, startPoint y: 28, endPoint x: 274, endPoint y: 30, distance: 29.2
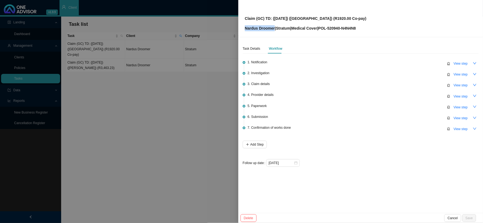
click at [274, 30] on p "Nardus Droomer | Stratum | Medical Cover | POL-520940-N4N4N8" at bounding box center [306, 28] width 122 height 6
copy p "Nardus Droomer"
click at [211, 80] on div at bounding box center [241, 111] width 483 height 223
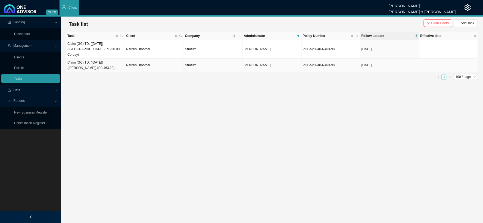
click at [106, 59] on td "Claim (GC) TD: ([DATE]) ([PERSON_NAME]) (R3,463.23)" at bounding box center [95, 65] width 59 height 13
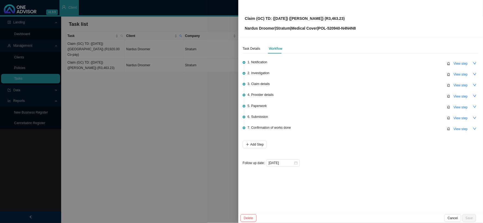
drag, startPoint x: 336, startPoint y: 17, endPoint x: 265, endPoint y: 17, distance: 70.2
click at [265, 17] on p "Claim (GC) TD: ([DATE]) ([PERSON_NAME]) (R3,463.23)" at bounding box center [300, 18] width 111 height 6
copy p "TD: ([DATE]) ([PERSON_NAME]) (R3,463.23)"
click at [210, 101] on div at bounding box center [241, 111] width 483 height 223
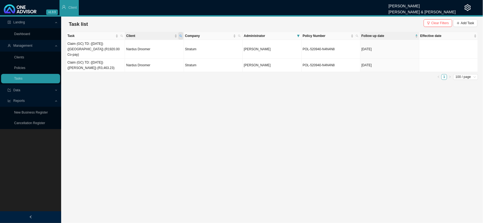
click at [181, 35] on icon "search" at bounding box center [180, 36] width 2 height 2
drag, startPoint x: 163, startPoint y: 48, endPoint x: 119, endPoint y: 45, distance: 44.4
click at [119, 45] on body "v1.9.9 [PERSON_NAME] [PERSON_NAME] & [PERSON_NAME] Client Landing Dashboard Man…" at bounding box center [241, 111] width 483 height 223
click at [144, 57] on span "Search" at bounding box center [144, 55] width 10 height 5
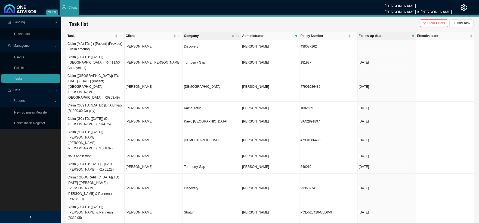
click at [234, 38] on div "Company" at bounding box center [212, 35] width 56 height 5
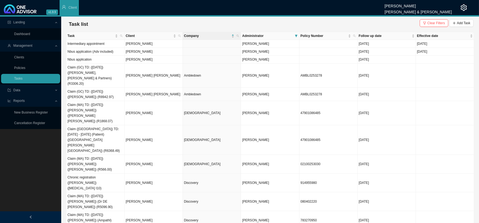
click at [234, 38] on div "Company" at bounding box center [212, 35] width 56 height 5
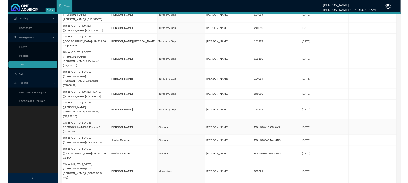
scroll to position [91, 0]
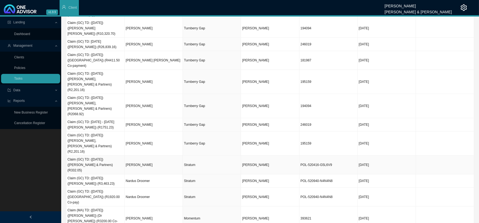
click at [136, 156] on td "[PERSON_NAME]" at bounding box center [154, 165] width 58 height 19
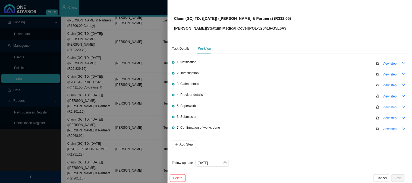
click at [383, 107] on span "View step" at bounding box center [390, 107] width 14 height 5
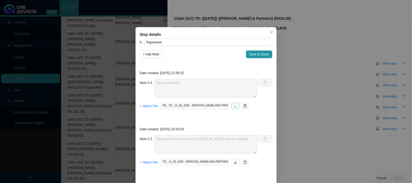
click at [234, 107] on icon "download" at bounding box center [235, 106] width 3 height 3
click at [95, 124] on div "Step details 5 Paperwork + Add Note Save & Close Date created: [DATE] 12:58:32 …" at bounding box center [206, 91] width 412 height 183
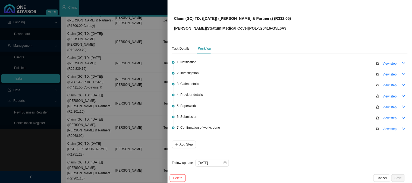
click at [95, 124] on div at bounding box center [206, 91] width 412 height 183
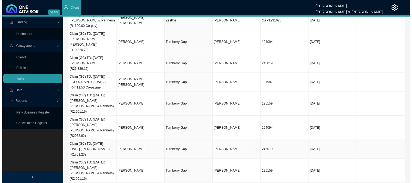
scroll to position [0, 0]
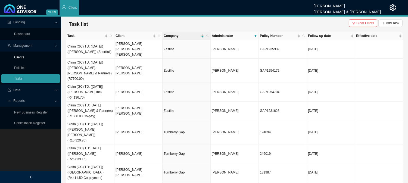
click at [24, 59] on link "Clients" at bounding box center [19, 57] width 10 height 4
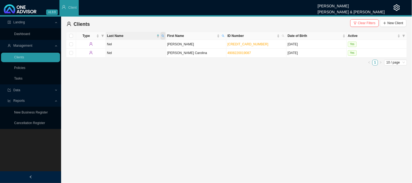
click at [164, 36] on icon "search" at bounding box center [163, 36] width 3 height 3
type input "[PERSON_NAME]"
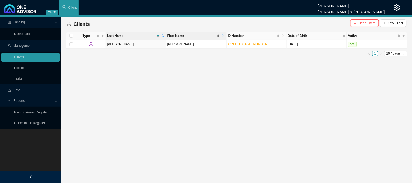
click at [209, 35] on span "First Name" at bounding box center [191, 35] width 49 height 5
click at [225, 35] on icon "search" at bounding box center [223, 36] width 3 height 3
click at [192, 56] on button "Search" at bounding box center [184, 56] width 24 height 6
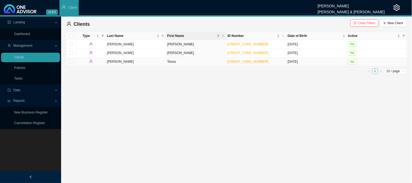
click at [154, 62] on td "[PERSON_NAME]" at bounding box center [136, 62] width 60 height 9
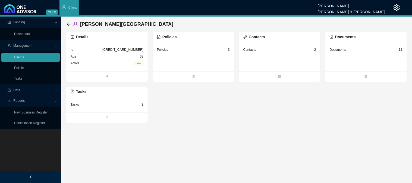
click at [116, 103] on div "Tasks 3" at bounding box center [107, 104] width 73 height 7
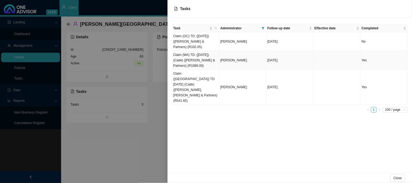
click at [195, 56] on td "Claim (MA) TD: ([DATE]) (Cade) ([PERSON_NAME] & Partners) (R1080.00)" at bounding box center [195, 60] width 47 height 19
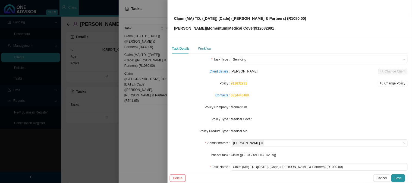
click at [203, 50] on div "Workflow" at bounding box center [204, 48] width 13 height 5
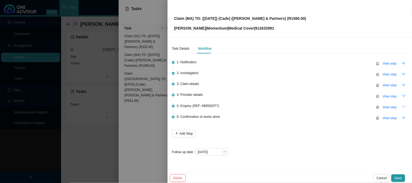
click at [402, 107] on icon "down" at bounding box center [404, 107] width 4 height 4
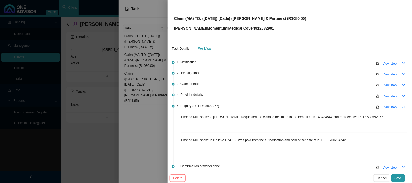
click at [402, 107] on button "button" at bounding box center [405, 107] width 8 height 8
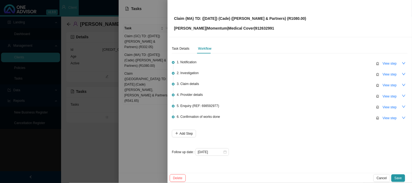
click at [122, 102] on div at bounding box center [206, 91] width 412 height 183
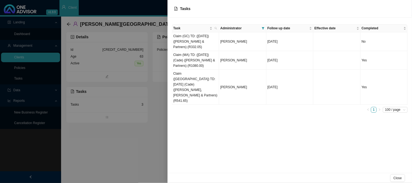
click at [98, 101] on div at bounding box center [206, 91] width 412 height 183
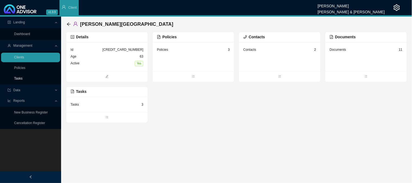
click at [20, 77] on link "Tasks" at bounding box center [18, 79] width 8 height 4
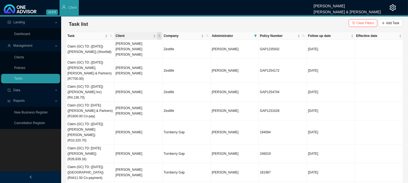
click at [161, 35] on span "Client" at bounding box center [159, 36] width 5 height 8
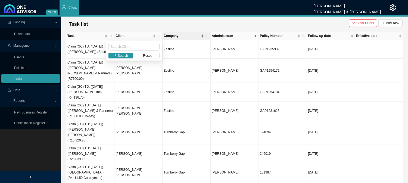
click at [184, 36] on span "Company" at bounding box center [182, 35] width 36 height 5
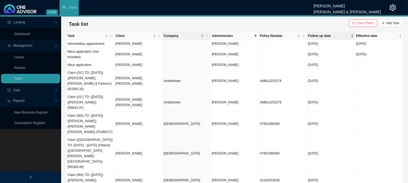
click at [320, 37] on span "Follow up date" at bounding box center [329, 35] width 42 height 5
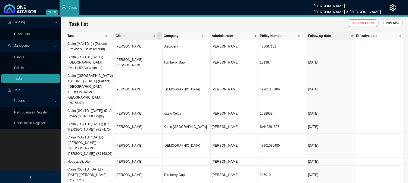
click at [160, 36] on icon "search" at bounding box center [159, 36] width 2 height 2
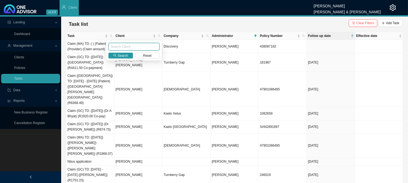
click at [131, 45] on input "text" at bounding box center [133, 47] width 51 height 8
type input "[PERSON_NAME]"
click at [124, 55] on span "Search" at bounding box center [123, 55] width 10 height 5
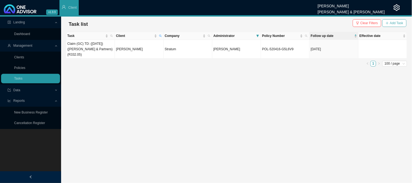
click at [398, 21] on span "Add Task" at bounding box center [396, 22] width 13 height 5
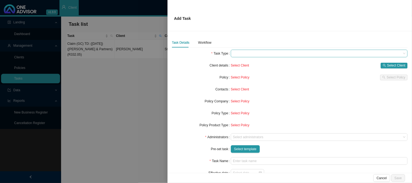
click at [243, 55] on span at bounding box center [319, 53] width 173 height 7
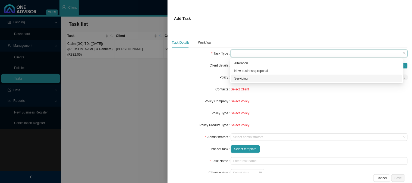
click at [249, 77] on div "Servicing" at bounding box center [317, 78] width 165 height 5
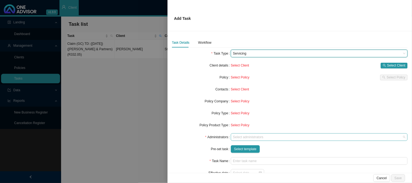
click at [248, 137] on div at bounding box center [317, 137] width 170 height 4
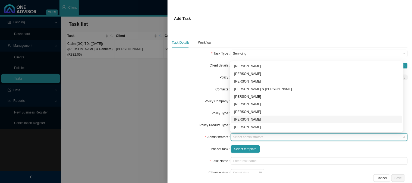
click at [246, 117] on div "[PERSON_NAME]" at bounding box center [317, 119] width 165 height 5
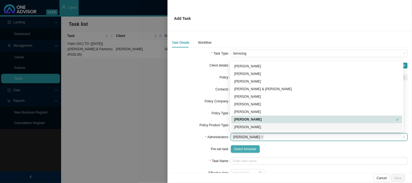
click at [244, 151] on span "Select template" at bounding box center [245, 149] width 23 height 5
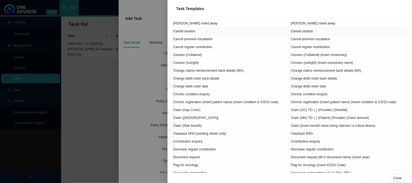
scroll to position [121, 0]
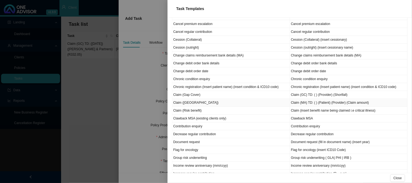
click at [193, 104] on td "Claim ([GEOGRAPHIC_DATA])" at bounding box center [231, 103] width 118 height 8
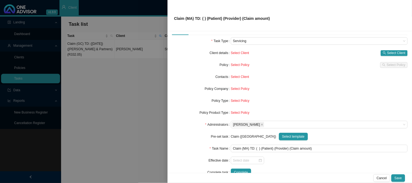
scroll to position [24, 0]
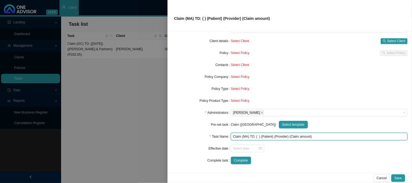
click at [308, 136] on input "Claim (MA) TD: ( ) (Patient) (Provider) (Claim amount)" at bounding box center [319, 137] width 177 height 8
drag, startPoint x: 308, startPoint y: 136, endPoint x: 289, endPoint y: 133, distance: 19.8
click at [289, 133] on input "Claim (MA) TD: ( ) (Patient) (Provider) (Claim amount)" at bounding box center [319, 137] width 177 height 8
click at [266, 137] on input "Claim (MA) TD: ( ) (Patient) (Provider) (R322.05)" at bounding box center [319, 137] width 177 height 8
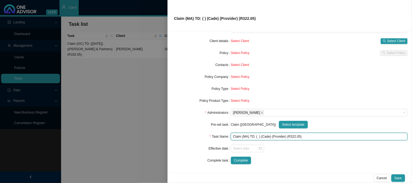
click at [278, 138] on input "Claim (MA) TD: ( ) (Cade) (Provider) (R322.05)" at bounding box center [319, 137] width 177 height 8
click at [258, 137] on input "Claim (MA) TD: ( ) (Cade) ([PERSON_NAME] & Partners) (R322.05)" at bounding box center [319, 137] width 177 height 8
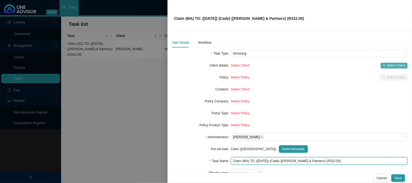
type input "Claim (MA) TD: ([DATE]) (Cade) ([PERSON_NAME] & Partners) (R322.05)"
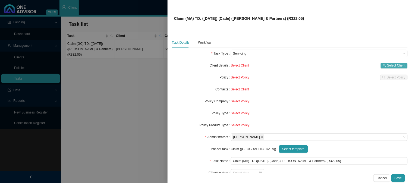
click at [392, 65] on span "Select Client" at bounding box center [397, 65] width 18 height 5
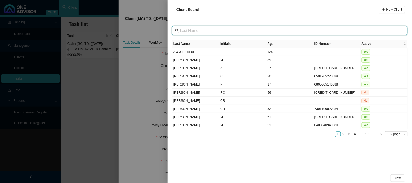
click at [220, 32] on input "text" at bounding box center [290, 31] width 221 height 6
type input "[PERSON_NAME]"
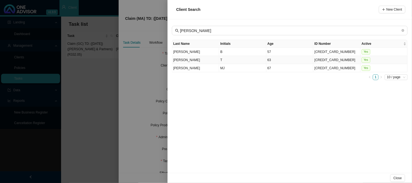
click at [220, 62] on td "T" at bounding box center [242, 60] width 47 height 8
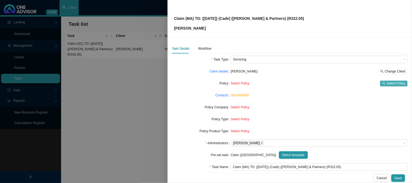
click at [390, 83] on span "Select Policy" at bounding box center [396, 83] width 19 height 5
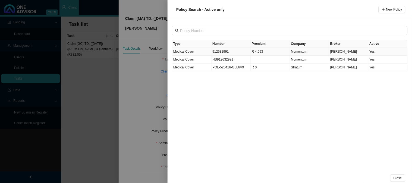
click at [227, 51] on td "912632991" at bounding box center [231, 52] width 39 height 8
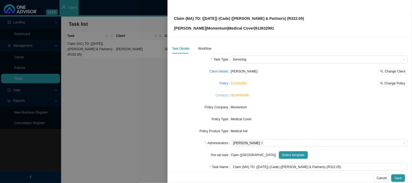
click at [221, 96] on link "Contacts" at bounding box center [222, 95] width 13 height 5
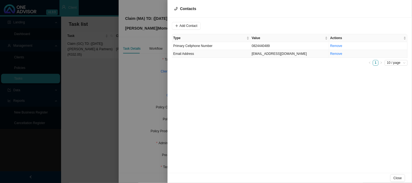
click at [226, 52] on td "Email Address" at bounding box center [211, 54] width 79 height 8
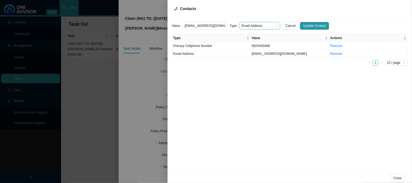
click at [272, 25] on span "Email Address" at bounding box center [260, 25] width 36 height 7
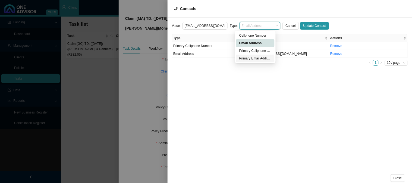
click at [256, 58] on div "Primary Email Address" at bounding box center [256, 58] width 32 height 5
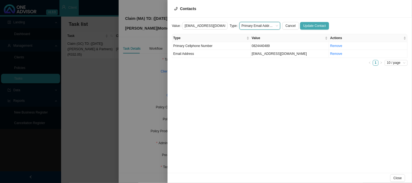
click at [305, 25] on span "Update Contact" at bounding box center [315, 25] width 23 height 5
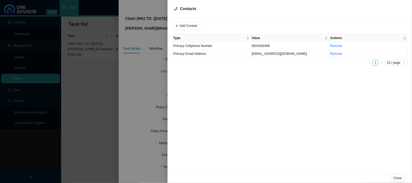
click at [158, 93] on div at bounding box center [206, 91] width 412 height 183
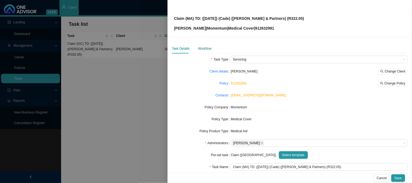
click at [206, 46] on div "Workflow" at bounding box center [204, 48] width 13 height 5
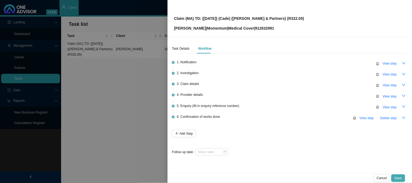
click at [400, 178] on span "Save" at bounding box center [398, 178] width 7 height 5
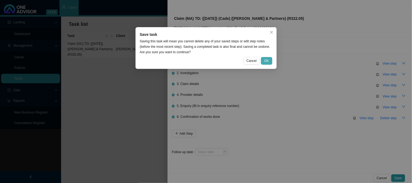
click at [264, 60] on button "OK" at bounding box center [266, 61] width 11 height 8
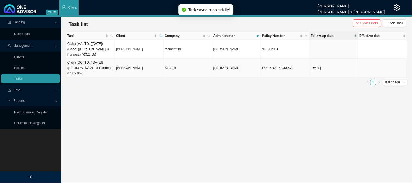
click at [96, 69] on td "Claim (GC) TD: ([DATE]) ([PERSON_NAME] & Partners) (R332.05)" at bounding box center [90, 68] width 49 height 19
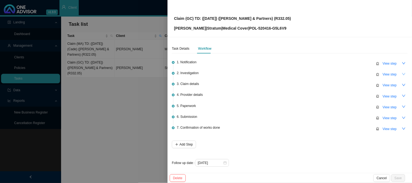
click at [402, 75] on icon "down" at bounding box center [404, 74] width 4 height 4
click at [402, 75] on icon "up" at bounding box center [404, 74] width 4 height 4
click at [402, 85] on icon "down" at bounding box center [404, 85] width 4 height 4
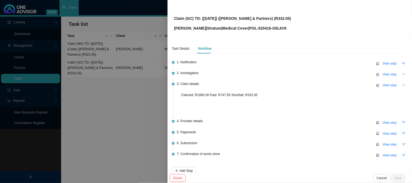
click at [117, 113] on div at bounding box center [206, 91] width 412 height 183
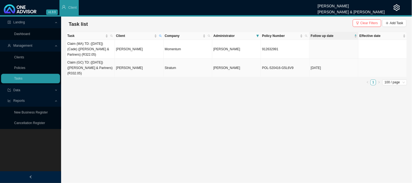
drag, startPoint x: 334, startPoint y: 63, endPoint x: 104, endPoint y: 64, distance: 230.0
click at [104, 64] on td "Claim (GC) TD: ([DATE]) ([PERSON_NAME] & Partners) (R332.05)" at bounding box center [90, 68] width 49 height 19
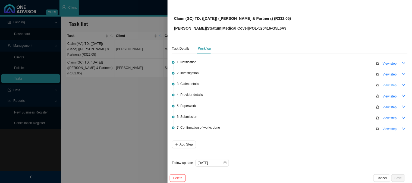
click at [388, 84] on span "View step" at bounding box center [390, 85] width 14 height 5
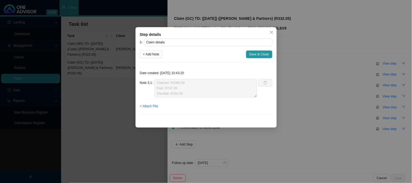
click at [153, 79] on div "Note 3.1 Claimed: R1080.00 Paid: R747.95 Shortfall: R332.05" at bounding box center [199, 88] width 118 height 18
click at [122, 98] on div "Step details 3 Claim details + Add Note Save & Close Date created: [DATE] 10:43…" at bounding box center [206, 91] width 412 height 183
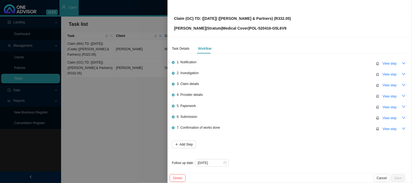
click at [98, 52] on div at bounding box center [206, 91] width 412 height 183
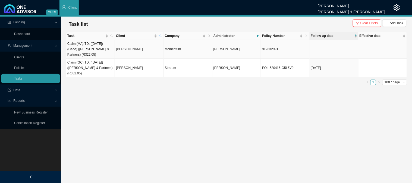
click at [128, 48] on td "[PERSON_NAME]" at bounding box center [139, 49] width 49 height 19
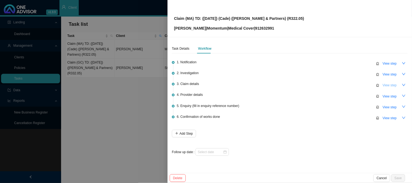
click at [389, 86] on span "View step" at bounding box center [390, 85] width 14 height 5
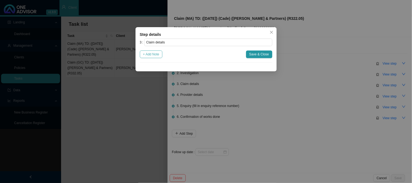
click at [157, 56] on span "+ Add Note" at bounding box center [151, 54] width 16 height 5
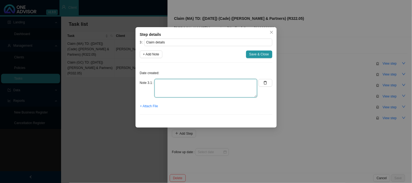
click at [182, 86] on textarea at bounding box center [206, 88] width 103 height 18
paste textarea "Claimed: R1080.00 Paid: R747.95 Shortfall: R332.05"
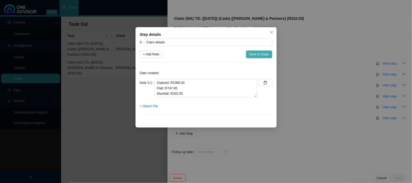
click at [259, 54] on span "Save & Close" at bounding box center [260, 54] width 20 height 5
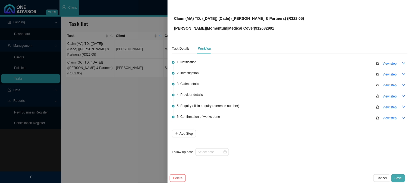
click at [398, 178] on span "Save" at bounding box center [398, 178] width 7 height 5
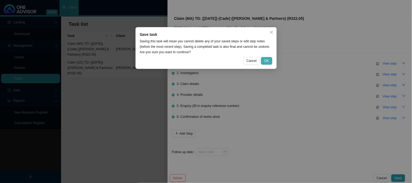
click at [268, 58] on span "OK" at bounding box center [267, 60] width 5 height 5
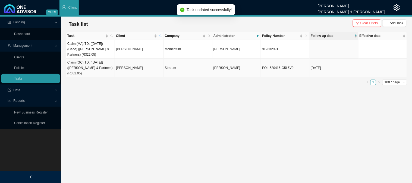
click at [108, 70] on td "Claim (GC) TD: ([DATE]) ([PERSON_NAME] & Partners) (R332.05)" at bounding box center [90, 68] width 49 height 19
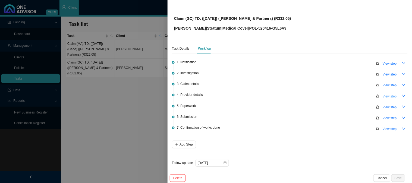
click at [386, 95] on span "View step" at bounding box center [390, 96] width 14 height 5
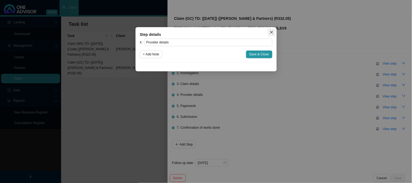
click at [271, 30] on button "Close" at bounding box center [272, 33] width 8 height 8
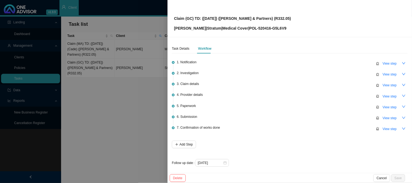
click at [94, 102] on div at bounding box center [206, 91] width 412 height 183
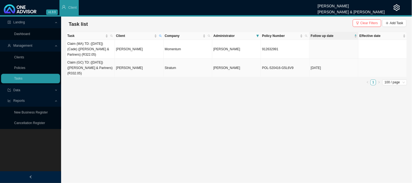
click at [128, 67] on td "[PERSON_NAME]" at bounding box center [139, 68] width 49 height 19
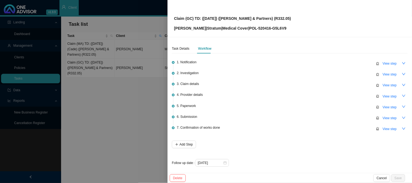
click at [122, 88] on div at bounding box center [206, 91] width 412 height 183
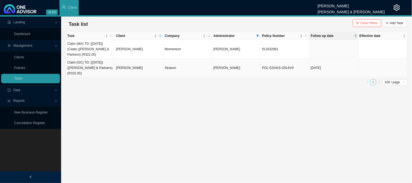
click at [117, 64] on td "[PERSON_NAME]" at bounding box center [139, 68] width 49 height 19
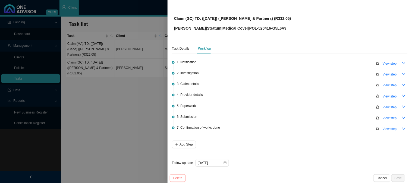
click at [178, 175] on button "Delete" at bounding box center [178, 179] width 16 height 8
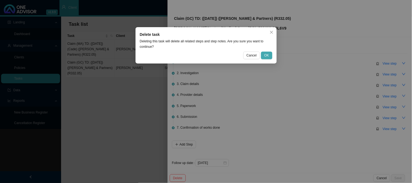
click at [271, 52] on button "OK" at bounding box center [266, 56] width 11 height 8
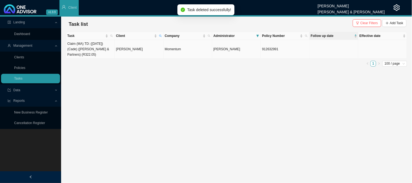
click at [123, 54] on td "[PERSON_NAME]" at bounding box center [139, 49] width 49 height 19
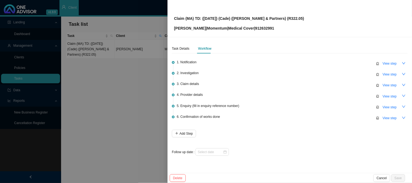
click at [132, 85] on div at bounding box center [206, 91] width 412 height 183
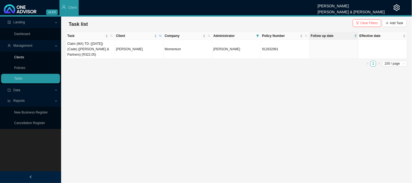
click at [20, 56] on link "Clients" at bounding box center [19, 57] width 10 height 4
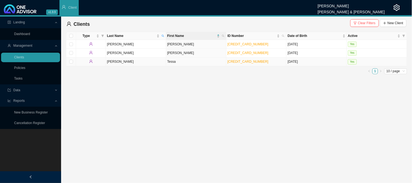
click at [173, 61] on td "Tessa" at bounding box center [196, 62] width 60 height 9
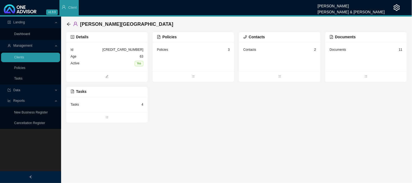
click at [100, 104] on div "Tasks 4" at bounding box center [107, 104] width 73 height 7
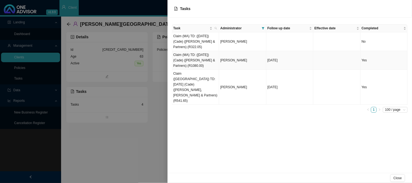
click at [202, 59] on td "Claim (MA) TD: ([DATE]) (Cade) ([PERSON_NAME] & Partners) (R1080.00)" at bounding box center [195, 60] width 47 height 19
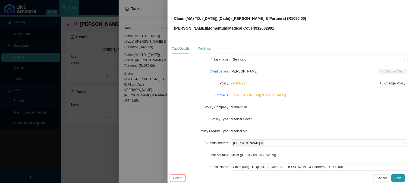
click at [204, 45] on div "Workflow" at bounding box center [204, 49] width 13 height 10
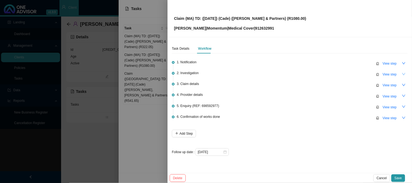
click at [401, 73] on button "button" at bounding box center [405, 74] width 8 height 8
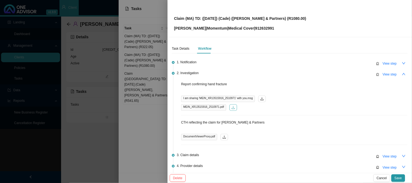
click at [234, 108] on button "button" at bounding box center [234, 107] width 8 height 7
click at [86, 91] on div at bounding box center [206, 91] width 412 height 183
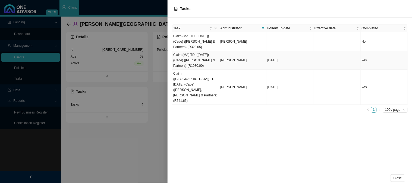
click at [189, 60] on td "Claim (MA) TD: ([DATE]) (Cade) ([PERSON_NAME] & Partners) (R1080.00)" at bounding box center [195, 60] width 47 height 19
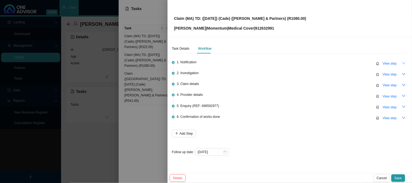
click at [405, 65] on icon "down" at bounding box center [404, 63] width 4 height 4
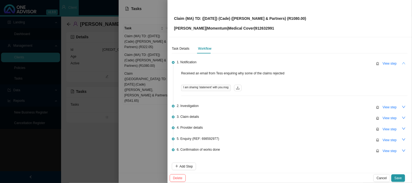
click at [402, 63] on icon "up" at bounding box center [404, 63] width 4 height 4
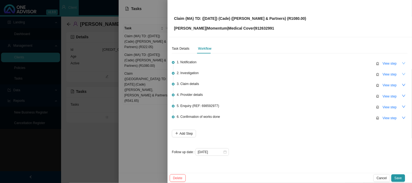
click at [402, 72] on icon "down" at bounding box center [404, 74] width 4 height 4
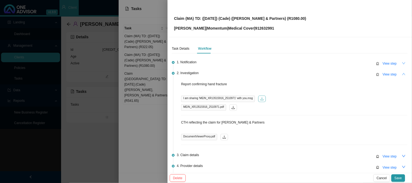
click at [260, 98] on icon "download" at bounding box center [262, 99] width 4 height 4
click at [67, 90] on div at bounding box center [206, 91] width 412 height 183
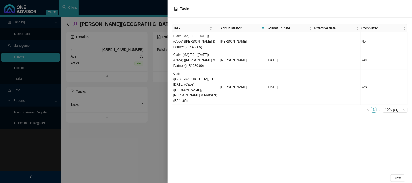
click at [80, 92] on div at bounding box center [206, 91] width 412 height 183
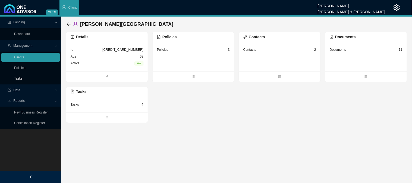
click at [18, 80] on link "Tasks" at bounding box center [18, 79] width 8 height 4
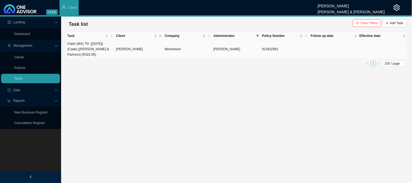
click at [116, 54] on td "[PERSON_NAME]" at bounding box center [139, 49] width 49 height 19
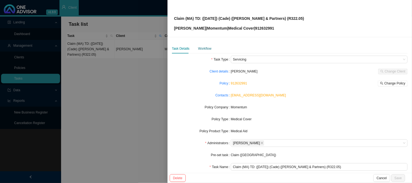
click at [207, 49] on div "Workflow" at bounding box center [204, 48] width 13 height 5
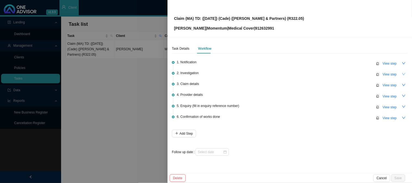
click at [404, 74] on icon "down" at bounding box center [404, 74] width 3 height 2
click at [392, 73] on span "View step" at bounding box center [390, 74] width 14 height 5
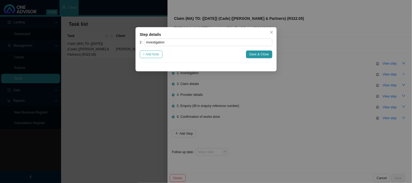
click at [157, 55] on span "+ Add Note" at bounding box center [151, 54] width 16 height 5
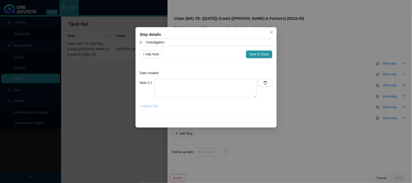
click at [150, 105] on span "+ Attach File" at bounding box center [149, 106] width 18 height 5
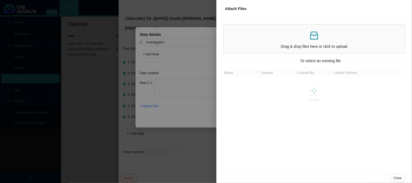
click at [182, 85] on div at bounding box center [206, 91] width 412 height 183
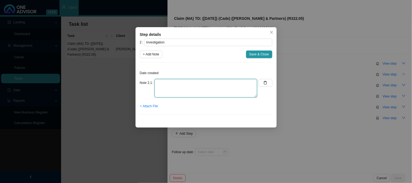
click at [182, 85] on textarea at bounding box center [206, 88] width 103 height 18
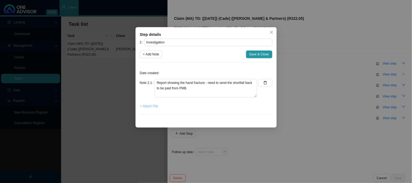
click at [150, 107] on span "+ Attach File" at bounding box center [149, 106] width 18 height 5
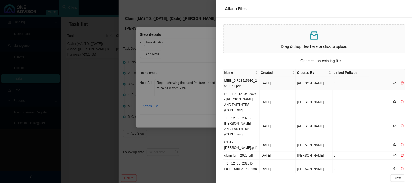
click at [240, 83] on td "MEIN_XR13515916_2510971.pdf" at bounding box center [242, 83] width 36 height 13
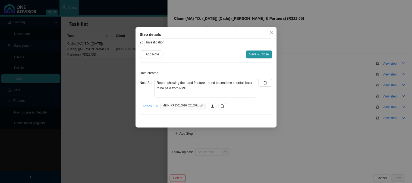
click at [147, 106] on span "+ Attach File" at bounding box center [149, 106] width 18 height 5
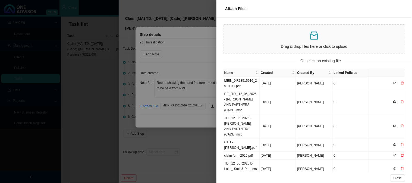
click at [178, 55] on div at bounding box center [206, 91] width 412 height 183
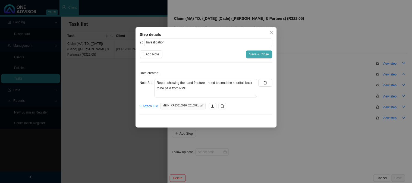
click at [264, 52] on span "Save & Close" at bounding box center [260, 54] width 20 height 5
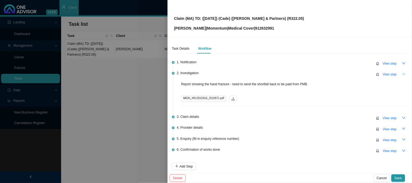
click at [297, 18] on div "Claim (MA) TD: ([DATE]) (Cade) ([PERSON_NAME] & Partners) (R322.05) [PERSON_NAM…" at bounding box center [290, 19] width 232 height 26
click at [295, 17] on div "Claim (MA) TD: ([DATE]) (Cade) ([PERSON_NAME] & Partners) (R322.05) [PERSON_NAM…" at bounding box center [290, 19] width 232 height 26
click at [263, 29] on p "[PERSON_NAME] | Momentum | Medical Cover | 912632991" at bounding box center [239, 28] width 130 height 6
click at [383, 118] on span "View step" at bounding box center [390, 118] width 14 height 5
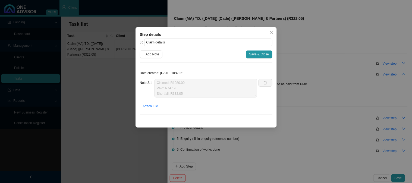
click at [350, 108] on div "Step details 3 Claim details + Add Note Save & Close Date created: [DATE] 10:48…" at bounding box center [206, 91] width 412 height 183
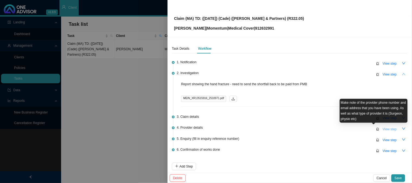
click at [380, 130] on button "View step" at bounding box center [390, 130] width 21 height 8
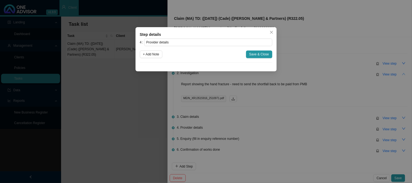
click at [308, 121] on div "Step details 4 Provider details + Add Note Save & Close Cancel OK" at bounding box center [206, 91] width 412 height 183
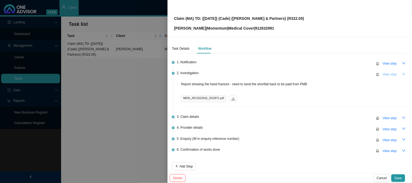
click at [386, 73] on span "View step" at bounding box center [390, 74] width 14 height 5
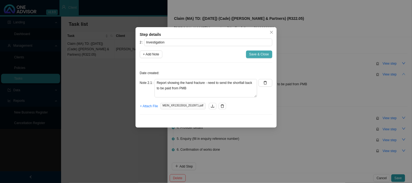
click at [257, 52] on span "Save & Close" at bounding box center [260, 54] width 20 height 5
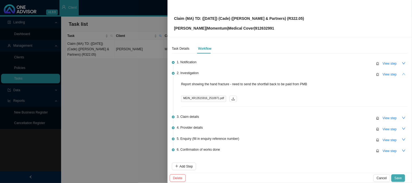
click at [399, 178] on span "Save" at bounding box center [398, 178] width 7 height 5
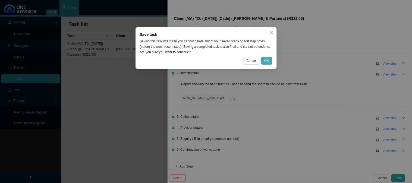
click at [265, 58] on button "OK" at bounding box center [266, 61] width 11 height 8
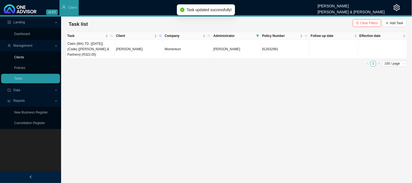
click at [24, 55] on link "Clients" at bounding box center [19, 57] width 10 height 4
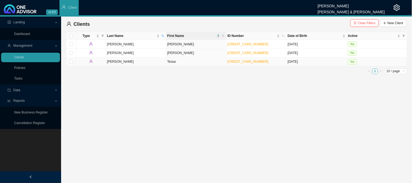
click at [176, 63] on td "Tessa" at bounding box center [196, 62] width 60 height 9
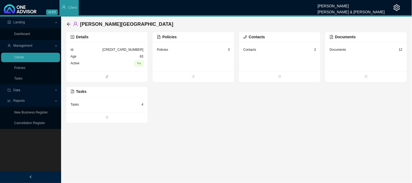
click at [139, 104] on div "Tasks 4" at bounding box center [107, 104] width 73 height 7
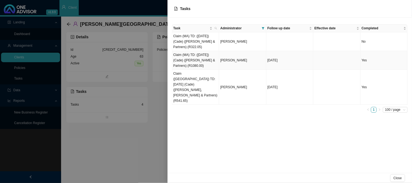
click at [203, 61] on td "Claim (MA) TD: ([DATE]) (Cade) ([PERSON_NAME] & Partners) (R1080.00)" at bounding box center [195, 60] width 47 height 19
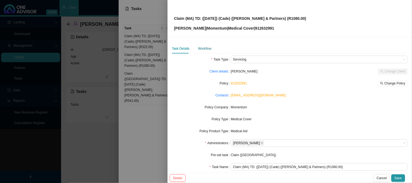
click at [208, 47] on div "Workflow" at bounding box center [204, 48] width 13 height 5
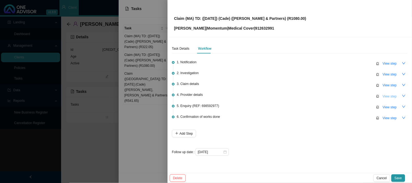
click at [392, 96] on span "View step" at bounding box center [390, 96] width 14 height 5
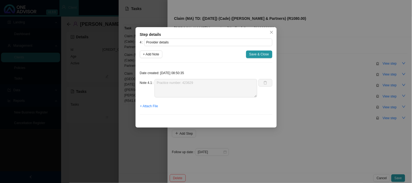
click at [149, 79] on div "Date created: [DATE] 08:50:35 Note 4.1 Practice number: 423629 + Attach File" at bounding box center [206, 93] width 133 height 52
click at [140, 150] on div "Step details 4 Provider details + Add Note Save & Close Date created: [DATE] 08…" at bounding box center [206, 91] width 412 height 183
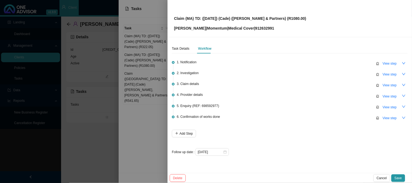
click at [105, 73] on div at bounding box center [206, 91] width 412 height 183
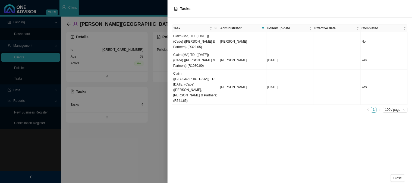
click at [105, 74] on div at bounding box center [206, 91] width 412 height 183
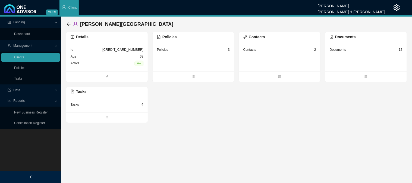
click at [18, 86] on span "Data" at bounding box center [31, 91] width 47 height 10
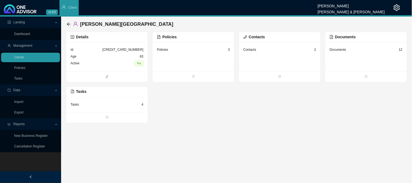
click at [17, 89] on span "Data" at bounding box center [16, 90] width 7 height 4
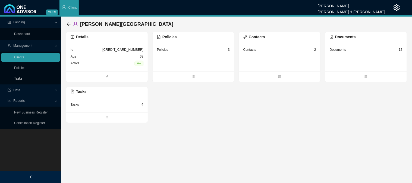
click at [20, 79] on link "Tasks" at bounding box center [18, 79] width 8 height 4
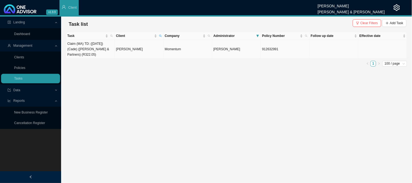
click at [136, 46] on td "[PERSON_NAME]" at bounding box center [139, 49] width 49 height 19
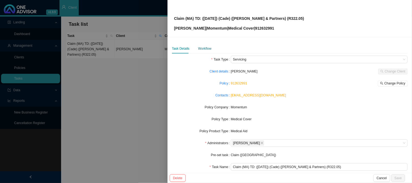
click at [206, 48] on div "Workflow" at bounding box center [204, 48] width 13 height 5
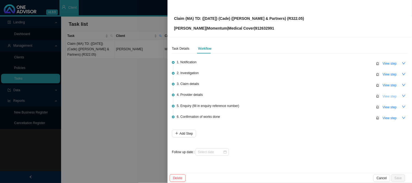
click at [387, 94] on span "View step" at bounding box center [390, 96] width 14 height 5
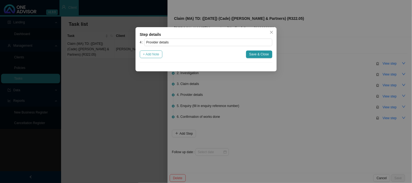
click at [158, 55] on span "+ Add Note" at bounding box center [151, 54] width 16 height 5
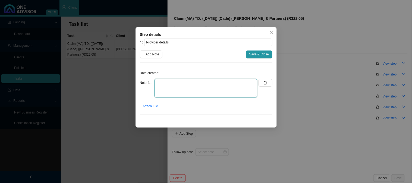
click at [182, 87] on textarea at bounding box center [206, 88] width 103 height 18
paste textarea "423629"
drag, startPoint x: 194, startPoint y: 81, endPoint x: 142, endPoint y: 81, distance: 51.4
click at [142, 81] on div "Note 4.1 423629" at bounding box center [199, 88] width 118 height 18
paste textarea "Practice number:"
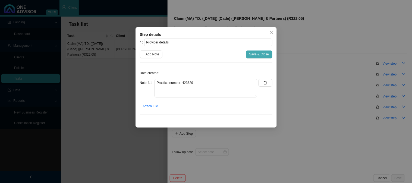
click at [252, 54] on span "Save & Close" at bounding box center [260, 54] width 20 height 5
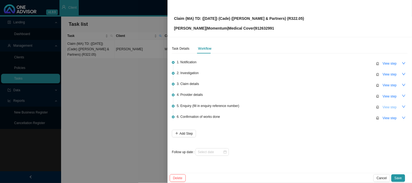
click at [400, 107] on button "View step" at bounding box center [390, 108] width 21 height 8
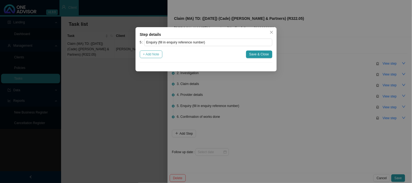
click at [154, 53] on span "+ Add Note" at bounding box center [151, 54] width 16 height 5
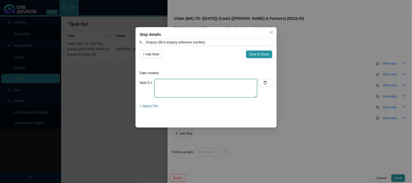
click at [182, 82] on textarea at bounding box center [206, 88] width 103 height 18
click at [151, 105] on span "+ Attach File" at bounding box center [149, 106] width 18 height 5
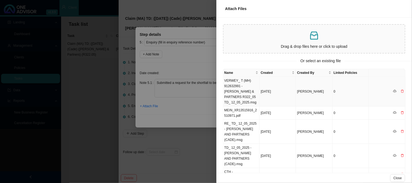
click at [240, 87] on td "VERWEY_ T (MH) 912632991 - [PERSON_NAME] & PARTNERS R322_05 TD_ 12_05_2025.msg" at bounding box center [242, 92] width 36 height 30
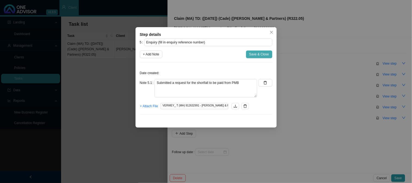
click at [255, 54] on span "Save & Close" at bounding box center [260, 54] width 20 height 5
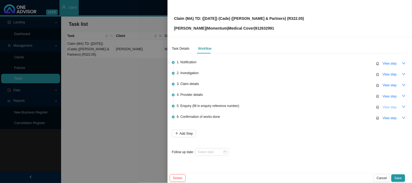
click at [393, 109] on button "View step" at bounding box center [390, 108] width 21 height 8
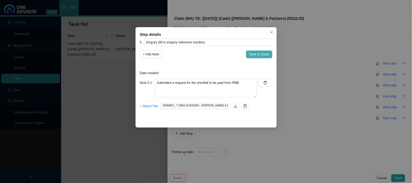
click at [254, 55] on span "Save & Close" at bounding box center [260, 54] width 20 height 5
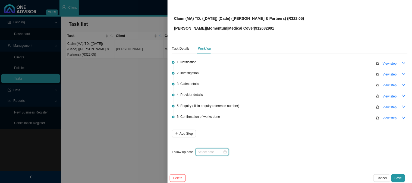
click at [217, 153] on input at bounding box center [210, 152] width 25 height 5
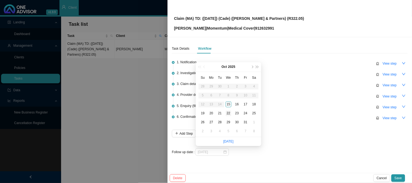
click at [228, 114] on div "22" at bounding box center [229, 114] width 6 height 6
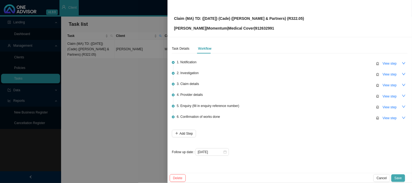
click at [398, 177] on span "Save" at bounding box center [398, 178] width 7 height 5
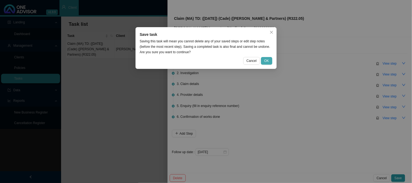
click at [268, 61] on span "OK" at bounding box center [267, 60] width 5 height 5
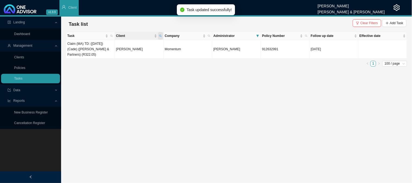
click at [161, 36] on icon "search" at bounding box center [160, 36] width 3 height 3
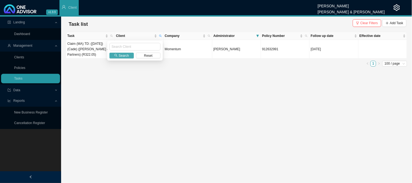
click at [120, 56] on span "Search" at bounding box center [124, 55] width 10 height 5
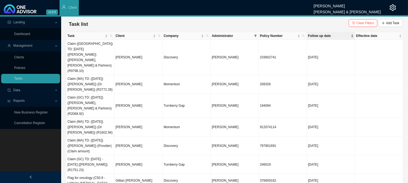
click at [318, 34] on span "Follow up date" at bounding box center [329, 35] width 42 height 5
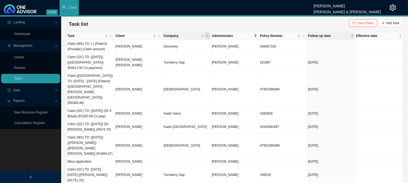
click at [207, 36] on icon "search" at bounding box center [207, 36] width 3 height 3
click at [184, 35] on span "Company" at bounding box center [182, 35] width 36 height 5
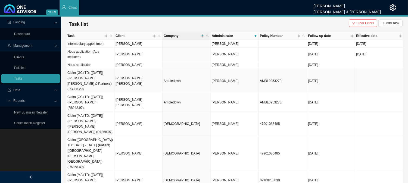
click at [144, 77] on td "[PERSON_NAME] [PERSON_NAME]" at bounding box center [138, 81] width 48 height 24
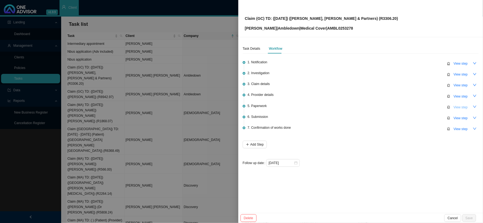
click at [463, 104] on button "View step" at bounding box center [461, 108] width 21 height 8
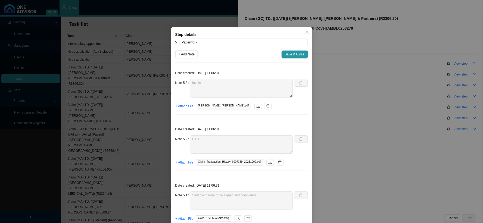
click at [399, 107] on div "Step details 5 Paperwork + Add Note Save & Close Date created: [DATE] 11:06:31 …" at bounding box center [241, 111] width 483 height 223
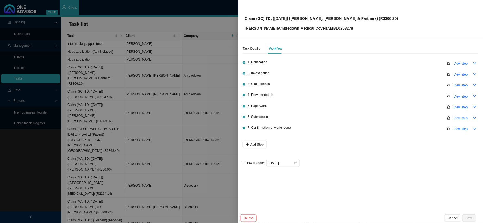
click at [461, 116] on span "View step" at bounding box center [461, 118] width 14 height 5
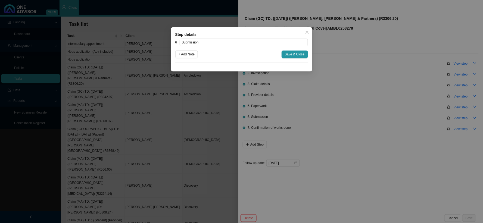
click at [387, 105] on div "Step details 6 Submission + Add Note Save & Close Cancel OK" at bounding box center [241, 111] width 483 height 223
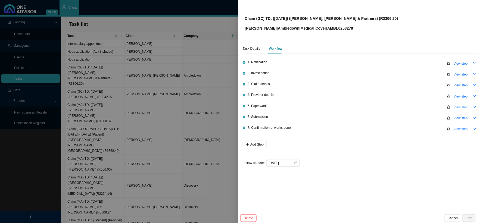
click at [459, 107] on span "View step" at bounding box center [461, 107] width 14 height 5
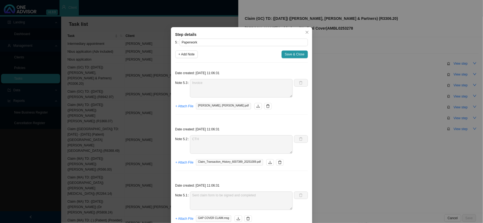
click at [367, 115] on div "Step details 5 Paperwork + Add Note Save & Close Date created: [DATE] 11:06:31 …" at bounding box center [241, 111] width 483 height 223
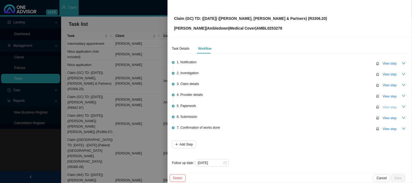
click at [389, 105] on span "View step" at bounding box center [390, 107] width 14 height 5
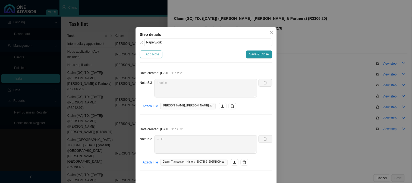
click at [149, 57] on span "+ Add Note" at bounding box center [151, 54] width 16 height 5
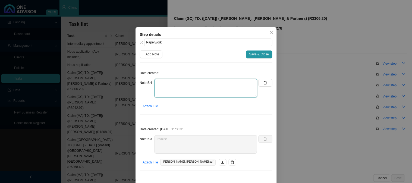
click at [167, 81] on textarea at bounding box center [206, 88] width 103 height 18
click at [153, 106] on span "+ Attach File" at bounding box center [149, 106] width 18 height 5
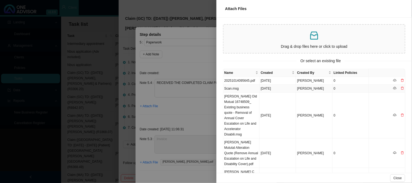
click at [254, 90] on td "Scan.msg" at bounding box center [242, 89] width 36 height 8
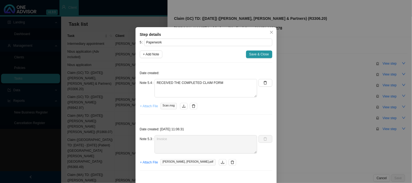
click at [150, 106] on span "+ Attach File" at bounding box center [149, 106] width 18 height 5
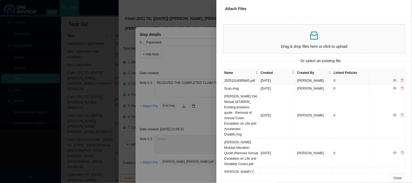
click at [239, 80] on td "20251014095645.pdf" at bounding box center [242, 81] width 36 height 8
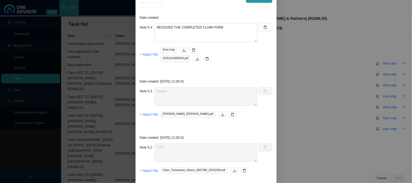
scroll to position [60, 0]
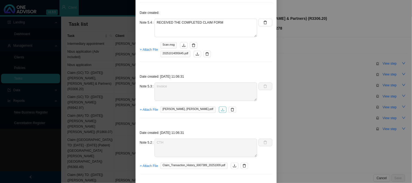
click at [221, 109] on icon "download" at bounding box center [223, 110] width 4 height 4
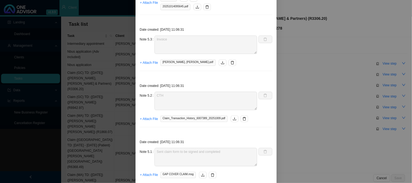
scroll to position [121, 0]
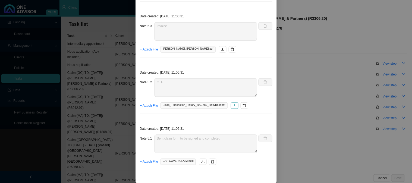
click at [233, 107] on icon "download" at bounding box center [234, 105] width 3 height 3
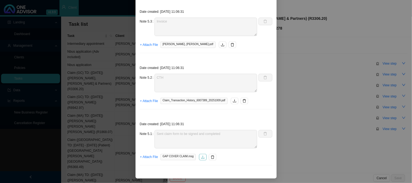
click at [201, 159] on icon "download" at bounding box center [203, 158] width 4 height 4
click at [82, 103] on div "Step details 5 Paperwork + Add Note Save & Close Date created: Note 5.4 RECEIVE…" at bounding box center [206, 91] width 412 height 183
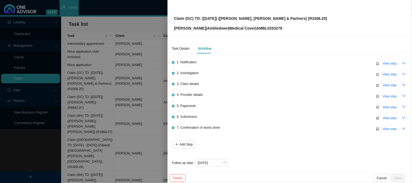
click at [100, 107] on div at bounding box center [206, 91] width 412 height 183
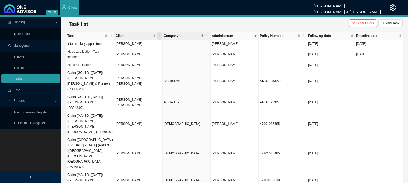
click at [159, 36] on icon "search" at bounding box center [159, 36] width 3 height 3
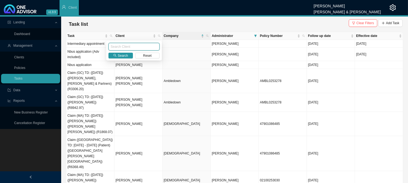
click at [139, 48] on input "text" at bounding box center [133, 47] width 51 height 8
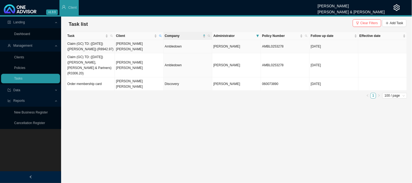
click at [135, 44] on td "[PERSON_NAME] [PERSON_NAME]" at bounding box center [139, 46] width 49 height 13
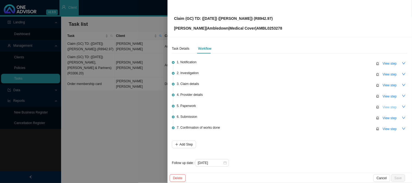
click at [386, 107] on span "View step" at bounding box center [390, 107] width 14 height 5
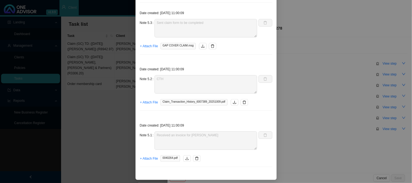
scroll to position [61, 0]
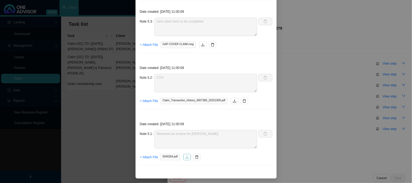
click at [185, 158] on icon "download" at bounding box center [187, 158] width 4 height 4
click at [311, 47] on div "Step details 5 Paperwork + Add Note Save & Close Date created: [DATE] 11:00:09 …" at bounding box center [206, 91] width 412 height 183
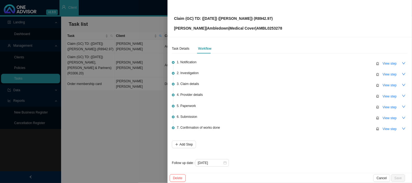
click at [272, 28] on p "[PERSON_NAME] | Ambledown | Medical Cover | AMBL0253278" at bounding box center [228, 28] width 108 height 6
click at [221, 18] on p "Claim (GC) TD: ([DATE]) ([PERSON_NAME]) (R8942.97)" at bounding box center [228, 18] width 108 height 6
drag, startPoint x: 222, startPoint y: 17, endPoint x: 194, endPoint y: 16, distance: 28.0
click at [194, 16] on p "Claim (GC) TD: ([DATE]) ([PERSON_NAME]) (R8942.97)" at bounding box center [228, 18] width 108 height 6
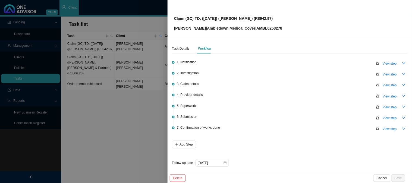
click at [243, 18] on p "Claim (GC) TD: ([DATE]) ([PERSON_NAME]) (R8942.97)" at bounding box center [228, 18] width 108 height 6
click at [390, 119] on span "View step" at bounding box center [390, 118] width 14 height 5
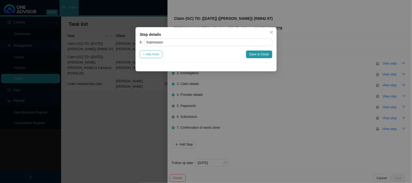
click at [155, 54] on span "+ Add Note" at bounding box center [151, 54] width 16 height 5
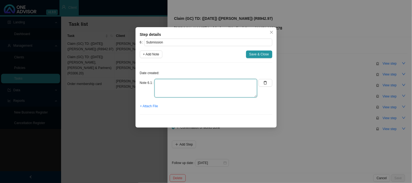
click at [183, 86] on textarea at bounding box center [206, 88] width 103 height 18
click at [154, 107] on span "+ Attach File" at bounding box center [149, 106] width 18 height 5
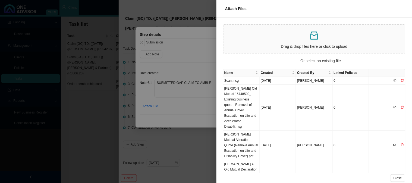
click at [197, 61] on div at bounding box center [206, 91] width 412 height 183
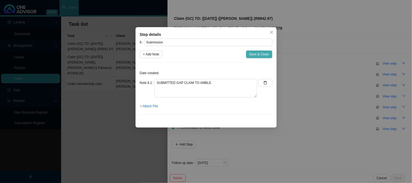
click at [256, 55] on span "Save & Close" at bounding box center [260, 54] width 20 height 5
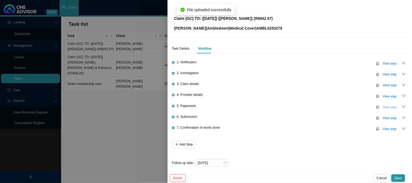
click at [386, 109] on span "View step" at bounding box center [390, 107] width 14 height 5
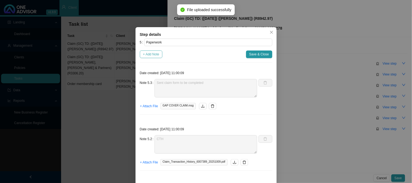
click at [150, 52] on span "+ Add Note" at bounding box center [151, 54] width 16 height 5
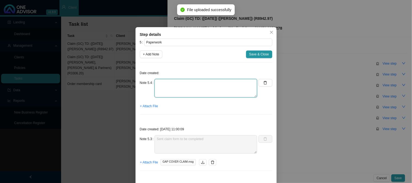
click at [175, 85] on textarea at bounding box center [206, 88] width 103 height 18
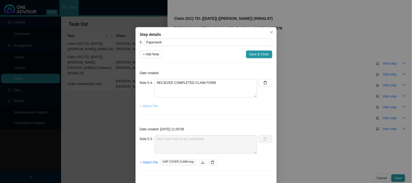
click at [151, 107] on span "+ Attach File" at bounding box center [149, 106] width 18 height 5
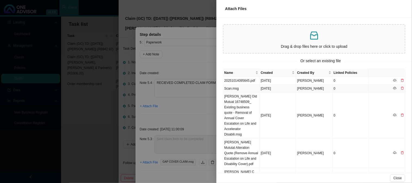
click at [247, 88] on td "Scan.msg" at bounding box center [242, 89] width 36 height 8
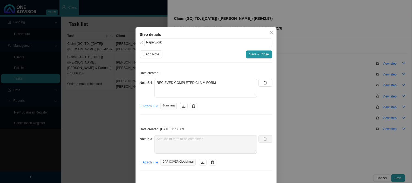
click at [145, 108] on span "+ Attach File" at bounding box center [149, 106] width 18 height 5
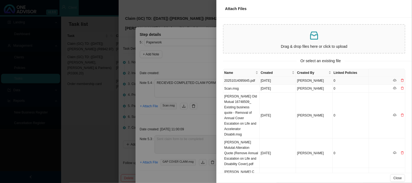
click at [240, 81] on td "20251014095645.pdf" at bounding box center [242, 81] width 36 height 8
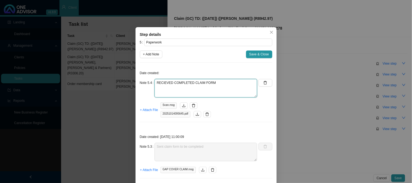
click at [162, 83] on textarea "RECIEVED COMPLETED CLAIM FORM" at bounding box center [206, 88] width 103 height 18
click at [250, 55] on span "Save & Close" at bounding box center [260, 54] width 20 height 5
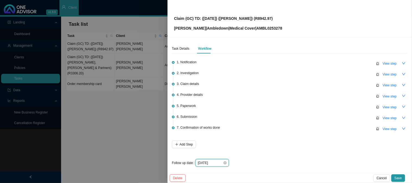
click at [217, 165] on input "[DATE]" at bounding box center [210, 162] width 25 height 5
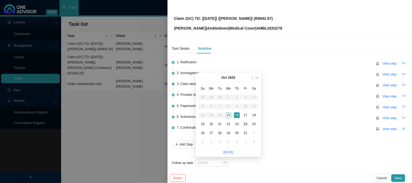
click at [247, 124] on div "24" at bounding box center [246, 125] width 6 height 6
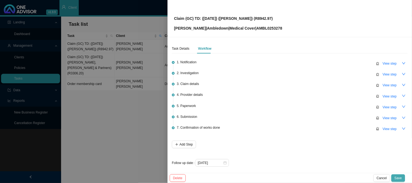
click at [399, 180] on span "Save" at bounding box center [398, 178] width 7 height 5
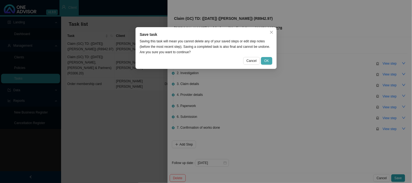
click at [264, 60] on button "OK" at bounding box center [266, 61] width 11 height 8
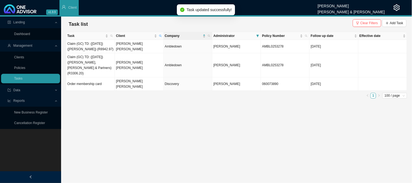
click at [148, 121] on main "Landing Dashboard Management Clients Policies Tasks Data Import Export Reports …" at bounding box center [206, 100] width 412 height 167
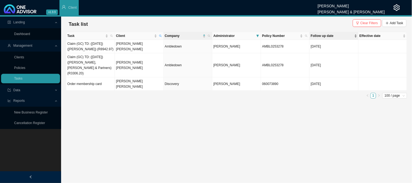
click at [331, 36] on span "Follow up date" at bounding box center [332, 35] width 42 height 5
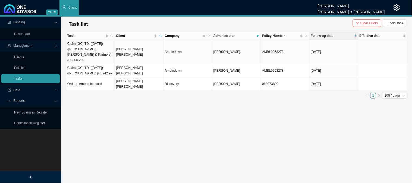
click at [93, 50] on td "Claim (GC) TD: ([DATE]) ([PERSON_NAME], [PERSON_NAME] & Partners) (R3306.20)" at bounding box center [90, 52] width 49 height 24
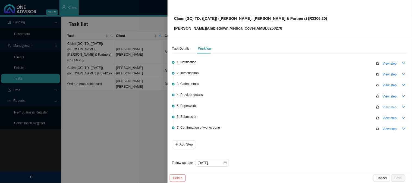
click at [386, 106] on span "View step" at bounding box center [390, 107] width 14 height 5
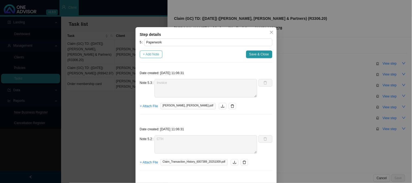
click at [153, 54] on span "+ Add Note" at bounding box center [151, 54] width 16 height 5
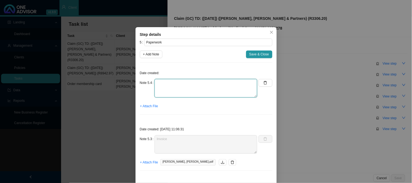
click at [164, 82] on textarea at bounding box center [206, 88] width 103 height 18
click at [187, 82] on textarea "RECEIVED COMPLETEDCLAIM FORM" at bounding box center [206, 88] width 103 height 18
click at [151, 104] on span "+ Attach File" at bounding box center [149, 106] width 18 height 5
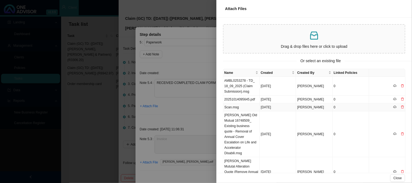
click at [248, 110] on td "Scan.msg" at bounding box center [242, 108] width 36 height 8
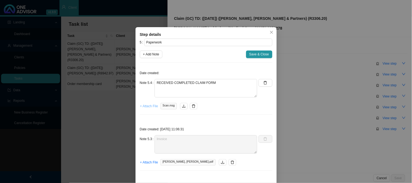
click at [149, 109] on span "+ Attach File" at bounding box center [149, 106] width 18 height 5
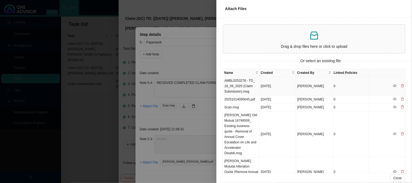
click at [239, 89] on td "AMBL0253278 - TD_ 18_09_2025 (Claim Submission).msg" at bounding box center [242, 86] width 36 height 19
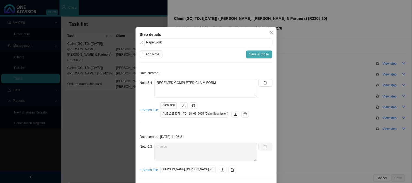
click at [255, 57] on button "Save & Close" at bounding box center [259, 55] width 26 height 8
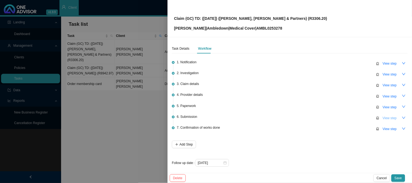
click at [384, 116] on span "View step" at bounding box center [390, 118] width 14 height 5
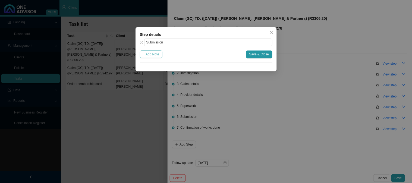
click at [150, 56] on span "+ Add Note" at bounding box center [151, 54] width 16 height 5
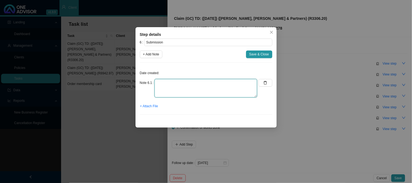
click at [186, 86] on textarea at bounding box center [206, 88] width 103 height 18
click at [147, 107] on span "+ Attach File" at bounding box center [149, 106] width 18 height 5
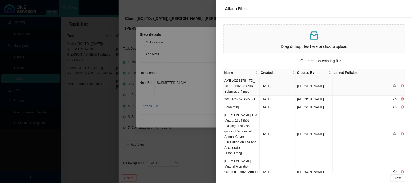
click at [246, 81] on td "AMBL0253278 - TD_ 18_09_2025 (Claim Submission).msg" at bounding box center [242, 86] width 36 height 19
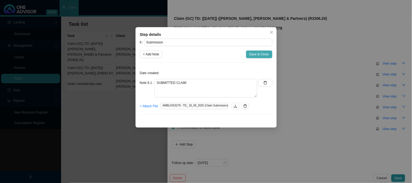
click at [262, 52] on span "Save & Close" at bounding box center [260, 54] width 20 height 5
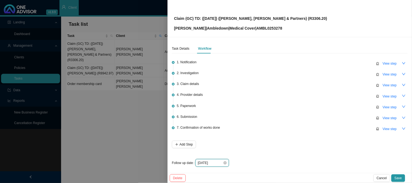
click at [220, 162] on input "[DATE]" at bounding box center [210, 162] width 25 height 5
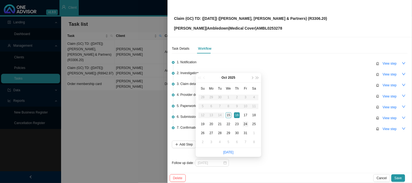
click at [245, 124] on div "24" at bounding box center [246, 125] width 6 height 6
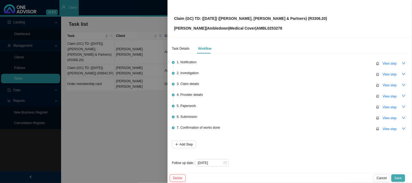
click at [398, 177] on span "Save" at bounding box center [398, 178] width 7 height 5
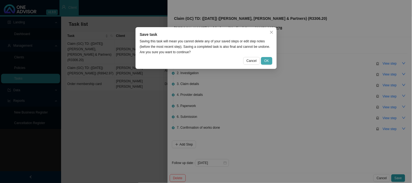
click at [267, 60] on span "OK" at bounding box center [267, 60] width 5 height 5
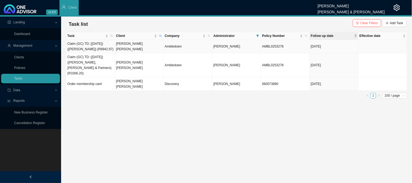
click at [111, 48] on td "Claim (GC) TD: ([DATE]) ([PERSON_NAME]) (R8942.97)" at bounding box center [90, 46] width 49 height 13
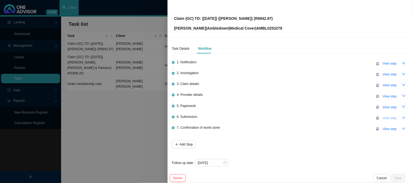
click at [387, 116] on span "View step" at bounding box center [390, 118] width 14 height 5
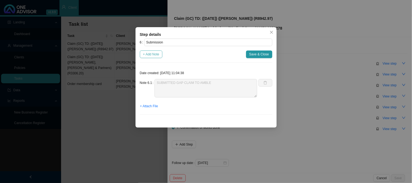
click at [146, 53] on span "+ Add Note" at bounding box center [151, 54] width 16 height 5
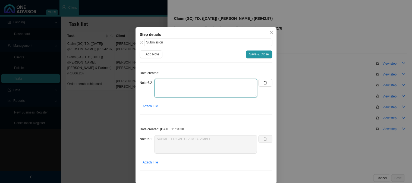
click at [183, 86] on textarea at bounding box center [206, 88] width 103 height 18
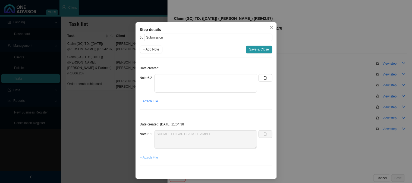
click at [146, 161] on button "+ Attach File" at bounding box center [149, 158] width 18 height 8
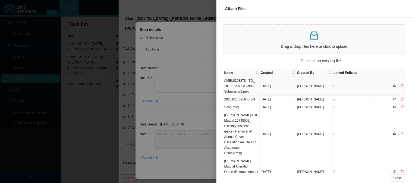
click at [241, 84] on td "AMBL0253278 - TD_ 18_09_2025 (Claim Submission).msg" at bounding box center [242, 86] width 36 height 19
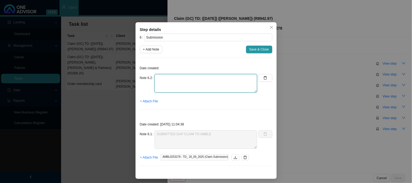
click at [161, 78] on textarea at bounding box center [206, 83] width 103 height 18
click at [145, 99] on span "+ Attach File" at bounding box center [149, 101] width 18 height 5
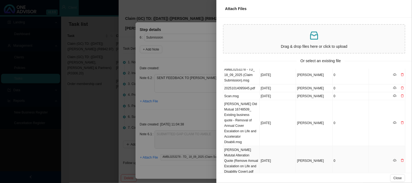
scroll to position [0, 0]
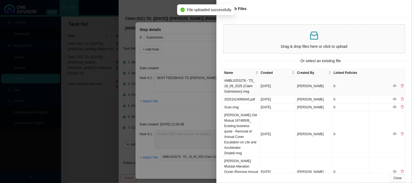
click at [243, 86] on td "AMBL0253278 - TD_ 18_09_2025 (Claim Submission).msg" at bounding box center [242, 86] width 36 height 19
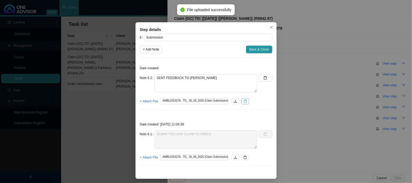
click at [245, 101] on icon "delete" at bounding box center [246, 102] width 4 height 4
click at [151, 103] on span "+ Attach File" at bounding box center [149, 101] width 18 height 5
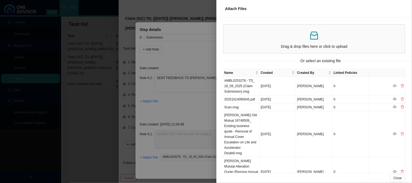
click at [193, 107] on div at bounding box center [206, 91] width 412 height 183
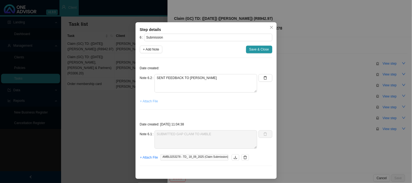
click at [145, 100] on span "+ Attach File" at bounding box center [149, 101] width 18 height 5
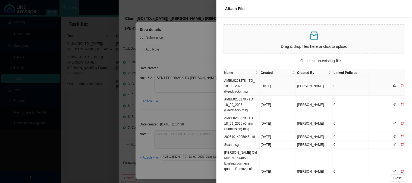
click at [244, 87] on td "AMBL0253278 - TD_ 18_09_2025 (Feedback).msg" at bounding box center [242, 86] width 36 height 19
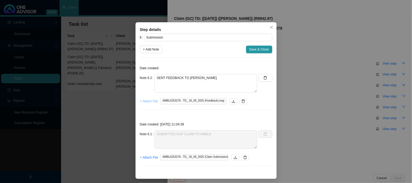
click at [145, 100] on span "+ Attach File" at bounding box center [149, 101] width 18 height 5
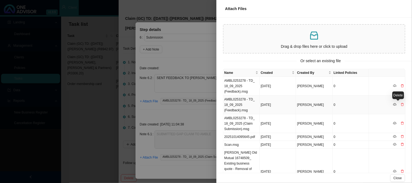
click at [402, 104] on icon "delete" at bounding box center [403, 104] width 3 height 3
click at [408, 93] on button "Yes" at bounding box center [405, 93] width 10 height 6
click at [199, 120] on div at bounding box center [206, 91] width 412 height 183
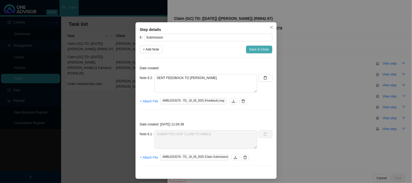
click at [258, 52] on span "Save & Close" at bounding box center [260, 49] width 20 height 5
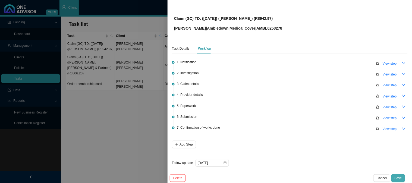
click at [399, 176] on span "Save" at bounding box center [398, 178] width 7 height 5
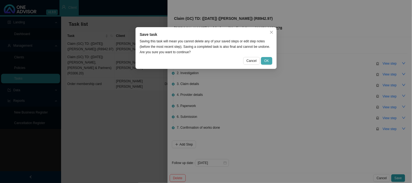
click at [266, 61] on span "OK" at bounding box center [267, 60] width 5 height 5
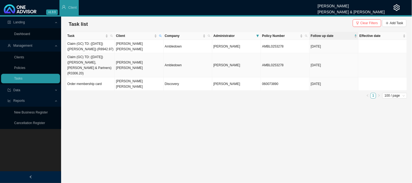
click at [134, 65] on td "[PERSON_NAME] [PERSON_NAME]" at bounding box center [139, 65] width 49 height 24
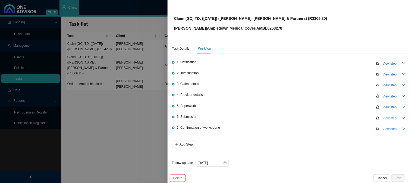
click at [383, 116] on span "View step" at bounding box center [390, 118] width 14 height 5
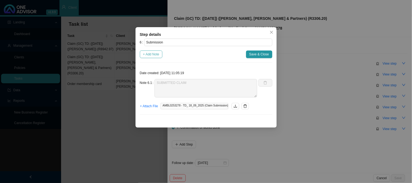
click at [154, 56] on span "+ Add Note" at bounding box center [151, 54] width 16 height 5
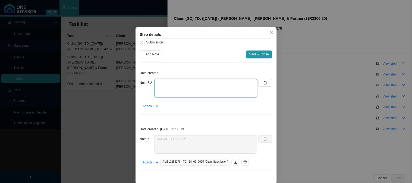
click at [194, 86] on textarea at bounding box center [206, 88] width 103 height 18
click at [152, 106] on span "+ Attach File" at bounding box center [149, 106] width 18 height 5
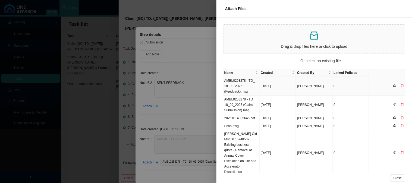
click at [249, 83] on td "AMBL0253278 - TD_ 18_09_2025 (Feedback).msg" at bounding box center [242, 86] width 36 height 19
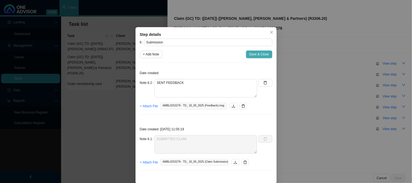
click at [254, 54] on span "Save & Close" at bounding box center [260, 54] width 20 height 5
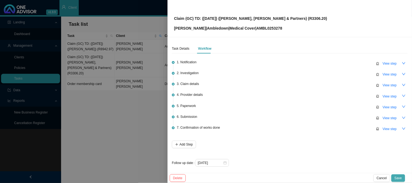
click at [398, 176] on span "Save" at bounding box center [398, 178] width 7 height 5
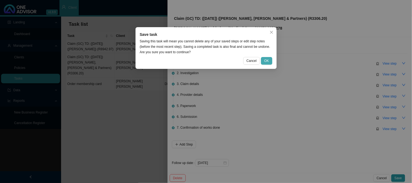
click at [267, 59] on span "OK" at bounding box center [267, 60] width 5 height 5
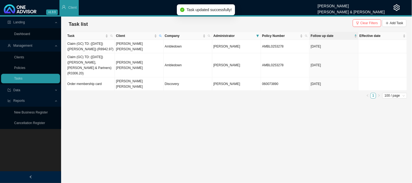
click at [139, 115] on main "Landing Dashboard Management Clients Policies Tasks Data Import Export Reports …" at bounding box center [206, 100] width 412 height 167
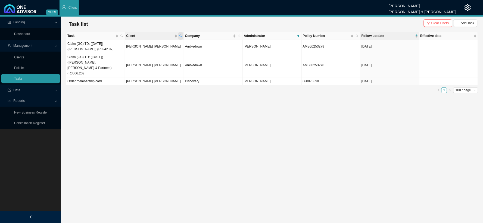
click at [181, 36] on icon "search" at bounding box center [180, 36] width 3 height 3
drag, startPoint x: 155, startPoint y: 43, endPoint x: 116, endPoint y: 47, distance: 39.9
click at [116, 47] on body "v1.9.9 [PERSON_NAME] [PERSON_NAME] & [PERSON_NAME] Client Landing Dashboard Man…" at bounding box center [241, 111] width 483 height 223
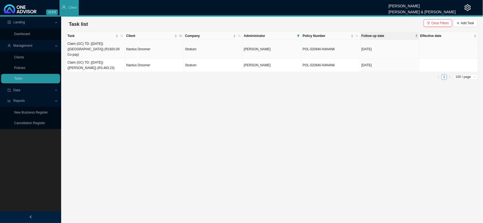
click at [142, 48] on td "Nardus Droomer" at bounding box center [154, 49] width 59 height 19
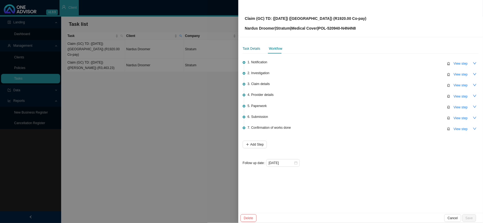
click at [255, 46] on div "Task Details" at bounding box center [252, 48] width 18 height 5
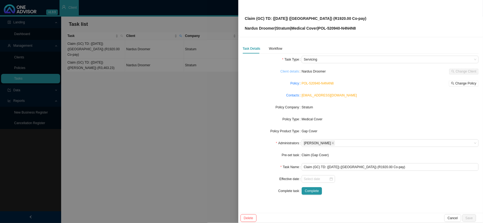
click at [293, 72] on link "Client details" at bounding box center [290, 71] width 19 height 5
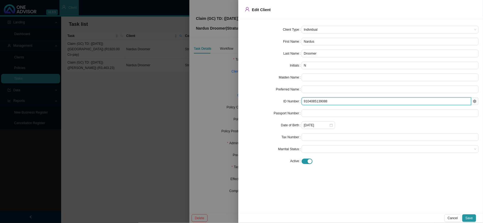
click at [324, 104] on input "9104085139088" at bounding box center [387, 102] width 170 height 8
click at [159, 82] on div at bounding box center [241, 111] width 483 height 223
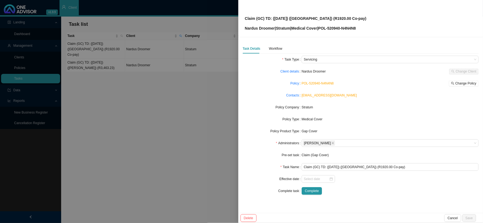
click at [118, 71] on div at bounding box center [241, 111] width 483 height 223
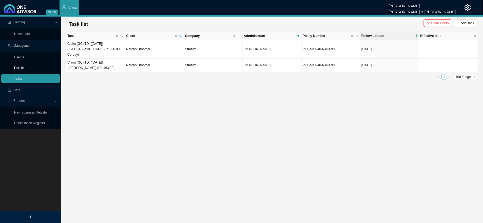
click at [25, 68] on link "Policies" at bounding box center [19, 68] width 11 height 4
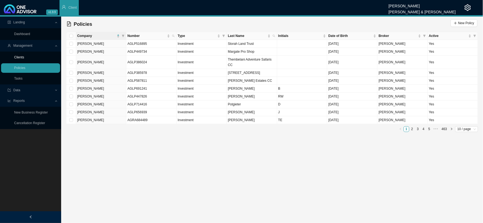
click at [18, 58] on link "Clients" at bounding box center [19, 57] width 10 height 4
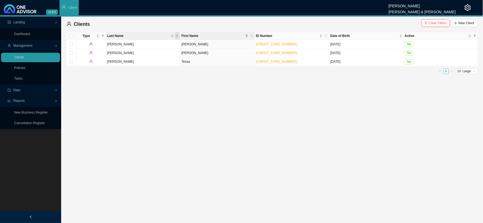
click at [176, 35] on icon "search" at bounding box center [177, 36] width 3 height 3
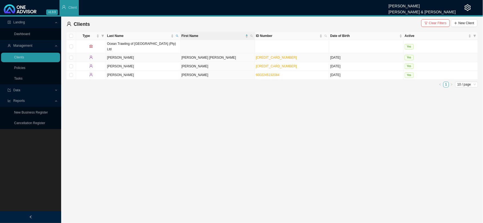
click at [183, 53] on td "[PERSON_NAME] [PERSON_NAME]" at bounding box center [218, 57] width 75 height 9
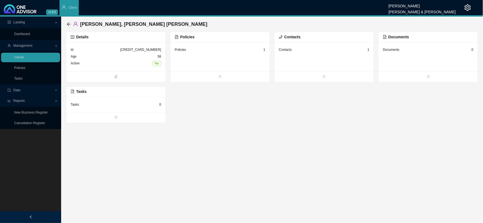
click at [146, 48] on div "[CREDIT_CARD_NUMBER]" at bounding box center [140, 49] width 41 height 5
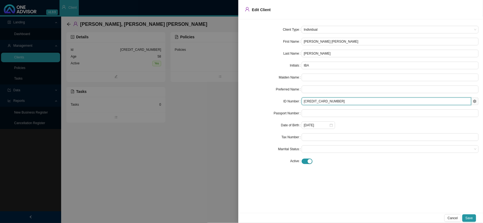
drag, startPoint x: 339, startPoint y: 101, endPoint x: 278, endPoint y: 100, distance: 61.2
click at [278, 100] on div "ID Number [CREDIT_CARD_NUMBER]" at bounding box center [361, 102] width 236 height 8
click at [232, 126] on div at bounding box center [241, 111] width 483 height 223
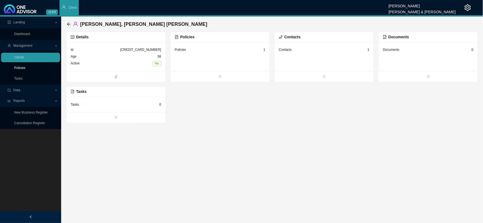
click at [25, 68] on link "Policies" at bounding box center [19, 68] width 11 height 4
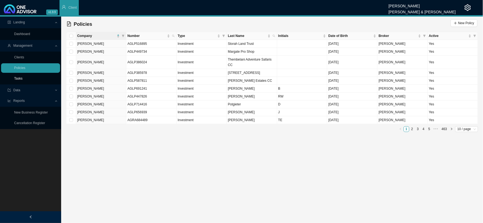
click at [23, 80] on link "Tasks" at bounding box center [18, 79] width 8 height 4
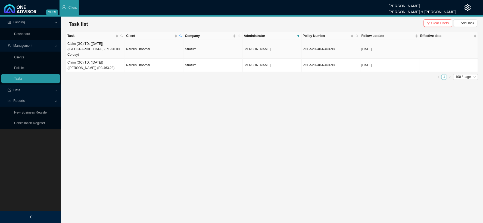
click at [112, 46] on td "Claim (GC) TD: ([DATE]) ([GEOGRAPHIC_DATA]) (R1920.00 Co-pay)" at bounding box center [95, 49] width 59 height 19
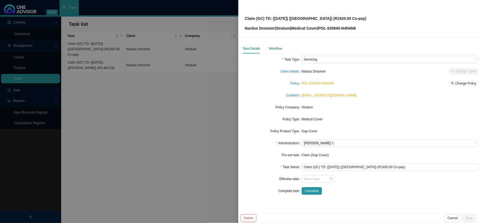
click at [277, 49] on div "Workflow" at bounding box center [275, 48] width 13 height 5
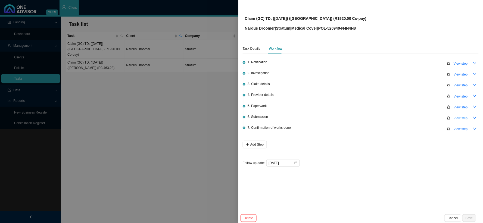
click at [467, 117] on span "View step" at bounding box center [461, 118] width 14 height 5
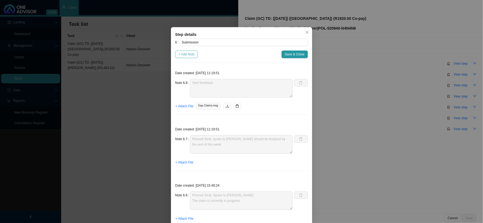
click at [179, 53] on span "+ Add Note" at bounding box center [187, 54] width 16 height 5
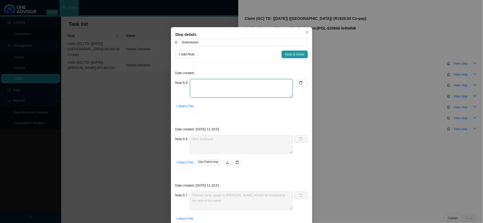
click at [201, 83] on textarea at bounding box center [241, 88] width 103 height 18
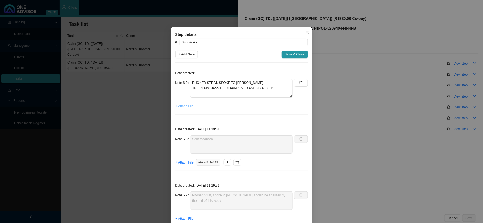
click at [186, 106] on span "+ Attach File" at bounding box center [185, 106] width 18 height 5
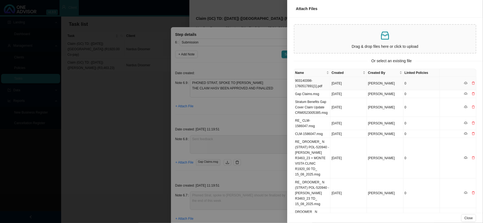
click at [320, 83] on td "903140398-1760517891[1].pdf" at bounding box center [312, 83] width 36 height 13
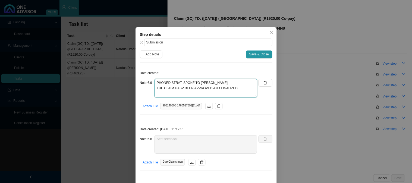
click at [179, 88] on textarea "PHONED STRAT, SPOKE TO [PERSON_NAME] THE CLAIM HASV BEEN APPROVED AND FINALIZED" at bounding box center [206, 88] width 103 height 18
click at [263, 53] on span "Save & Close" at bounding box center [260, 54] width 20 height 5
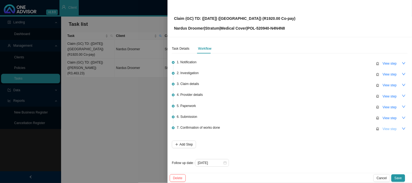
click at [386, 129] on span "View step" at bounding box center [390, 128] width 14 height 5
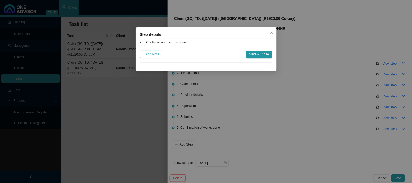
click at [159, 57] on span "+ Add Note" at bounding box center [151, 54] width 16 height 5
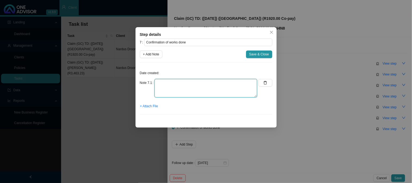
click at [173, 87] on textarea at bounding box center [206, 88] width 103 height 18
click at [151, 107] on span "+ Attach File" at bounding box center [149, 106] width 18 height 5
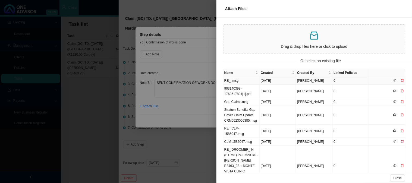
click at [243, 79] on td "RE_ .msg" at bounding box center [242, 81] width 36 height 8
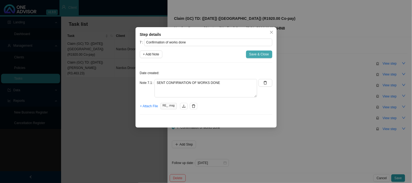
click at [265, 55] on span "Save & Close" at bounding box center [260, 54] width 20 height 5
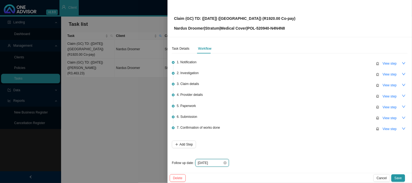
click at [220, 162] on input "[DATE]" at bounding box center [210, 162] width 25 height 5
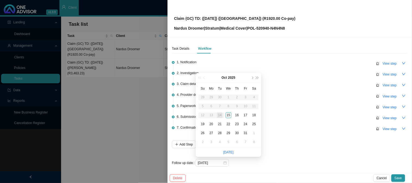
click at [295, 125] on div "7. Confirmation of works done View step" at bounding box center [292, 129] width 231 height 8
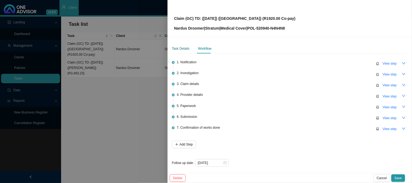
click at [180, 47] on div "Task Details" at bounding box center [181, 48] width 18 height 5
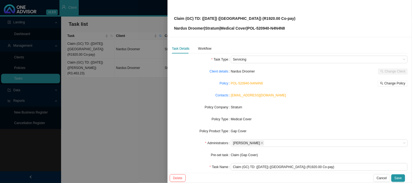
scroll to position [30, 0]
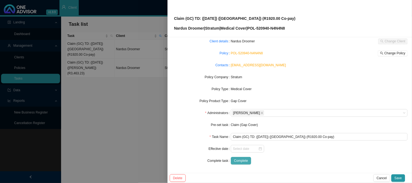
click at [239, 160] on span "Complete" at bounding box center [241, 160] width 14 height 5
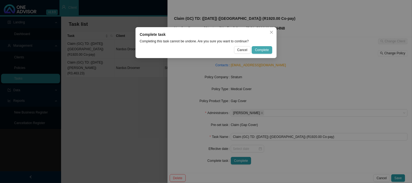
click at [265, 50] on span "Complete" at bounding box center [262, 49] width 14 height 5
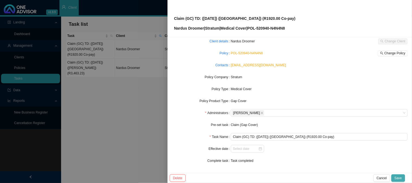
click at [398, 176] on span "Save" at bounding box center [398, 178] width 7 height 5
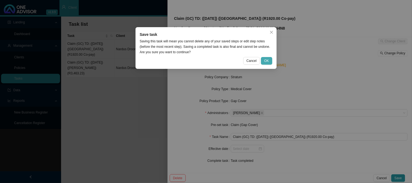
click at [268, 59] on span "OK" at bounding box center [267, 60] width 5 height 5
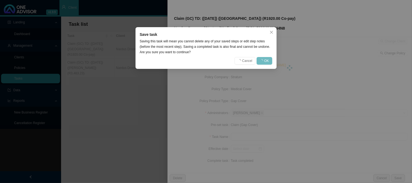
scroll to position [24, 0]
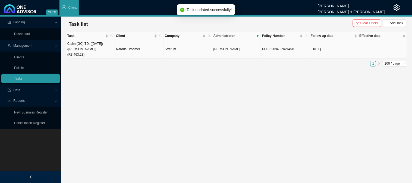
click at [108, 45] on td "Claim (GC) TD: ([DATE]) ([PERSON_NAME]) (R3,463.23)" at bounding box center [90, 49] width 49 height 19
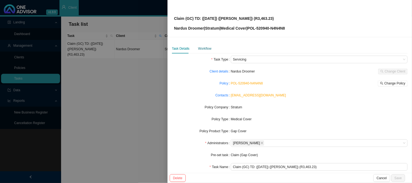
click at [202, 48] on div "Workflow" at bounding box center [204, 48] width 13 height 5
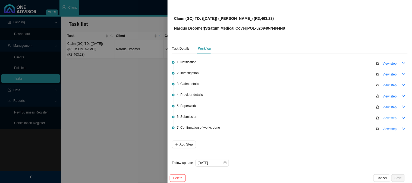
click at [387, 116] on span "View step" at bounding box center [390, 118] width 14 height 5
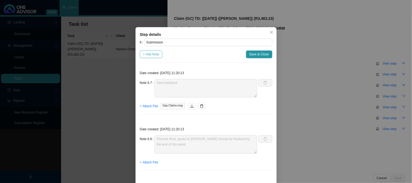
click at [151, 54] on span "+ Add Note" at bounding box center [151, 54] width 16 height 5
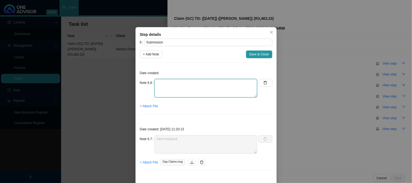
click at [172, 86] on textarea at bounding box center [206, 88] width 103 height 18
click at [144, 106] on span "+ Attach File" at bounding box center [149, 106] width 18 height 5
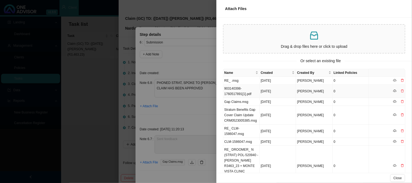
click at [240, 92] on td "903140398-1760517891[1].pdf" at bounding box center [242, 91] width 36 height 13
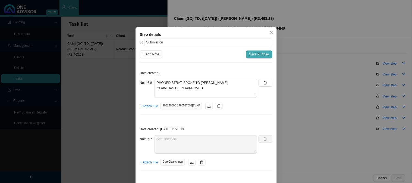
click at [257, 55] on span "Save & Close" at bounding box center [260, 54] width 20 height 5
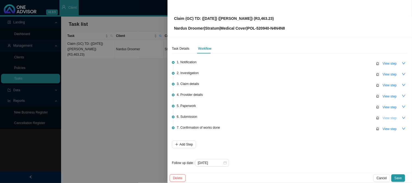
click at [386, 117] on span "View step" at bounding box center [390, 118] width 14 height 5
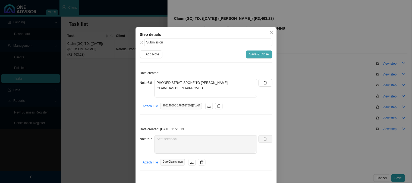
click at [251, 54] on span "Save & Close" at bounding box center [260, 54] width 20 height 5
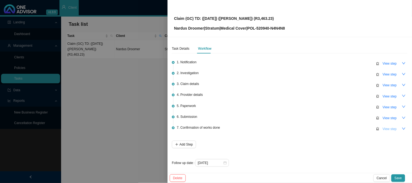
click at [390, 125] on button "View step" at bounding box center [390, 129] width 21 height 8
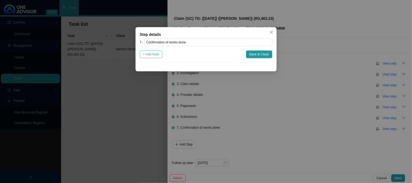
click at [152, 55] on span "+ Add Note" at bounding box center [151, 54] width 16 height 5
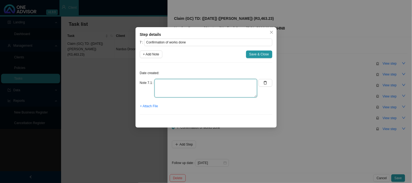
click at [199, 85] on textarea at bounding box center [206, 88] width 103 height 18
click at [154, 107] on span "+ Attach File" at bounding box center [149, 106] width 18 height 5
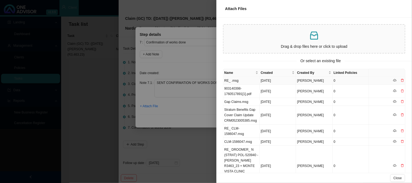
click at [238, 79] on td "RE_ .msg" at bounding box center [242, 81] width 36 height 8
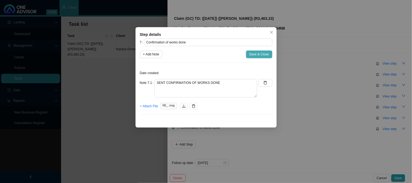
click at [256, 53] on span "Save & Close" at bounding box center [260, 54] width 20 height 5
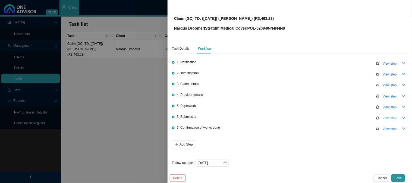
click at [380, 114] on button "View step" at bounding box center [390, 118] width 21 height 8
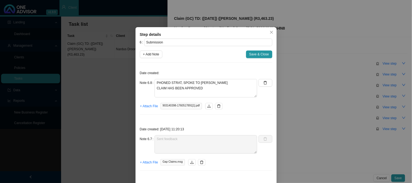
click at [332, 113] on div "Step details 6 Submission + Add Note Save & Close Date created: Note 6.8 PHONED…" at bounding box center [206, 91] width 412 height 183
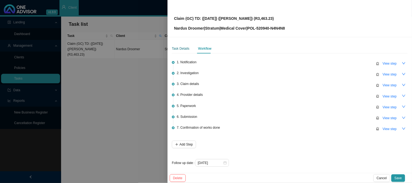
click at [179, 46] on div "Task Details" at bounding box center [181, 48] width 18 height 5
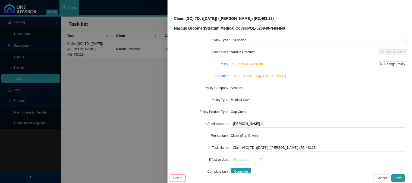
scroll to position [30, 0]
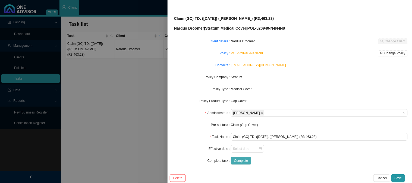
click at [238, 159] on span "Complete" at bounding box center [241, 160] width 14 height 5
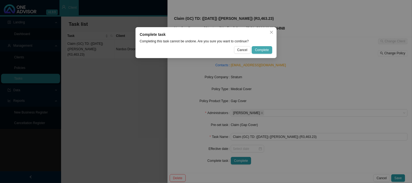
click at [268, 50] on span "Complete" at bounding box center [262, 49] width 14 height 5
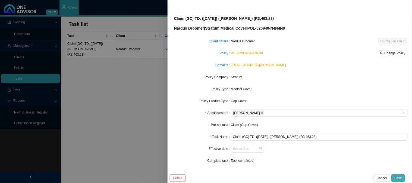
click at [399, 177] on span "Save" at bounding box center [398, 178] width 7 height 5
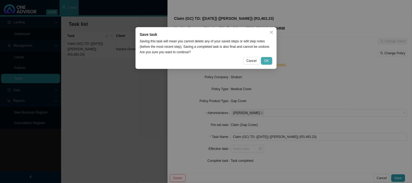
click at [268, 60] on span "OK" at bounding box center [267, 60] width 5 height 5
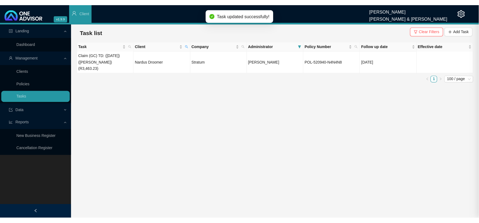
scroll to position [24, 0]
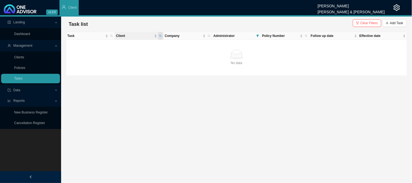
click at [160, 36] on icon "search" at bounding box center [160, 36] width 3 height 3
click at [123, 57] on span "Search" at bounding box center [124, 55] width 10 height 5
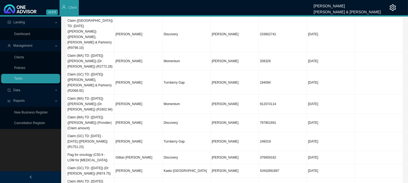
scroll to position [0, 0]
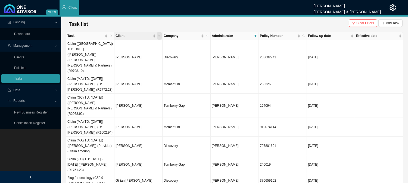
click at [160, 36] on icon "search" at bounding box center [159, 36] width 3 height 3
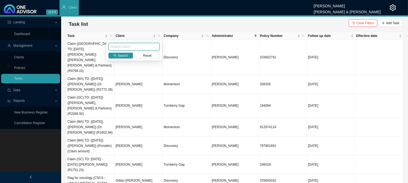
click at [139, 49] on input "text" at bounding box center [133, 47] width 51 height 8
click at [126, 56] on span "Search" at bounding box center [123, 55] width 10 height 5
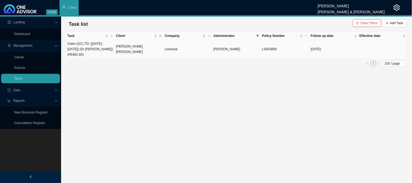
click at [129, 51] on td "[PERSON_NAME] [PERSON_NAME]" at bounding box center [139, 49] width 49 height 19
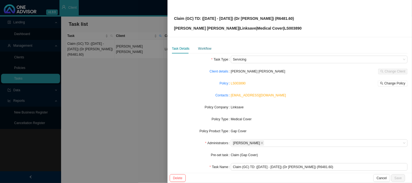
click at [210, 50] on div "Workflow" at bounding box center [204, 48] width 13 height 5
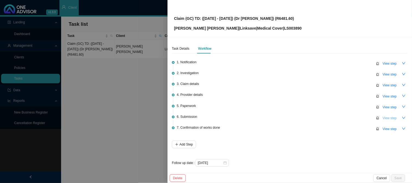
click at [392, 118] on span "View step" at bounding box center [390, 118] width 14 height 5
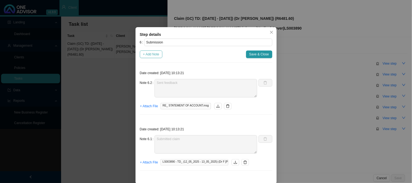
click at [146, 54] on span "+ Add Note" at bounding box center [151, 54] width 16 height 5
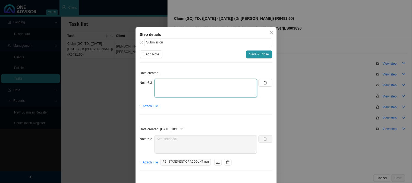
click at [179, 85] on textarea at bounding box center [206, 88] width 103 height 18
click at [154, 107] on span "+ Attach File" at bounding box center [149, 106] width 18 height 5
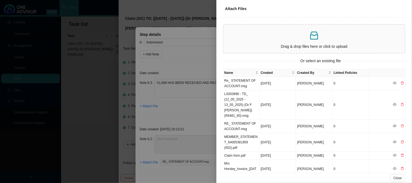
click at [311, 29] on div "Drag & drop files here or click to upload" at bounding box center [314, 39] width 177 height 24
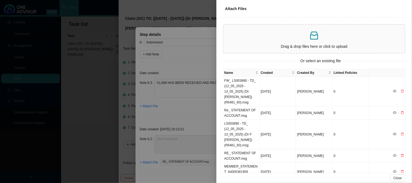
click at [181, 90] on div at bounding box center [206, 91] width 412 height 183
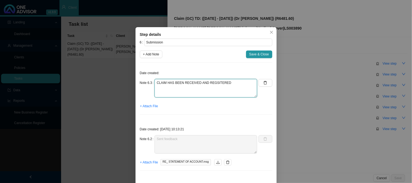
click at [228, 83] on textarea "CLAIM HAS BEEN RECEIVED AND REGSITERED" at bounding box center [206, 88] width 103 height 18
paste textarea "SPM 894982/10/25"
drag, startPoint x: 177, startPoint y: 89, endPoint x: 224, endPoint y: 82, distance: 48.1
click at [224, 82] on textarea "CLAIM HAS BEEN RECEIVED AND REGSITERED - REF: SPM 894982/10/25" at bounding box center [206, 88] width 103 height 18
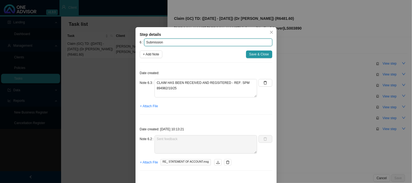
click at [187, 42] on input "Submission" at bounding box center [208, 43] width 128 height 8
paste input "REF: SPM 894982/10/25"
click at [150, 105] on span "+ Attach File" at bounding box center [149, 106] width 18 height 5
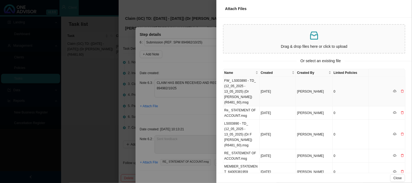
click at [246, 83] on td "FW_ LS003890 - TD_ (12_05_2025 - 13_05_2025) (Dr [PERSON_NAME]) (R6481_60).msg" at bounding box center [242, 92] width 36 height 30
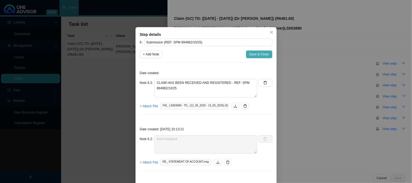
click at [258, 55] on span "Save & Close" at bounding box center [260, 54] width 20 height 5
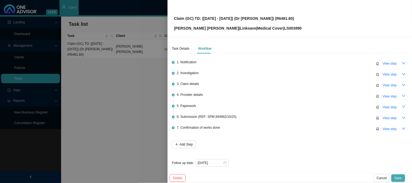
click at [401, 176] on span "Save" at bounding box center [398, 178] width 7 height 5
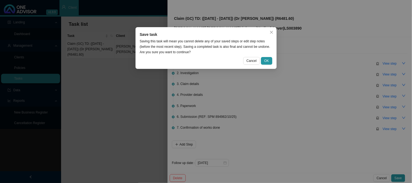
click at [266, 56] on div "Save task Saving this task will mean you cannot delete any of your saved steps …" at bounding box center [206, 48] width 141 height 42
click at [265, 61] on span "OK" at bounding box center [267, 60] width 5 height 5
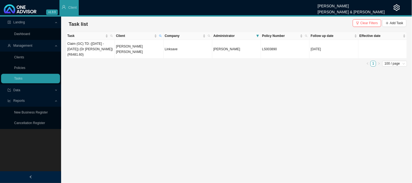
click at [264, 83] on main "Landing Dashboard Management Clients Policies Tasks Data Import Export Reports …" at bounding box center [206, 100] width 412 height 167
click at [161, 35] on icon "search" at bounding box center [160, 36] width 3 height 3
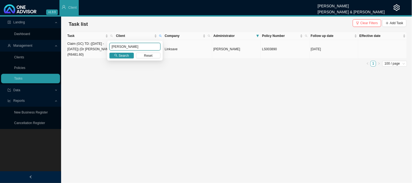
drag, startPoint x: 137, startPoint y: 47, endPoint x: 91, endPoint y: 47, distance: 45.7
click at [91, 47] on body "v1.9.9 [PERSON_NAME] [PERSON_NAME] & [PERSON_NAME] Client Landing Dashboard Man…" at bounding box center [206, 91] width 412 height 183
click at [124, 55] on span "Search" at bounding box center [124, 55] width 10 height 5
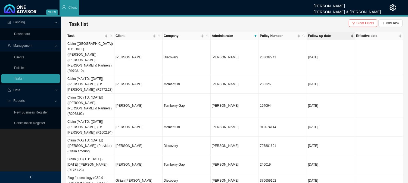
click at [324, 39] on div "Follow up date" at bounding box center [331, 35] width 46 height 5
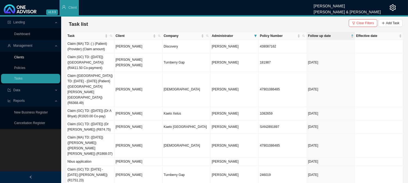
click at [24, 55] on link "Clients" at bounding box center [19, 57] width 10 height 4
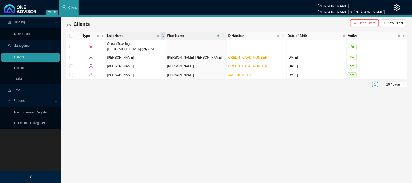
click at [164, 37] on icon "search" at bounding box center [163, 36] width 3 height 3
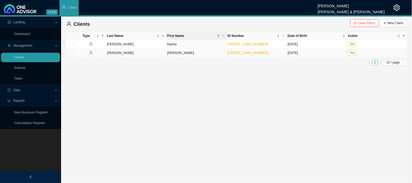
click at [120, 53] on td "[PERSON_NAME]" at bounding box center [136, 53] width 60 height 9
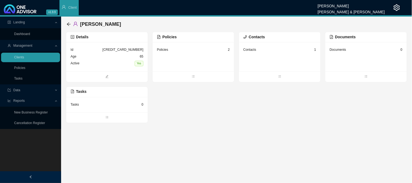
click at [110, 55] on div "Age [DEMOGRAPHIC_DATA]" at bounding box center [107, 56] width 73 height 7
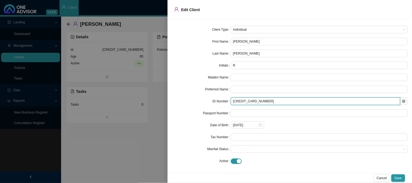
drag, startPoint x: 259, startPoint y: 103, endPoint x: 226, endPoint y: 103, distance: 32.9
click at [226, 103] on div "ID Number [CREDIT_CARD_NUMBER]" at bounding box center [290, 102] width 236 height 8
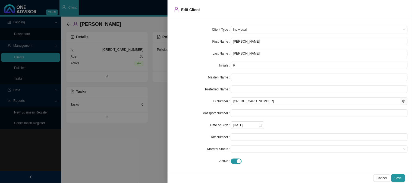
click at [104, 118] on div at bounding box center [206, 91] width 412 height 183
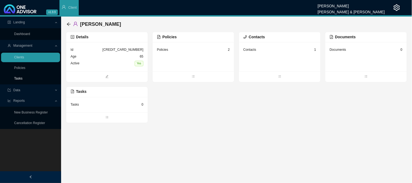
click at [23, 80] on link "Tasks" at bounding box center [18, 79] width 8 height 4
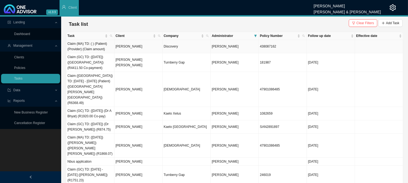
click at [142, 45] on td "[PERSON_NAME]" at bounding box center [138, 46] width 48 height 13
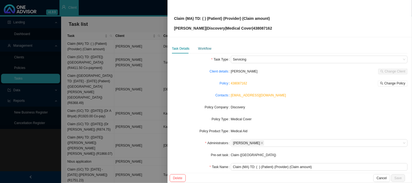
click at [205, 49] on div "Workflow" at bounding box center [204, 48] width 13 height 5
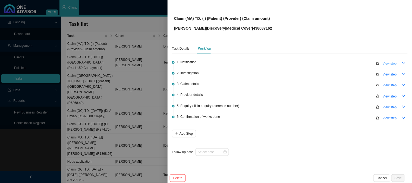
click at [388, 65] on span "View step" at bounding box center [390, 63] width 14 height 5
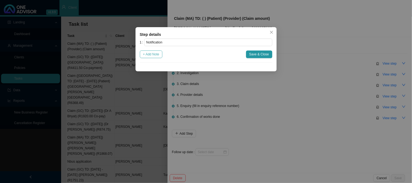
click at [154, 55] on span "+ Add Note" at bounding box center [151, 54] width 16 height 5
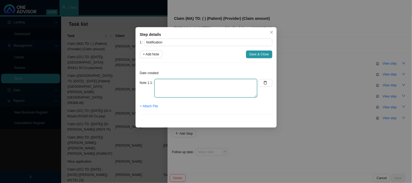
click at [177, 85] on textarea at bounding box center [206, 88] width 103 height 18
click at [150, 107] on span "+ Attach File" at bounding box center [149, 106] width 18 height 5
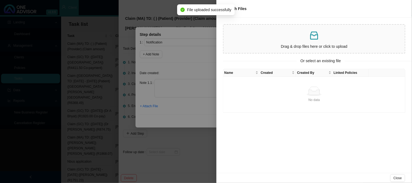
click at [181, 92] on div at bounding box center [206, 91] width 412 height 183
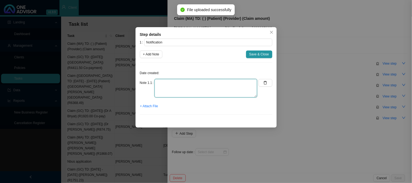
click at [181, 84] on textarea at bounding box center [206, 88] width 103 height 18
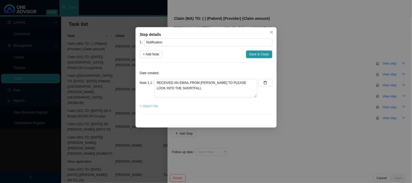
click at [151, 107] on span "+ Attach File" at bounding box center [149, 106] width 18 height 5
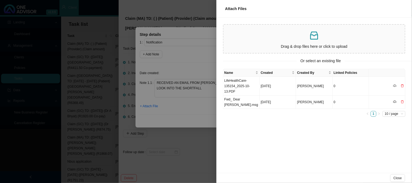
drag, startPoint x: 218, startPoint y: 79, endPoint x: 205, endPoint y: 88, distance: 15.1
click at [218, 79] on div "Name Created Created By Linked Policies LifeHealthCare-135154_2025-10-13.PDF [D…" at bounding box center [315, 121] width 196 height 104
click at [198, 89] on div at bounding box center [206, 91] width 412 height 183
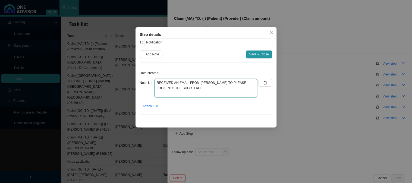
click at [198, 89] on textarea "RECEIVED AN EMAIL FROM [PERSON_NAME] TO PLEASE LOOK INTO THE SHORTFALL" at bounding box center [206, 88] width 103 height 18
paste textarea "Password is [SECURITY_DATA]"
drag, startPoint x: 212, startPoint y: 89, endPoint x: 175, endPoint y: 89, distance: 36.7
click at [175, 89] on textarea "RECEIVED AN EMAIL FROM [PERSON_NAME] TO PLEASE LOOK INTO THE SHORTFALL - Passwo…" at bounding box center [206, 88] width 103 height 18
click at [205, 88] on textarea "RECEIVED AN EMAIL FROM [PERSON_NAME] TO PLEASE LOOK INTO THE SHORTFALL - Passwo…" at bounding box center [206, 88] width 103 height 18
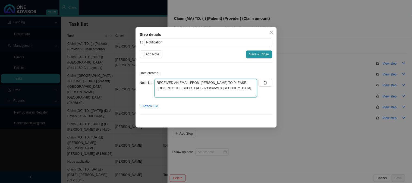
drag, startPoint x: 193, startPoint y: 88, endPoint x: 177, endPoint y: 88, distance: 15.5
click at [177, 88] on textarea "RECEIVED AN EMAIL FROM [PERSON_NAME] TO PLEASE LOOK INTO THE SHORTFALL - Passwo…" at bounding box center [206, 88] width 103 height 18
click at [151, 107] on span "+ Attach File" at bounding box center [149, 106] width 18 height 5
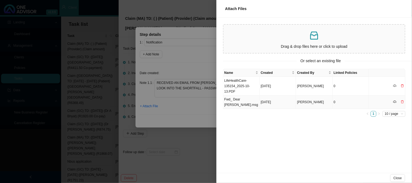
click at [243, 104] on td "Fwd_ Dear [PERSON_NAME].msg" at bounding box center [242, 102] width 36 height 13
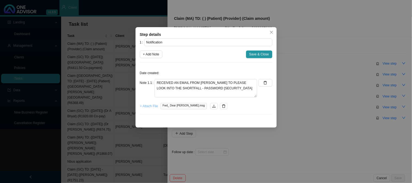
click at [150, 105] on span "+ Attach File" at bounding box center [149, 106] width 18 height 5
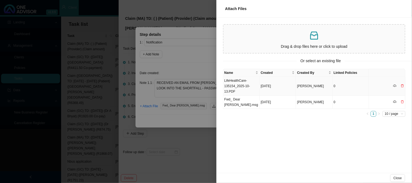
click at [244, 83] on td "LifeHealthCare-135154_2025-10-13.PDF" at bounding box center [242, 86] width 36 height 19
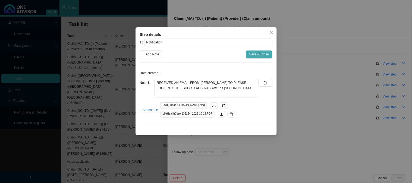
click at [252, 54] on span "Save & Close" at bounding box center [260, 54] width 20 height 5
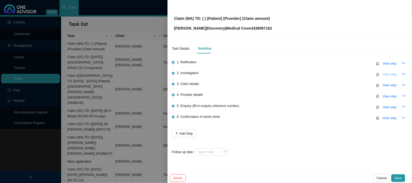
click at [387, 75] on span "View step" at bounding box center [390, 74] width 14 height 5
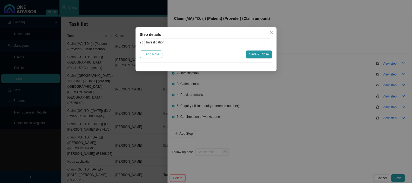
click at [151, 52] on span "+ Add Note" at bounding box center [151, 54] width 16 height 5
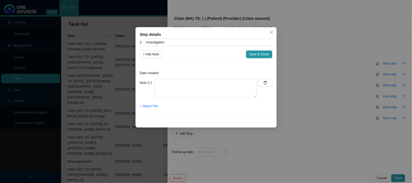
click at [298, 20] on div "Step details 2 Investigation + Add Note Save & Close Date created: Note 2.1 + A…" at bounding box center [206, 91] width 412 height 183
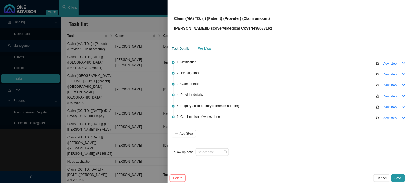
click at [180, 50] on div "Task Details" at bounding box center [181, 48] width 18 height 5
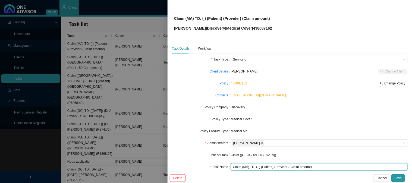
click at [258, 168] on input "Claim (MA) TD: ( ) (Patient) (Provider) (Claim amount)" at bounding box center [319, 167] width 177 height 8
click at [268, 167] on input "Claim (MA) TD: ( ) (Patient) (Provider) (Claim amount)" at bounding box center [319, 167] width 177 height 8
click at [258, 167] on input "Claim (MA) TD: ( ) ([PERSON_NAME]) (Provider) (Claim amount)" at bounding box center [319, 167] width 177 height 8
click at [291, 169] on input "Claim (MA) TD: ([DATE]) ([PERSON_NAME]) (Provider) (Claim amount)" at bounding box center [319, 167] width 177 height 8
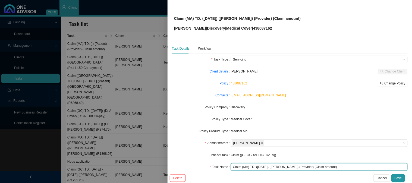
click at [291, 169] on input "Claim (MA) TD: ([DATE]) ([PERSON_NAME]) (Provider) (Claim amount)" at bounding box center [319, 167] width 177 height 8
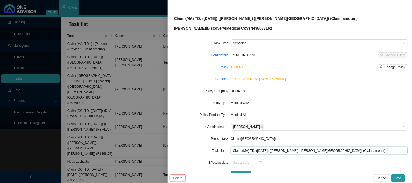
scroll to position [17, 0]
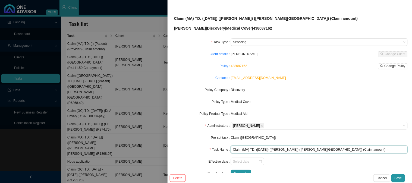
drag, startPoint x: 341, startPoint y: 167, endPoint x: 322, endPoint y: 148, distance: 26.9
click at [322, 148] on input "Claim (MA) TD: ([DATE]) ([PERSON_NAME]) ([PERSON_NAME][GEOGRAPHIC_DATA]) (Claim…" at bounding box center [319, 150] width 177 height 8
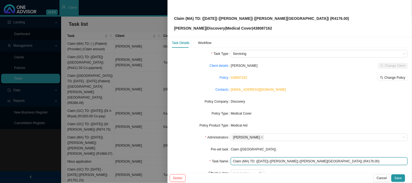
scroll to position [0, 0]
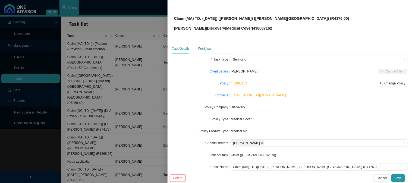
click at [204, 49] on div "Workflow" at bounding box center [204, 48] width 13 height 5
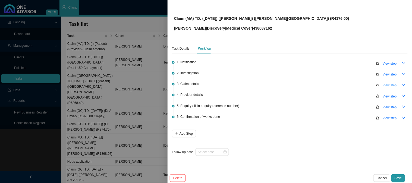
click at [393, 86] on span "View step" at bounding box center [390, 85] width 14 height 5
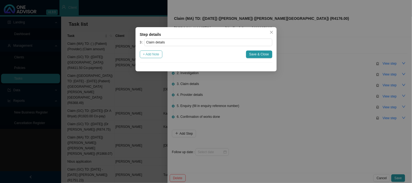
click at [152, 54] on span "+ Add Note" at bounding box center [151, 54] width 16 height 5
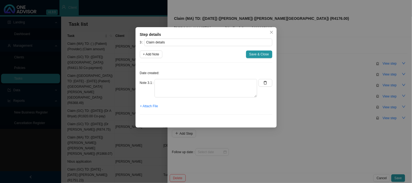
click at [180, 76] on div "Date created: Note 3.1 + Attach File" at bounding box center [206, 93] width 133 height 52
click at [180, 85] on textarea at bounding box center [206, 88] width 103 height 18
click at [200, 83] on textarea "Claimed: R43,185.22 Paid: 39,0009.22" at bounding box center [206, 88] width 103 height 18
click at [220, 83] on textarea "Claimed: R43,185.22 Paid: 39,009.22" at bounding box center [206, 88] width 103 height 18
click at [194, 82] on textarea "Claimed: R43,185.22 Paid: 39,009.22" at bounding box center [206, 88] width 103 height 18
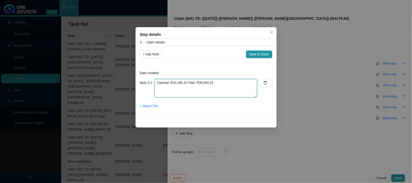
click at [237, 82] on textarea "Claimed: R43,185.22 Paid: R39,009.22" at bounding box center [206, 88] width 103 height 18
click at [255, 53] on span "Save & Close" at bounding box center [260, 54] width 20 height 5
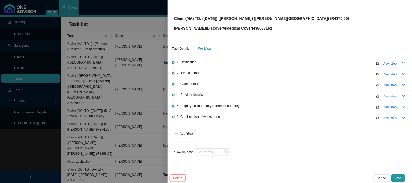
click at [388, 97] on span "View step" at bounding box center [390, 96] width 14 height 5
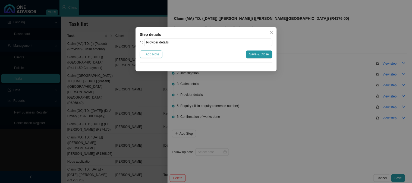
click at [150, 53] on span "+ Add Note" at bounding box center [151, 54] width 16 height 5
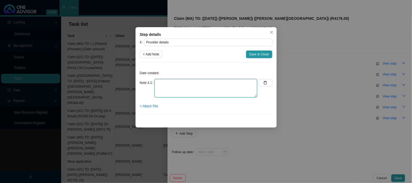
click at [170, 87] on textarea at bounding box center [206, 88] width 103 height 18
click at [204, 82] on textarea "Practice: 0604429 Phone: [PHONE_NUMBER]" at bounding box center [206, 88] width 103 height 18
click at [219, 82] on textarea "Practice: 0604429 Phone: [PHONE_NUMBER]" at bounding box center [206, 88] width 103 height 18
click at [265, 55] on span "Save & Close" at bounding box center [260, 54] width 20 height 5
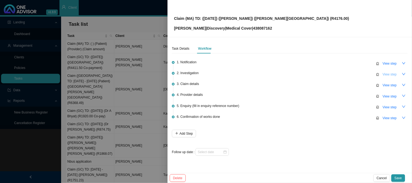
click at [388, 73] on span "View step" at bounding box center [390, 74] width 14 height 5
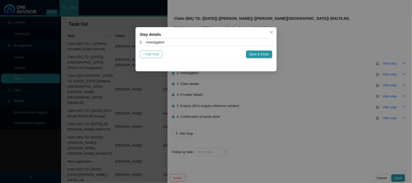
click at [158, 55] on span "+ Add Note" at bounding box center [151, 54] width 16 height 5
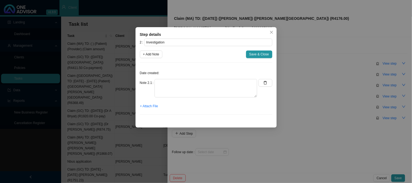
drag, startPoint x: 297, startPoint y: 78, endPoint x: 308, endPoint y: 81, distance: 10.9
click at [298, 78] on div "Step details 2 Investigation + Add Note Save & Close Date created: Note 2.1 + A…" at bounding box center [206, 91] width 412 height 183
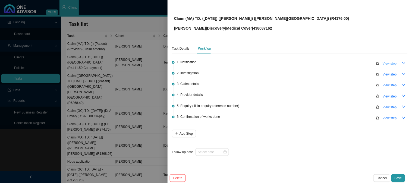
click at [392, 63] on span "View step" at bounding box center [390, 63] width 14 height 5
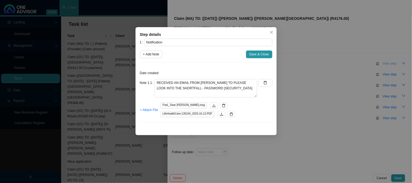
click at [392, 63] on div "Step details 1 Notification + Add Note Save & Close Date created: Note 1.1 RECE…" at bounding box center [206, 91] width 412 height 183
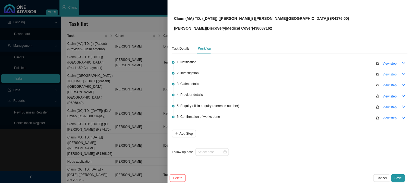
click at [390, 74] on span "View step" at bounding box center [390, 74] width 14 height 5
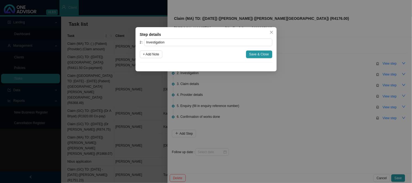
click at [340, 95] on div "Step details 2 Investigation + Add Note Save & Close Cancel OK" at bounding box center [206, 91] width 412 height 183
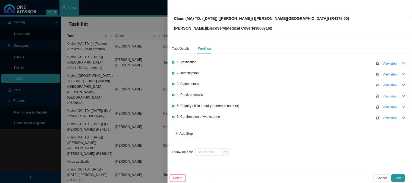
click at [390, 98] on span "View step" at bounding box center [390, 96] width 14 height 5
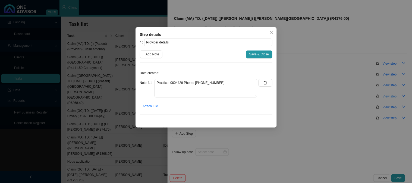
click at [390, 98] on div "Step details 4 Provider details + Add Note Save & Close Date created: Note 4.1 …" at bounding box center [206, 91] width 412 height 183
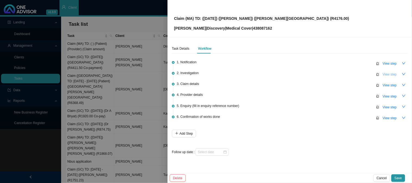
click at [389, 73] on span "View step" at bounding box center [390, 74] width 14 height 5
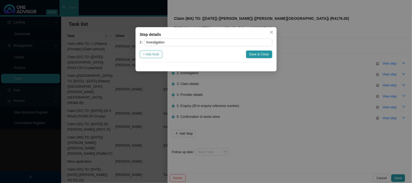
click at [153, 54] on span "+ Add Note" at bounding box center [151, 54] width 16 height 5
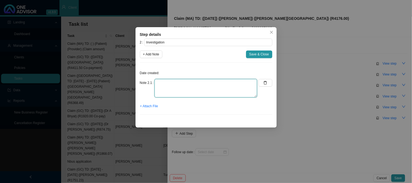
click at [172, 86] on textarea at bounding box center [206, 88] width 103 height 18
drag, startPoint x: 173, startPoint y: 86, endPoint x: 147, endPoint y: 85, distance: 26.4
click at [147, 85] on div "Note 2.1 068.9" at bounding box center [199, 88] width 118 height 18
drag, startPoint x: 174, startPoint y: 84, endPoint x: 155, endPoint y: 83, distance: 19.1
click at [155, 83] on textarea "O68.9 -" at bounding box center [206, 88] width 103 height 18
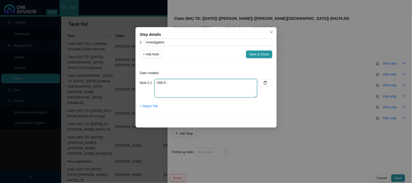
click at [203, 89] on textarea "O68.9 -" at bounding box center [206, 88] width 103 height 18
paste textarea "labour and delivery complicated by fetal stress, unspecified"
click at [158, 53] on span "+ Add Note" at bounding box center [151, 54] width 16 height 5
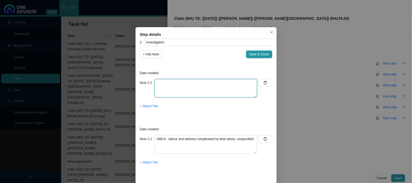
click at [172, 83] on textarea at bounding box center [206, 88] width 103 height 18
paste textarea "delivery by emergency [MEDICAL_DATA]"
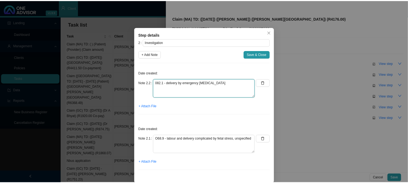
scroll to position [5, 0]
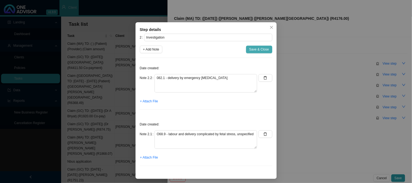
click at [251, 50] on span "Save & Close" at bounding box center [260, 49] width 20 height 5
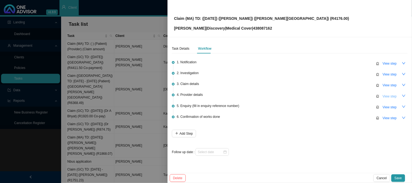
click at [385, 95] on span "View step" at bounding box center [390, 96] width 14 height 5
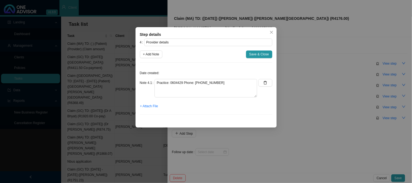
click at [322, 95] on div "Step details 4 Provider details + Add Note Save & Close Date created: Note 4.1 …" at bounding box center [206, 91] width 412 height 183
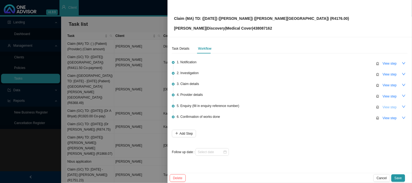
click at [387, 107] on span "View step" at bounding box center [390, 107] width 14 height 5
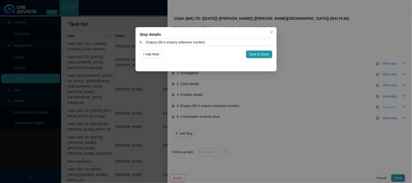
click at [387, 107] on div "Step details 5 Enquiry (fill in enquiry reference number) + Add Note Save & Clo…" at bounding box center [206, 91] width 412 height 183
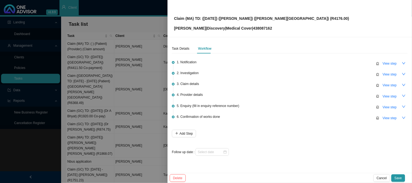
click at [337, 121] on div "6. Confirmation of works done View step" at bounding box center [292, 118] width 231 height 8
click at [218, 151] on input at bounding box center [210, 152] width 25 height 5
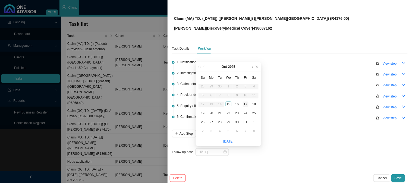
click at [246, 105] on div "17" at bounding box center [246, 105] width 6 height 6
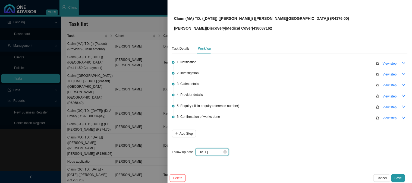
click at [217, 153] on input "[DATE]" at bounding box center [210, 152] width 25 height 5
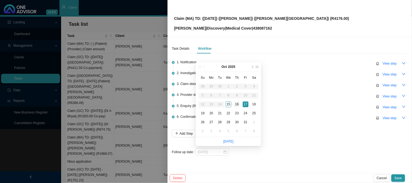
click at [238, 105] on div "16" at bounding box center [237, 105] width 6 height 6
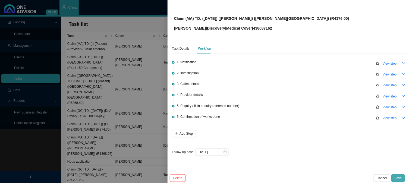
click at [401, 180] on span "Save" at bounding box center [398, 178] width 7 height 5
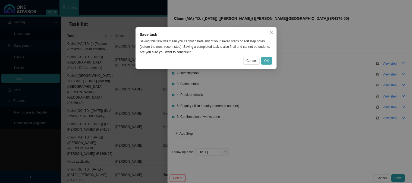
click at [270, 60] on button "OK" at bounding box center [266, 61] width 11 height 8
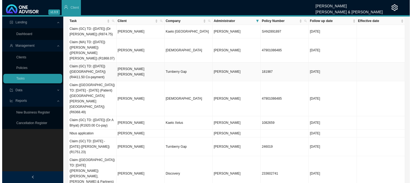
scroll to position [0, 0]
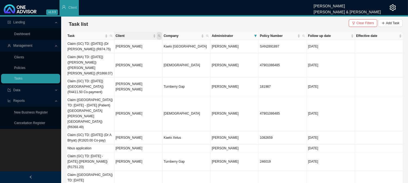
click at [160, 37] on icon "search" at bounding box center [159, 36] width 3 height 3
click at [132, 46] on input "text" at bounding box center [133, 47] width 51 height 8
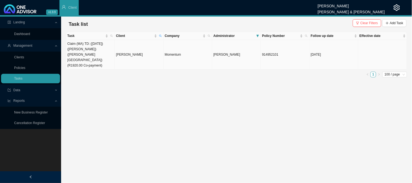
click at [144, 48] on td "[PERSON_NAME]" at bounding box center [139, 55] width 49 height 30
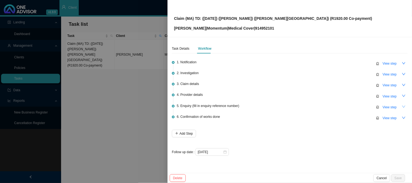
click at [404, 104] on button "button" at bounding box center [405, 107] width 8 height 8
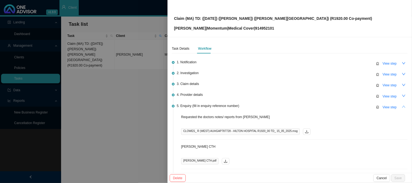
click at [404, 104] on div "Task Details Workflow 1. Notification View step 2. Investigation View step 3. C…" at bounding box center [290, 105] width 245 height 136
click at [402, 105] on icon "up" at bounding box center [404, 107] width 4 height 4
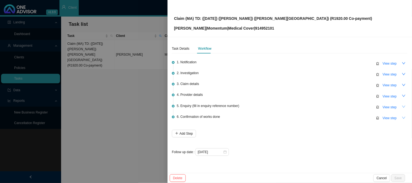
click at [407, 118] on button "button" at bounding box center [405, 118] width 8 height 8
click at [388, 118] on span "View step" at bounding box center [390, 118] width 14 height 5
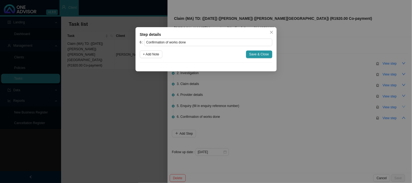
click at [333, 107] on div "Step details 6 Confirmation of works done + Add Note Save & Close Cancel OK" at bounding box center [206, 91] width 412 height 183
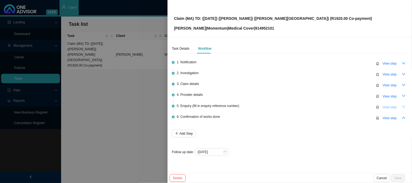
click at [384, 107] on span "View step" at bounding box center [390, 107] width 14 height 5
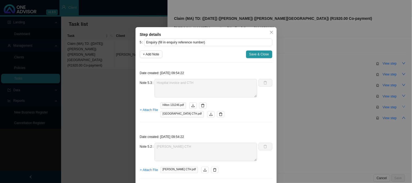
drag, startPoint x: 153, startPoint y: 55, endPoint x: 158, endPoint y: 64, distance: 10.8
click at [153, 55] on span "+ Add Note" at bounding box center [151, 54] width 16 height 5
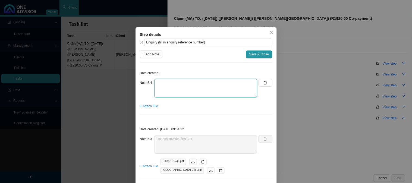
click at [163, 83] on textarea at bounding box center [206, 88] width 103 height 18
click at [146, 108] on span "+ Attach File" at bounding box center [149, 106] width 18 height 5
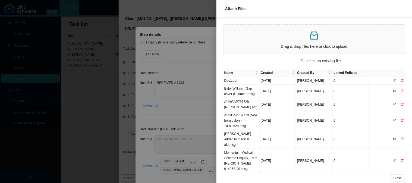
click at [192, 95] on div at bounding box center [206, 91] width 412 height 183
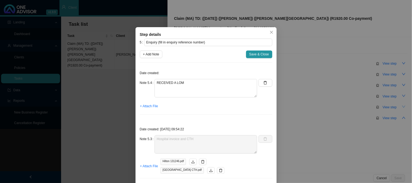
click at [151, 50] on div "5 Enquiry (fill in enquiry reference number) + Add Note Save & Close Date creat…" at bounding box center [206, 167] width 133 height 257
click at [151, 53] on span "+ Add Note" at bounding box center [151, 54] width 16 height 5
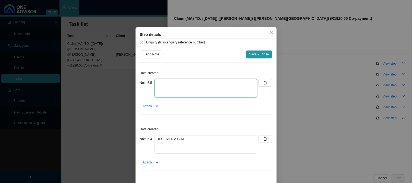
click at [168, 80] on textarea at bounding box center [206, 88] width 103 height 18
click at [199, 114] on div "Date created: Note 5.5 SUBMITTED LOM + Attach File" at bounding box center [206, 93] width 133 height 52
click at [278, 70] on div "Step details 5 Enquiry (fill in enquiry reference number) + Add Note Save & Clo…" at bounding box center [206, 91] width 412 height 183
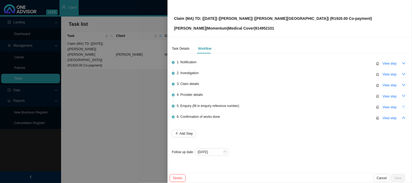
click at [331, 15] on div "Claim (MA) TD: ([DATE]) ([PERSON_NAME]) ([PERSON_NAME][GEOGRAPHIC_DATA]) (R1920…" at bounding box center [290, 19] width 232 height 26
click at [391, 73] on span "View step" at bounding box center [390, 74] width 14 height 5
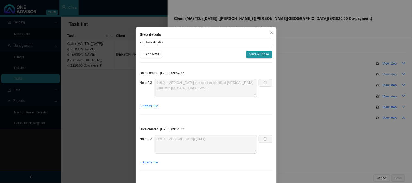
click at [391, 73] on div "Step details 2 Investigation + Add Note Save & Close Date created: [DATE] 09:54…" at bounding box center [206, 91] width 412 height 183
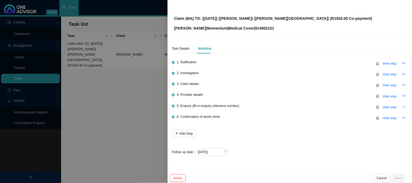
click at [339, 20] on div "Claim (MA) TD: ([DATE]) ([PERSON_NAME]) ([PERSON_NAME][GEOGRAPHIC_DATA]) (R1920…" at bounding box center [290, 19] width 232 height 26
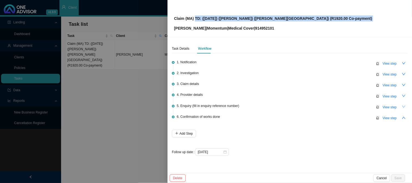
drag, startPoint x: 339, startPoint y: 20, endPoint x: 198, endPoint y: 21, distance: 140.6
click at [198, 21] on div "Claim (MA) TD: ([DATE]) ([PERSON_NAME]) ([PERSON_NAME][GEOGRAPHIC_DATA]) (R1920…" at bounding box center [290, 19] width 232 height 26
click at [254, 25] on span "Claim (MA) TD: ([DATE]) ([PERSON_NAME]) ([PERSON_NAME][GEOGRAPHIC_DATA]) (R1920…" at bounding box center [273, 23] width 198 height 16
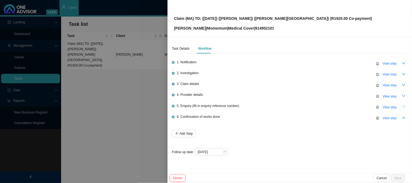
click at [261, 30] on p "[PERSON_NAME] | Momentum | Medical Cover | 914952101" at bounding box center [273, 28] width 198 height 6
click at [334, 18] on div "Claim (MA) TD: ([DATE]) ([PERSON_NAME]) ([PERSON_NAME][GEOGRAPHIC_DATA]) (R1920…" at bounding box center [290, 19] width 232 height 26
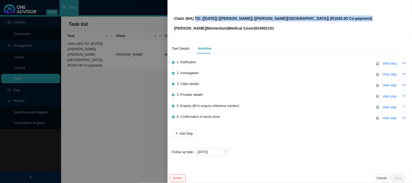
drag, startPoint x: 334, startPoint y: 18, endPoint x: 196, endPoint y: 18, distance: 137.9
click at [196, 18] on div "Claim (MA) TD: ([DATE]) ([PERSON_NAME]) ([PERSON_NAME][GEOGRAPHIC_DATA]) (R1920…" at bounding box center [290, 19] width 232 height 26
click at [384, 105] on span "View step" at bounding box center [390, 107] width 14 height 5
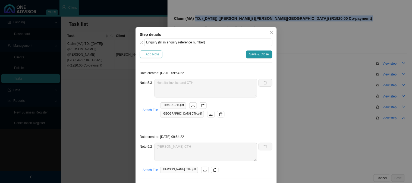
click at [159, 55] on button "+ Add Note" at bounding box center [151, 55] width 23 height 8
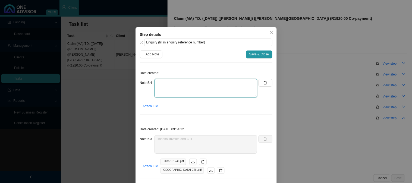
click at [170, 89] on textarea at bounding box center [206, 88] width 103 height 18
drag, startPoint x: 175, startPoint y: 83, endPoint x: 170, endPoint y: 83, distance: 4.6
click at [170, 83] on textarea "RECEIVED THE LOM" at bounding box center [206, 88] width 103 height 18
click at [152, 105] on span "+ Attach File" at bounding box center [149, 106] width 18 height 5
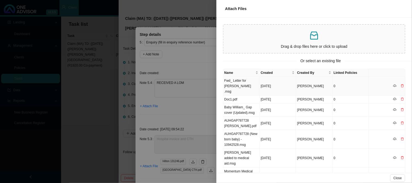
click at [244, 80] on td "Fwd_ Letter for [PERSON_NAME] .msg" at bounding box center [242, 86] width 36 height 19
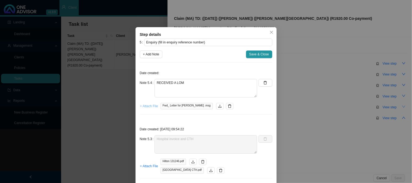
click at [145, 107] on span "+ Attach File" at bounding box center [149, 106] width 18 height 5
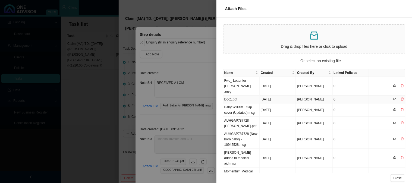
click at [233, 96] on td "Doc1.pdf" at bounding box center [242, 100] width 36 height 8
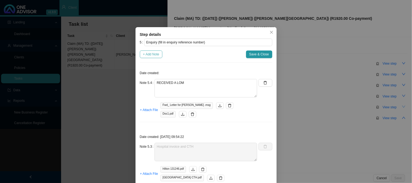
click at [150, 55] on span "+ Add Note" at bounding box center [151, 54] width 16 height 5
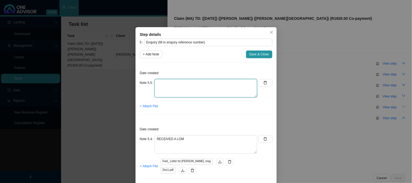
click at [180, 94] on textarea at bounding box center [206, 88] width 103 height 18
click at [151, 106] on span "+ Attach File" at bounding box center [149, 106] width 18 height 5
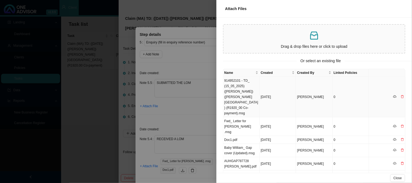
click at [241, 83] on td "914952101 - TD_ (15_05_2025) ([PERSON_NAME]) ([PERSON_NAME][GEOGRAPHIC_DATA]) (…" at bounding box center [242, 97] width 36 height 41
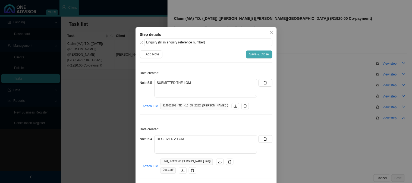
click at [256, 54] on span "Save & Close" at bounding box center [260, 54] width 20 height 5
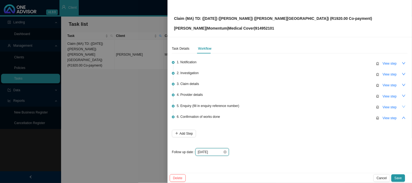
click at [220, 152] on input "[DATE]" at bounding box center [210, 152] width 25 height 5
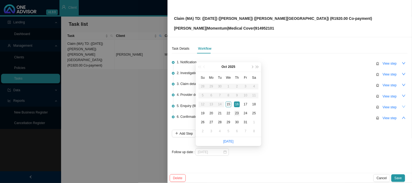
click at [236, 113] on div "23" at bounding box center [237, 114] width 6 height 6
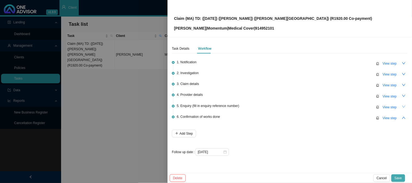
click at [398, 176] on span "Save" at bounding box center [398, 178] width 7 height 5
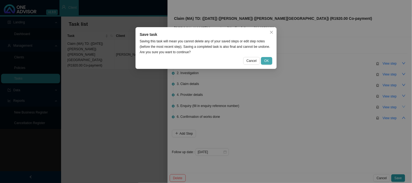
click at [266, 61] on span "OK" at bounding box center [267, 60] width 5 height 5
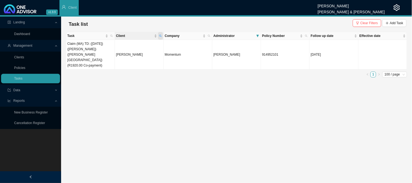
click at [162, 35] on span "Client" at bounding box center [160, 36] width 5 height 8
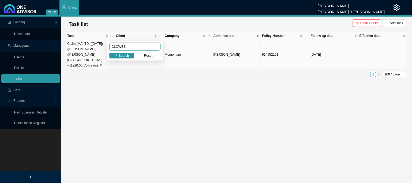
drag, startPoint x: 135, startPoint y: 45, endPoint x: 97, endPoint y: 44, distance: 38.9
click at [97, 45] on body "v1.9.9 [PERSON_NAME] [PERSON_NAME] & [PERSON_NAME] Client Landing Dashboard Man…" at bounding box center [206, 91] width 412 height 183
click at [124, 59] on div "VAN DER MERWE Search Reset" at bounding box center [134, 51] width 55 height 20
click at [126, 57] on span "Search" at bounding box center [124, 55] width 10 height 5
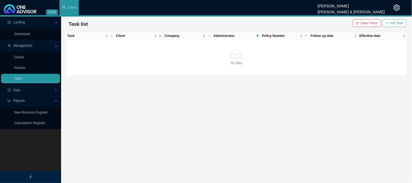
click at [397, 24] on span "Add Task" at bounding box center [396, 22] width 13 height 5
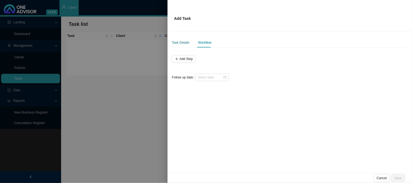
click at [184, 42] on div "Task Details" at bounding box center [181, 42] width 18 height 5
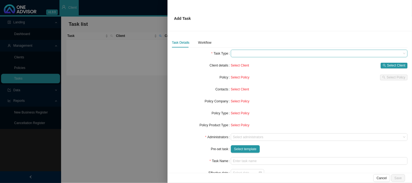
click at [243, 54] on span at bounding box center [319, 53] width 173 height 7
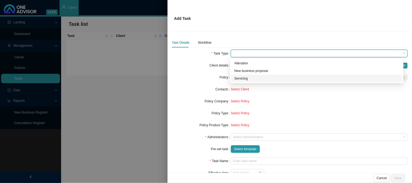
click at [241, 80] on div "Servicing" at bounding box center [317, 78] width 165 height 5
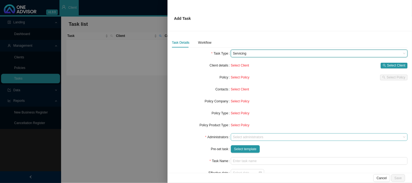
click at [253, 138] on div at bounding box center [317, 137] width 170 height 4
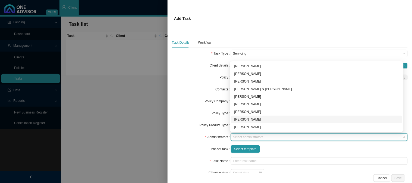
click at [248, 119] on div "[PERSON_NAME]" at bounding box center [317, 119] width 165 height 5
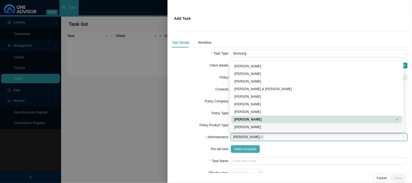
click at [244, 150] on span "Select template" at bounding box center [245, 149] width 23 height 5
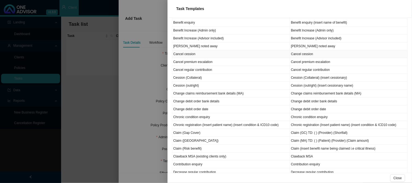
scroll to position [91, 0]
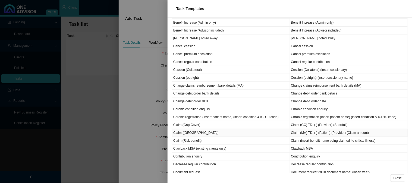
click at [184, 135] on td "Claim ([GEOGRAPHIC_DATA])" at bounding box center [231, 133] width 118 height 8
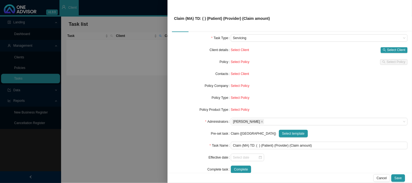
scroll to position [24, 0]
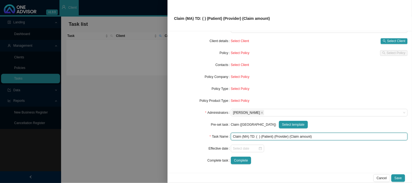
click at [258, 137] on input "Claim (MA) TD: ( ) (Patient) (Provider) (Claim amount)" at bounding box center [319, 137] width 177 height 8
click at [256, 137] on input "Claim (MA) TD: () (Patient) (Provider) (Claim amount)" at bounding box center [319, 137] width 177 height 8
click at [280, 137] on input "Claim (MA) TD: ([DATE]) (Patient) (Provider) (Claim amount)" at bounding box center [319, 137] width 177 height 8
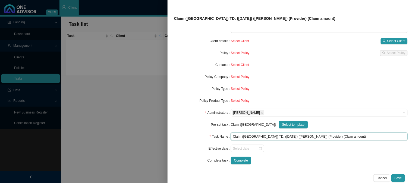
click at [292, 133] on input "Claim ([GEOGRAPHIC_DATA]) TD: ([DATE]) ([PERSON_NAME]) (Provider) (Claim amount)" at bounding box center [319, 137] width 177 height 8
click at [293, 135] on input "Claim ([GEOGRAPHIC_DATA]) TD: ([DATE]) ([PERSON_NAME]) (Provider) (Claim amount)" at bounding box center [319, 137] width 177 height 8
click at [292, 135] on input "Claim ([GEOGRAPHIC_DATA]) TD: ([DATE]) ([PERSON_NAME]) (Provider) (Claim amount)" at bounding box center [319, 137] width 177 height 8
drag, startPoint x: 319, startPoint y: 138, endPoint x: 300, endPoint y: 137, distance: 19.9
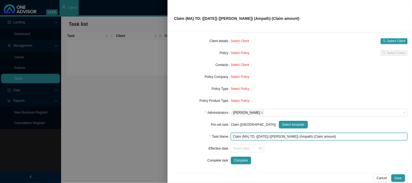
click at [300, 137] on input "Claim (MA) TD: ([DATE]) ([PERSON_NAME]) (Ampath) (Claim amount)" at bounding box center [319, 137] width 177 height 8
click at [301, 137] on input "Claim (MA) TD: ([DATE]) ([PERSON_NAME]) (Ampath) (R)" at bounding box center [319, 137] width 177 height 8
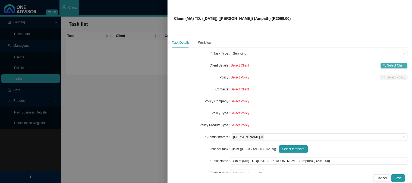
click at [390, 66] on span "Select Client" at bounding box center [397, 65] width 18 height 5
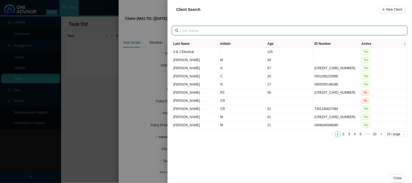
click at [188, 29] on input "text" at bounding box center [290, 31] width 221 height 6
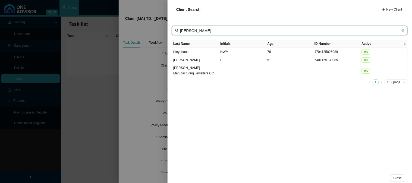
drag, startPoint x: 202, startPoint y: 30, endPoint x: 152, endPoint y: 29, distance: 49.8
click at [152, 29] on div "Client Search New Client [PERSON_NAME] Last Name Initials Age ID Number Active …" at bounding box center [206, 91] width 412 height 183
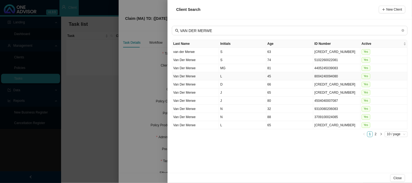
click at [233, 76] on td "L" at bounding box center [242, 76] width 47 height 8
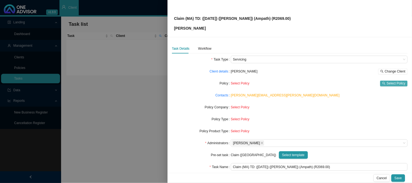
click at [400, 82] on span "Select Policy" at bounding box center [396, 83] width 19 height 5
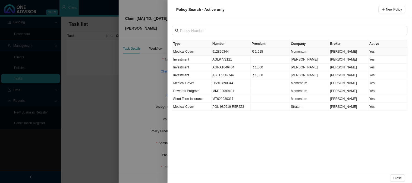
click at [228, 53] on td "912890344" at bounding box center [231, 52] width 39 height 8
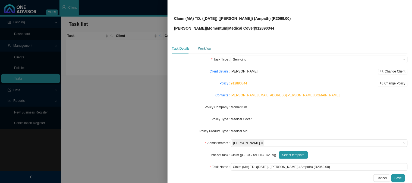
click at [205, 50] on div "Workflow" at bounding box center [204, 48] width 13 height 5
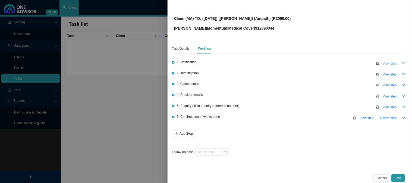
click at [387, 66] on span "View step" at bounding box center [390, 63] width 14 height 5
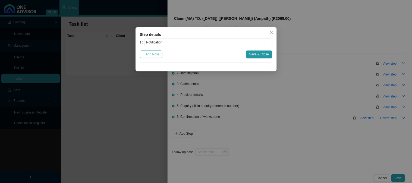
click at [158, 55] on span "+ Add Note" at bounding box center [151, 54] width 16 height 5
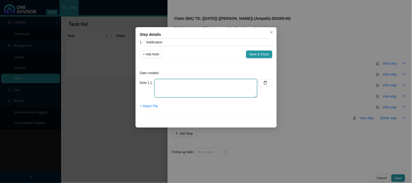
click at [187, 82] on textarea at bounding box center [206, 88] width 103 height 18
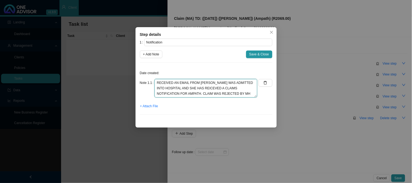
scroll to position [4, 0]
click at [150, 106] on span "+ Attach File" at bounding box center [149, 106] width 18 height 5
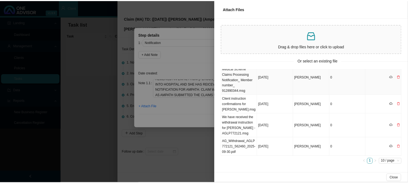
scroll to position [0, 0]
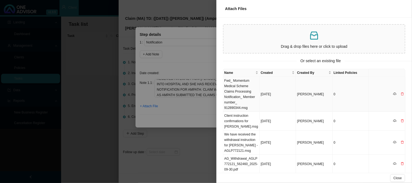
click at [251, 88] on td "Fwd_ Momentum Medical Scheme Claims Processing Notification_ Member number_ 912…" at bounding box center [242, 94] width 36 height 35
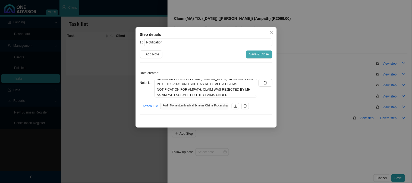
click at [264, 54] on span "Save & Close" at bounding box center [260, 54] width 20 height 5
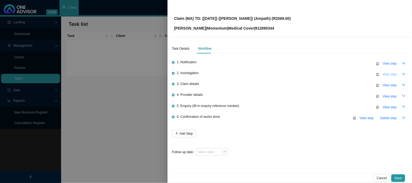
click at [388, 72] on span "View step" at bounding box center [390, 74] width 14 height 5
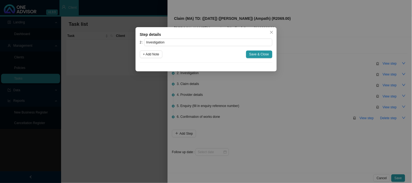
click at [337, 72] on div "Step details 2 Investigation + Add Note Save & Close Cancel OK" at bounding box center [206, 91] width 412 height 183
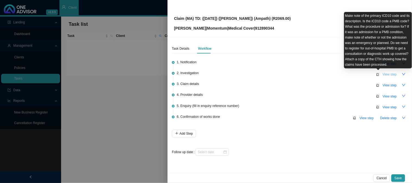
click at [386, 72] on span "View step" at bounding box center [390, 74] width 14 height 5
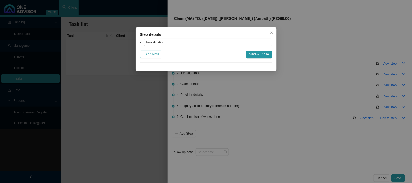
click at [154, 57] on span "+ Add Note" at bounding box center [151, 54] width 16 height 5
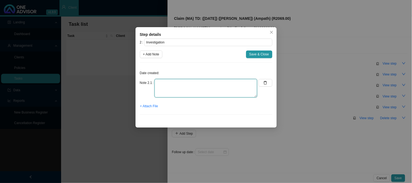
click at [181, 80] on textarea at bounding box center [206, 88] width 103 height 18
click at [167, 86] on textarea at bounding box center [206, 88] width 103 height 18
paste textarea "[MEDICAL_DATA]"
click at [151, 107] on span "+ Attach File" at bounding box center [149, 106] width 18 height 5
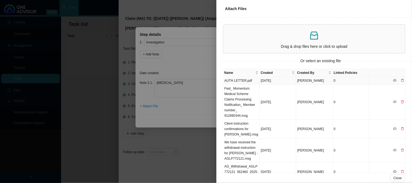
click at [248, 80] on td "AUTH LETTER.pdf" at bounding box center [242, 81] width 36 height 8
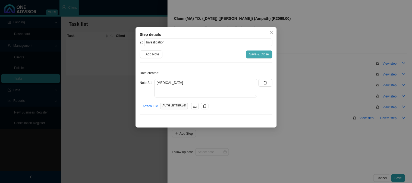
click at [259, 56] on span "Save & Close" at bounding box center [260, 54] width 20 height 5
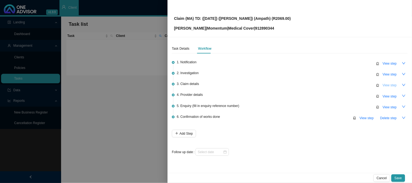
click at [392, 85] on span "View step" at bounding box center [390, 85] width 14 height 5
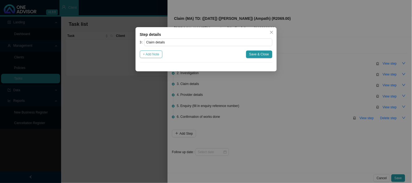
click at [155, 55] on span "+ Add Note" at bounding box center [151, 54] width 16 height 5
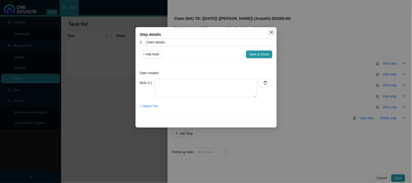
click at [271, 34] on icon "close" at bounding box center [272, 32] width 4 height 4
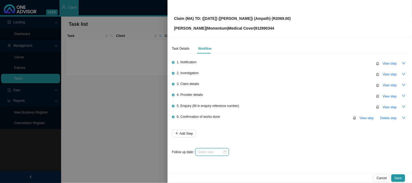
click at [222, 153] on input at bounding box center [210, 152] width 25 height 5
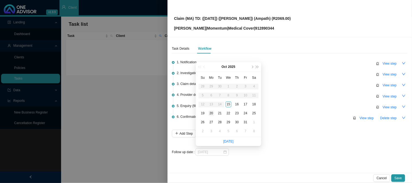
click at [212, 113] on div "20" at bounding box center [212, 114] width 6 height 6
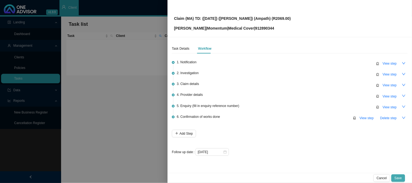
click at [398, 177] on span "Save" at bounding box center [398, 178] width 7 height 5
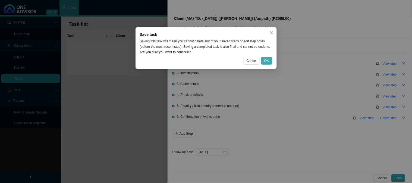
click at [266, 61] on span "OK" at bounding box center [267, 60] width 5 height 5
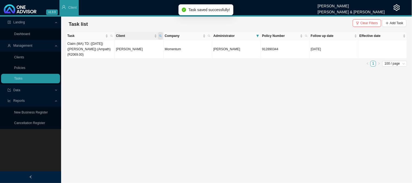
click at [161, 35] on icon "search" at bounding box center [160, 36] width 3 height 3
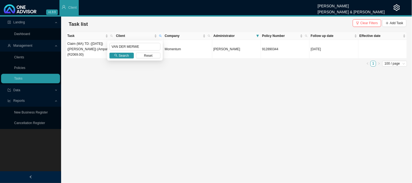
drag, startPoint x: 140, startPoint y: 42, endPoint x: 107, endPoint y: 44, distance: 33.0
click at [107, 44] on div "VAN DER MERWE Search Reset" at bounding box center [134, 51] width 55 height 20
click at [144, 48] on input "VAN DER MERWE" at bounding box center [135, 47] width 51 height 8
drag, startPoint x: 144, startPoint y: 48, endPoint x: 95, endPoint y: 47, distance: 49.8
click at [95, 47] on body "v1.9.9 [PERSON_NAME] [PERSON_NAME] & [PERSON_NAME] Client Landing Dashboard Man…" at bounding box center [206, 91] width 412 height 183
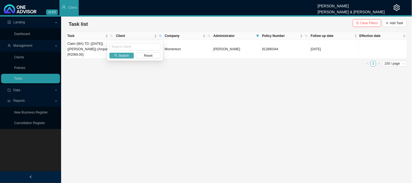
click at [124, 56] on span "Search" at bounding box center [124, 55] width 10 height 5
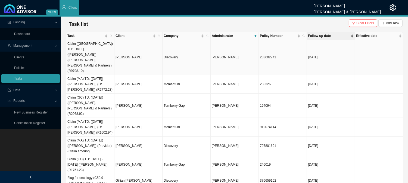
click at [322, 38] on span "Follow up date" at bounding box center [329, 35] width 42 height 5
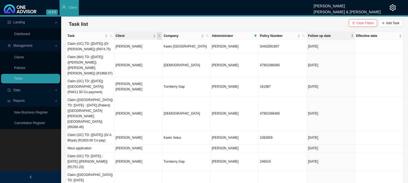
click at [160, 36] on icon "search" at bounding box center [159, 36] width 3 height 3
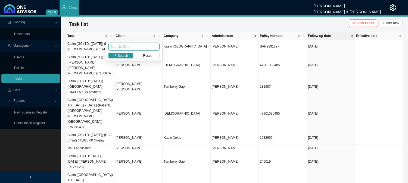
click at [126, 48] on input "text" at bounding box center [133, 47] width 51 height 8
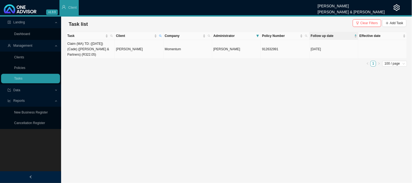
click at [126, 48] on td "[PERSON_NAME]" at bounding box center [139, 49] width 49 height 19
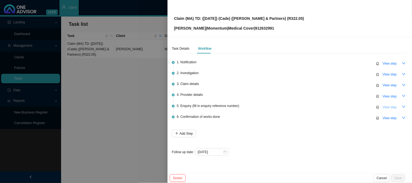
click at [389, 106] on span "View step" at bounding box center [390, 107] width 14 height 5
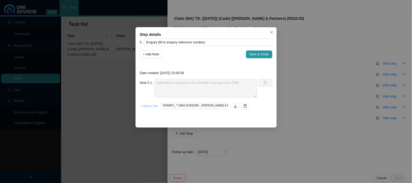
click at [154, 107] on span "+ Attach File" at bounding box center [149, 106] width 18 height 5
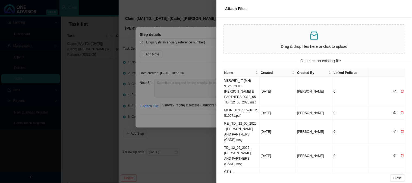
drag, startPoint x: 177, startPoint y: 60, endPoint x: 185, endPoint y: 59, distance: 8.3
click at [177, 60] on div at bounding box center [206, 91] width 412 height 183
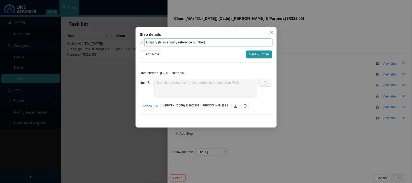
drag, startPoint x: 203, startPoint y: 42, endPoint x: 159, endPoint y: 43, distance: 44.3
click at [159, 43] on input "Enquiry (fill in enquiry reference number)" at bounding box center [208, 43] width 128 height 8
paste input "702417526"
click at [152, 107] on span "+ Attach File" at bounding box center [149, 106] width 18 height 5
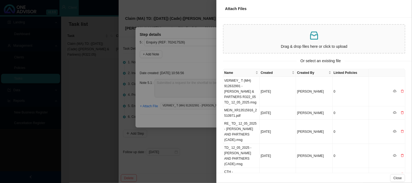
click at [207, 69] on div at bounding box center [206, 91] width 412 height 183
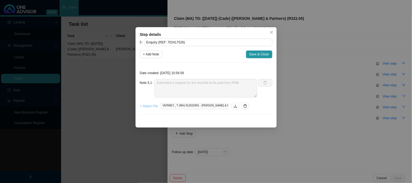
click at [151, 106] on span "+ Attach File" at bounding box center [149, 106] width 18 height 5
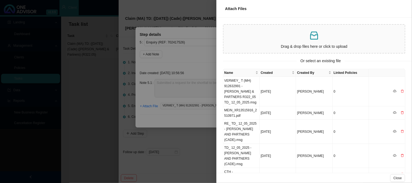
click at [292, 38] on p at bounding box center [314, 35] width 177 height 11
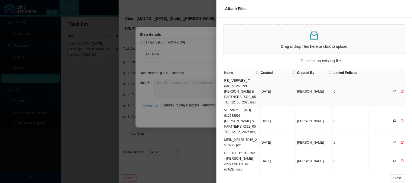
click at [248, 87] on td "RE_ VERWEY_ T (MH) 912632991 - [PERSON_NAME] & PARTNERS R322_05 TD_ 12_05_2025.…" at bounding box center [242, 92] width 36 height 30
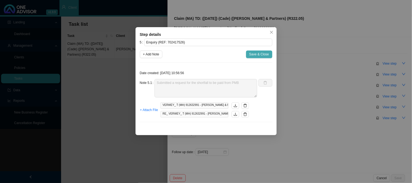
click at [259, 53] on span "Save & Close" at bounding box center [260, 54] width 20 height 5
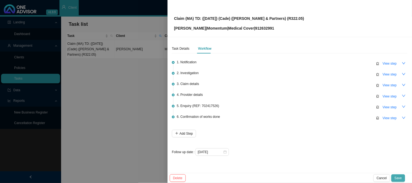
click at [402, 178] on span "Save" at bounding box center [398, 178] width 7 height 5
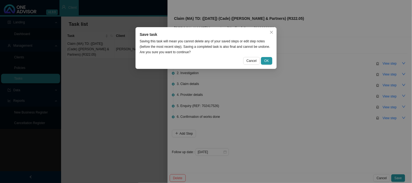
click at [299, 101] on div "Save task Saving this task will mean you cannot delete any of your saved steps …" at bounding box center [206, 91] width 412 height 183
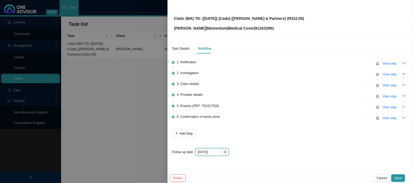
click at [216, 153] on input "[DATE]" at bounding box center [210, 152] width 25 height 5
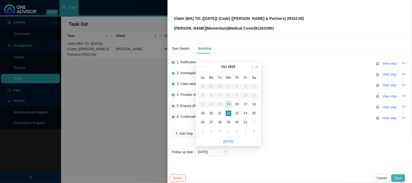
click at [400, 179] on span "Save" at bounding box center [398, 178] width 7 height 5
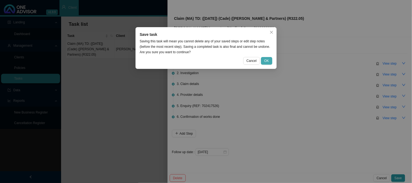
click at [268, 61] on span "OK" at bounding box center [267, 60] width 5 height 5
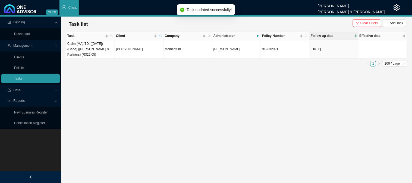
click at [185, 96] on main "Landing Dashboard Management Clients Policies Tasks Data Import Export Reports …" at bounding box center [206, 100] width 412 height 167
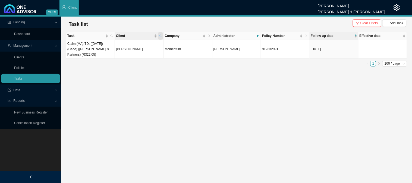
click at [162, 36] on icon "search" at bounding box center [160, 36] width 3 height 3
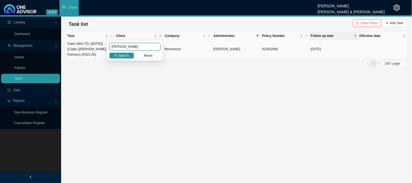
drag, startPoint x: 132, startPoint y: 48, endPoint x: 90, endPoint y: 48, distance: 41.6
click at [90, 48] on body "v1.9.9 [PERSON_NAME] [PERSON_NAME] & [PERSON_NAME] Client Landing Dashboard Man…" at bounding box center [206, 91] width 412 height 183
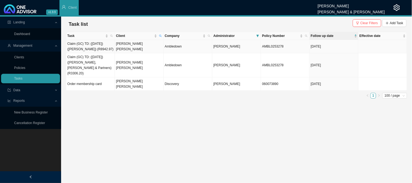
click at [132, 44] on td "[PERSON_NAME] [PERSON_NAME]" at bounding box center [139, 46] width 49 height 13
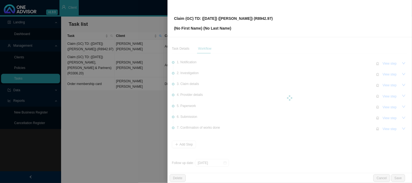
drag, startPoint x: 122, startPoint y: 104, endPoint x: 123, endPoint y: 77, distance: 26.4
click at [122, 104] on div at bounding box center [206, 91] width 412 height 183
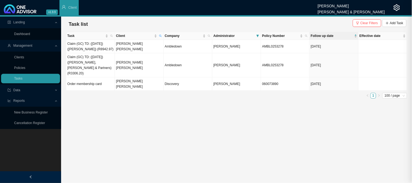
click at [121, 59] on td "[PERSON_NAME] [PERSON_NAME]" at bounding box center [139, 65] width 49 height 24
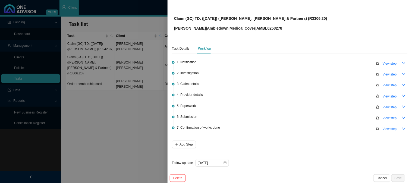
click at [146, 94] on div at bounding box center [206, 91] width 412 height 183
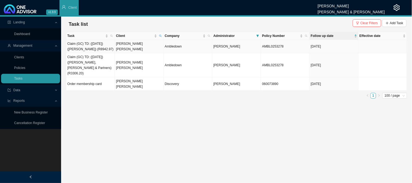
click at [137, 46] on td "[PERSON_NAME] [PERSON_NAME]" at bounding box center [139, 46] width 49 height 13
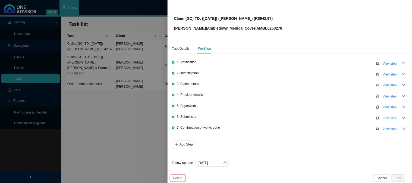
click at [381, 120] on button "View step" at bounding box center [390, 118] width 21 height 8
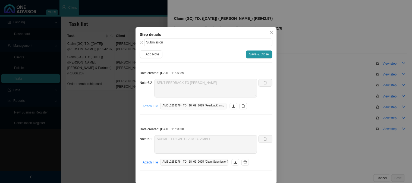
click at [146, 108] on span "+ Attach File" at bounding box center [149, 106] width 18 height 5
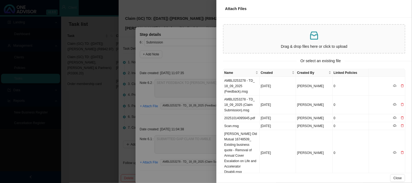
click at [210, 132] on div at bounding box center [206, 91] width 412 height 183
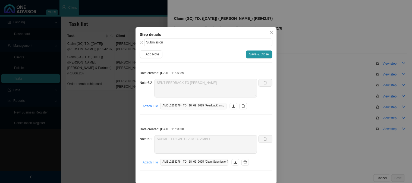
click at [144, 163] on span "+ Attach File" at bounding box center [149, 162] width 18 height 5
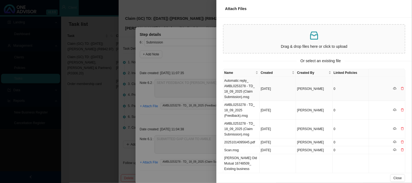
click at [245, 82] on td "Automatic reply_ AMBL0253278 - TD_ 18_09_2025 (Claim Submission).msg" at bounding box center [242, 89] width 36 height 24
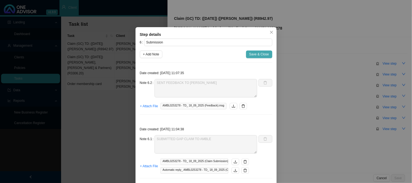
click at [261, 55] on span "Save & Close" at bounding box center [260, 54] width 20 height 5
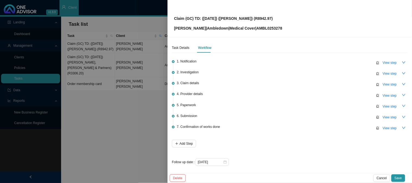
scroll to position [1, 0]
click at [395, 178] on button "Save" at bounding box center [399, 179] width 14 height 8
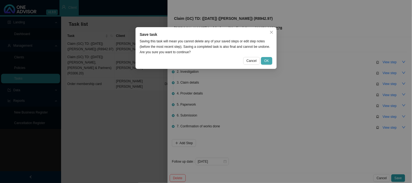
click at [269, 58] on span "OK" at bounding box center [267, 60] width 5 height 5
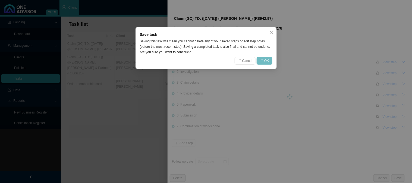
scroll to position [0, 0]
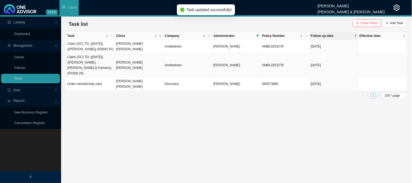
click at [100, 61] on td "Claim (GC) TD: ([DATE]) ([PERSON_NAME], [PERSON_NAME] & Partners) (R3306.20)" at bounding box center [90, 65] width 49 height 24
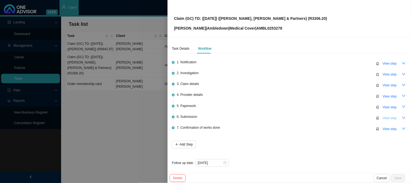
click at [388, 118] on span "View step" at bounding box center [390, 118] width 14 height 5
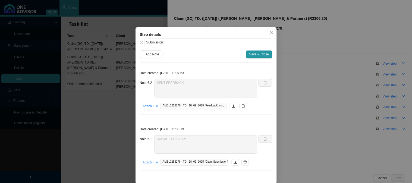
click at [141, 164] on span "+ Attach File" at bounding box center [149, 162] width 18 height 5
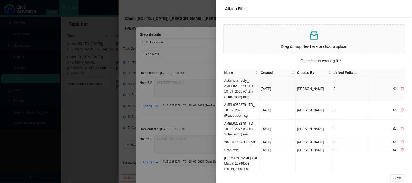
click at [249, 90] on td "Automatic reply_ AMBL0253278 - TD_ 18_09_2025 (Claim Submission).msg" at bounding box center [242, 89] width 36 height 24
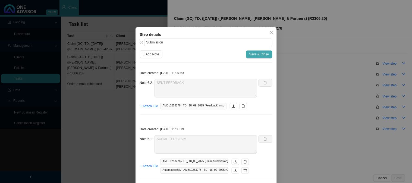
click at [255, 55] on span "Save & Close" at bounding box center [260, 54] width 20 height 5
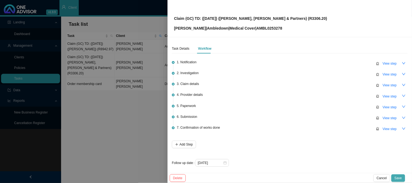
click at [398, 178] on span "Save" at bounding box center [398, 178] width 7 height 5
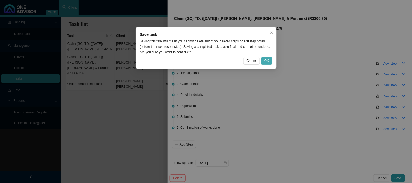
click at [266, 62] on span "OK" at bounding box center [267, 60] width 5 height 5
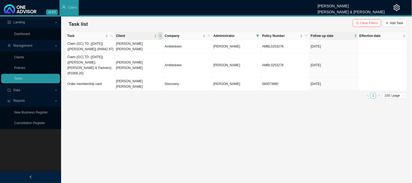
click at [160, 35] on icon "search" at bounding box center [160, 36] width 3 height 3
drag, startPoint x: 144, startPoint y: 44, endPoint x: 82, endPoint y: 44, distance: 62.3
click at [82, 44] on body "v1.9.9 [PERSON_NAME] [PERSON_NAME] & [PERSON_NAME] Client Landing Dashboard Man…" at bounding box center [206, 91] width 412 height 183
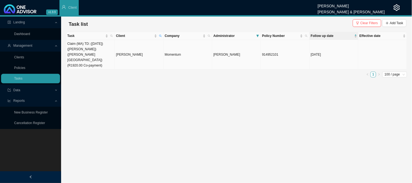
click at [103, 48] on td "Claim (MA) TD: ([DATE]) ([PERSON_NAME]) ([PERSON_NAME][GEOGRAPHIC_DATA]) (R1920…" at bounding box center [90, 55] width 49 height 30
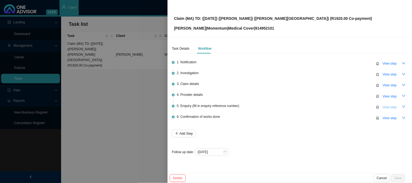
click at [382, 104] on button "View step" at bounding box center [390, 108] width 21 height 8
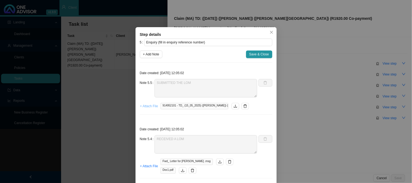
click at [148, 108] on span "+ Attach File" at bounding box center [149, 106] width 18 height 5
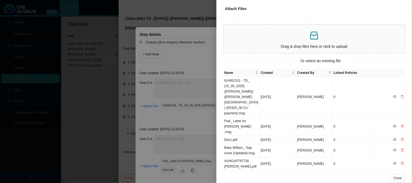
drag, startPoint x: 139, startPoint y: 58, endPoint x: 160, endPoint y: 53, distance: 20.8
click at [140, 58] on div at bounding box center [206, 91] width 412 height 183
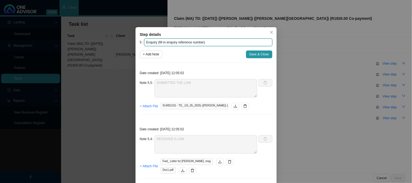
drag, startPoint x: 201, startPoint y: 42, endPoint x: 156, endPoint y: 41, distance: 45.2
click at [156, 41] on input "Enquiry (fill in enquiry reference number)" at bounding box center [208, 43] width 128 height 8
paste input "702434876"
click at [150, 108] on span "+ Attach File" at bounding box center [149, 106] width 18 height 5
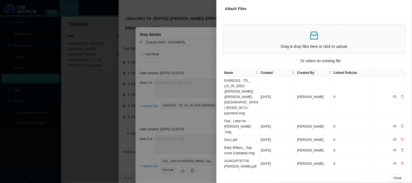
click at [275, 37] on p at bounding box center [314, 35] width 177 height 11
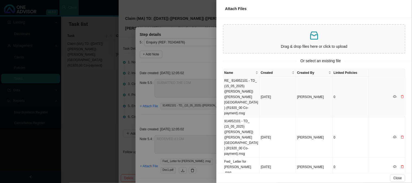
click at [244, 85] on td "RE_ 914952101 - TD_ (15_05_2025) ([PERSON_NAME]) ([PERSON_NAME][GEOGRAPHIC_DATA…" at bounding box center [242, 97] width 36 height 41
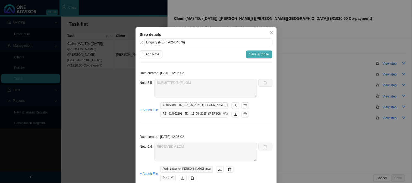
click at [258, 52] on span "Save & Close" at bounding box center [260, 54] width 20 height 5
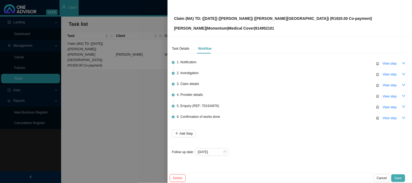
click at [398, 178] on span "Save" at bounding box center [398, 178] width 7 height 5
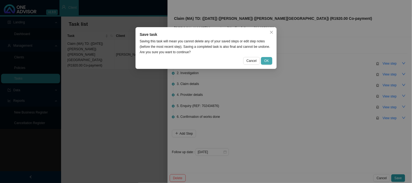
click at [269, 59] on span "OK" at bounding box center [267, 60] width 5 height 5
